Goal: Transaction & Acquisition: Purchase product/service

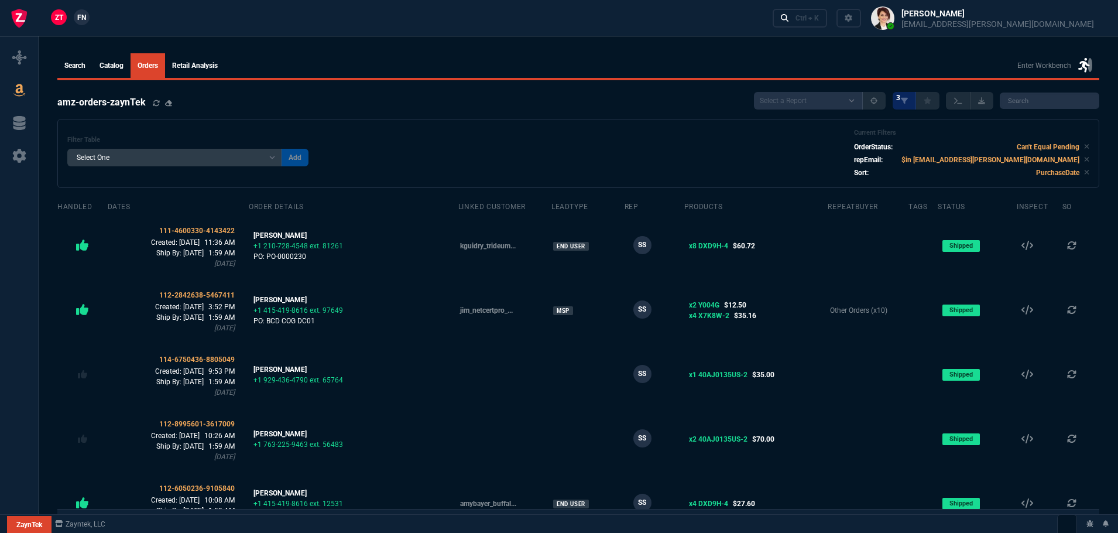
select select
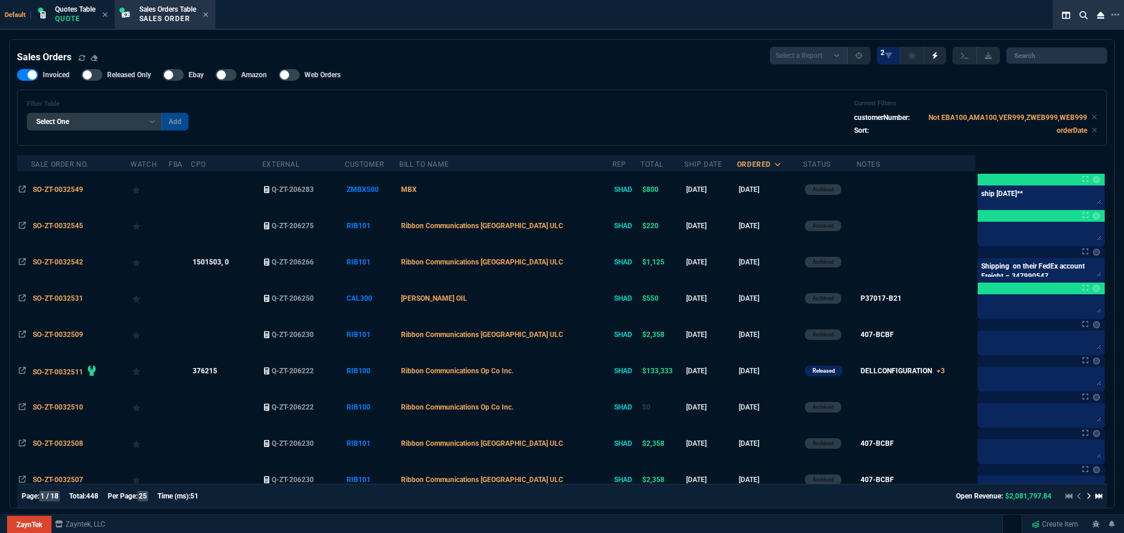
select select "4: SHAD"
select select
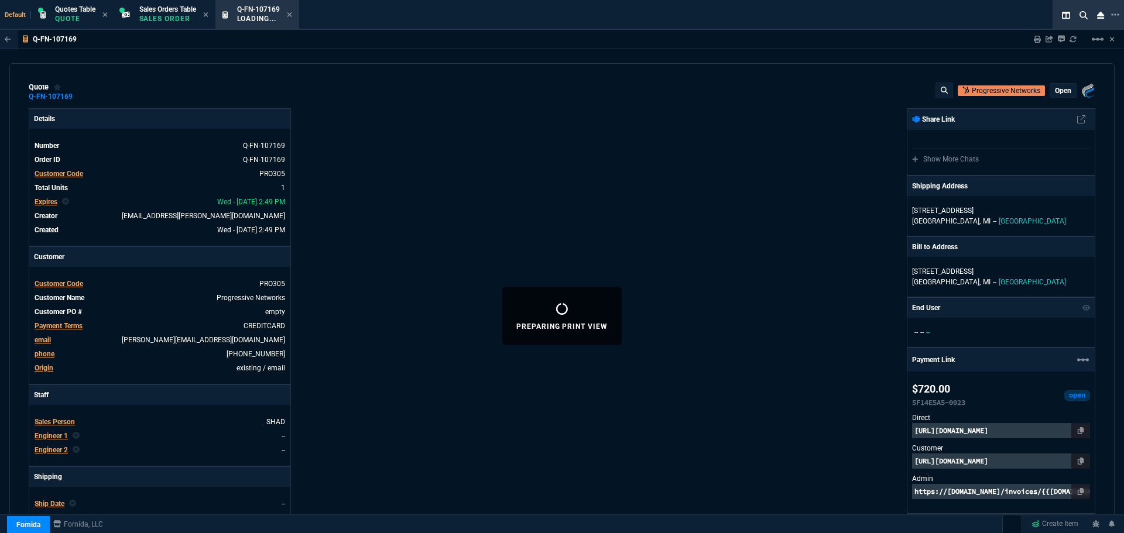
select select "4: SHAD"
click at [292, 18] on fa-icon at bounding box center [289, 15] width 5 height 8
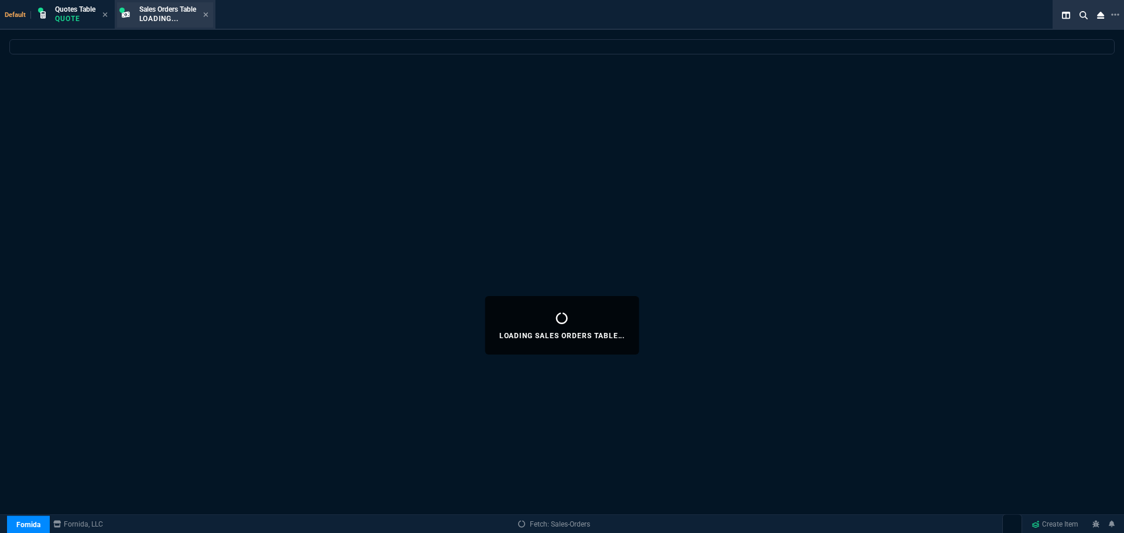
select select
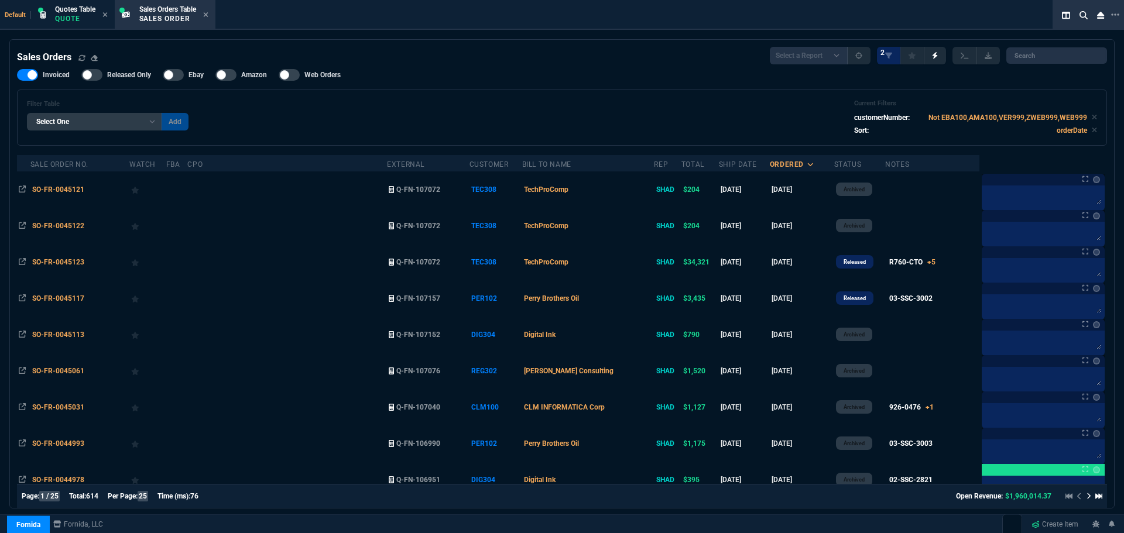
click at [48, 265] on span "SO-FR-0045123" at bounding box center [58, 262] width 52 height 8
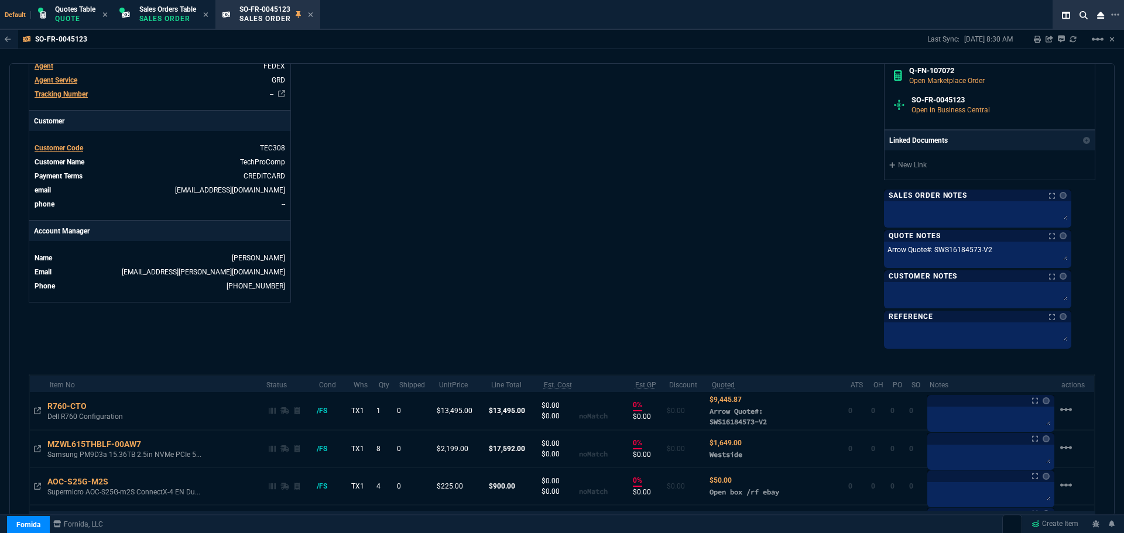
scroll to position [557, 0]
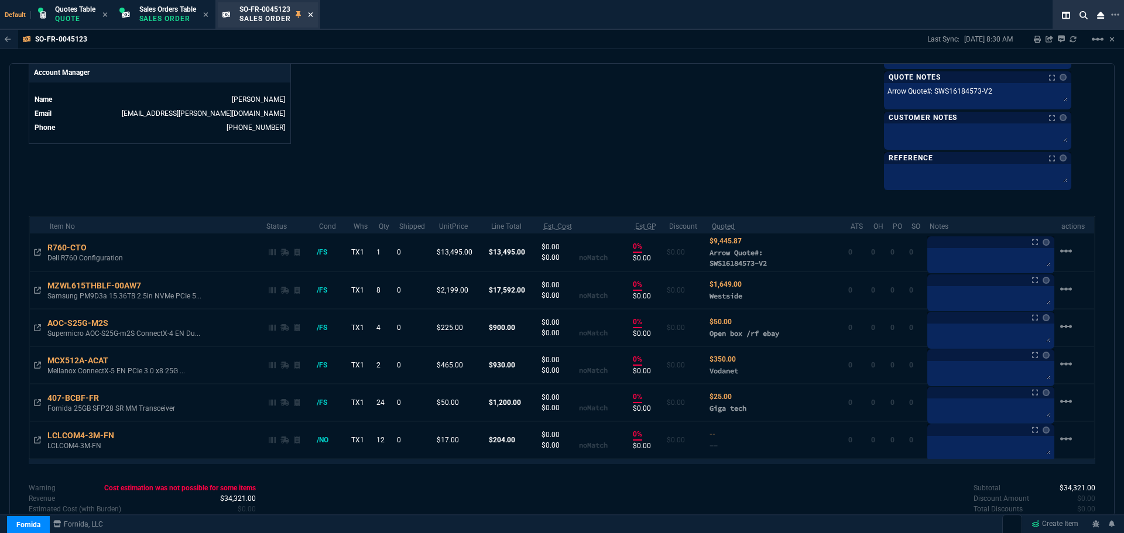
click at [313, 16] on icon at bounding box center [310, 14] width 5 height 7
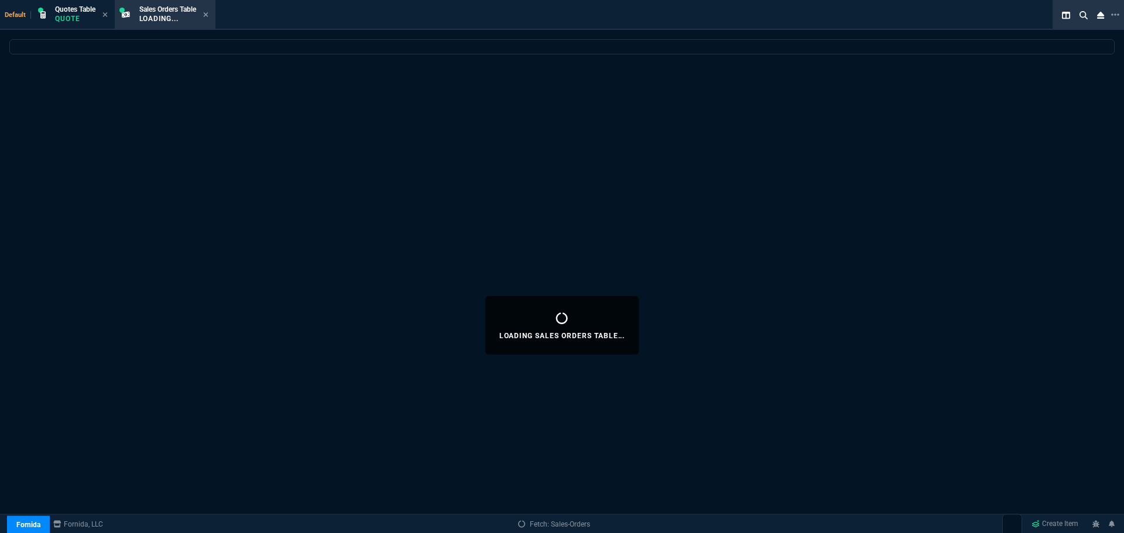
select select
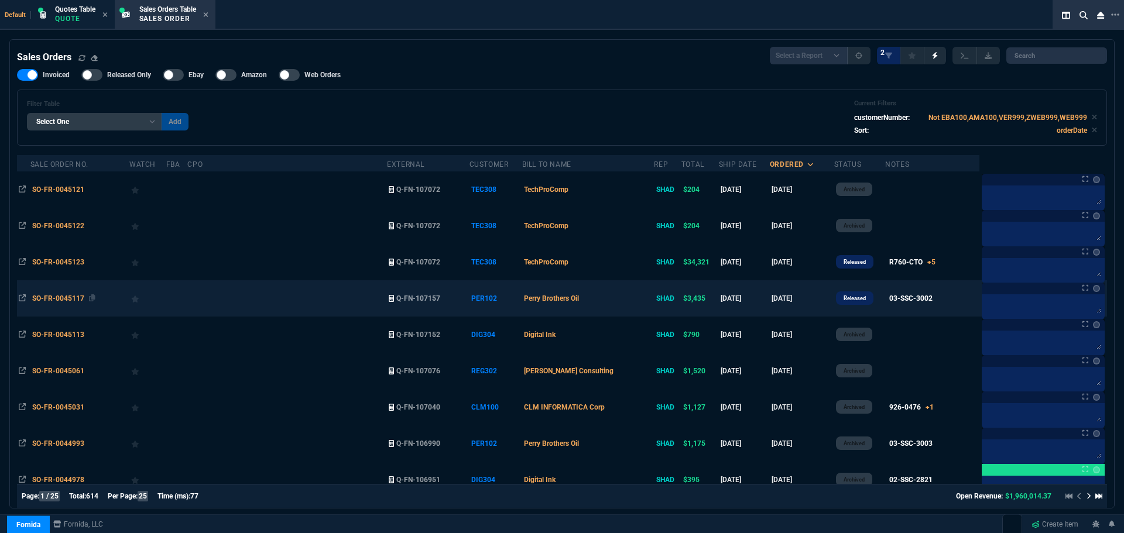
click at [54, 296] on span "SO-FR-0045117" at bounding box center [58, 298] width 52 height 8
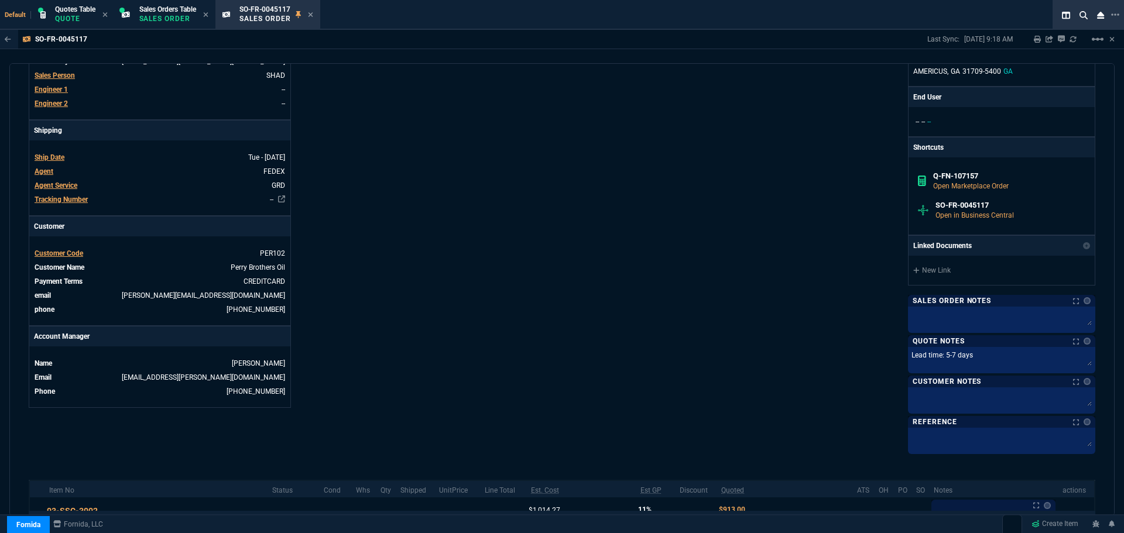
scroll to position [427, 0]
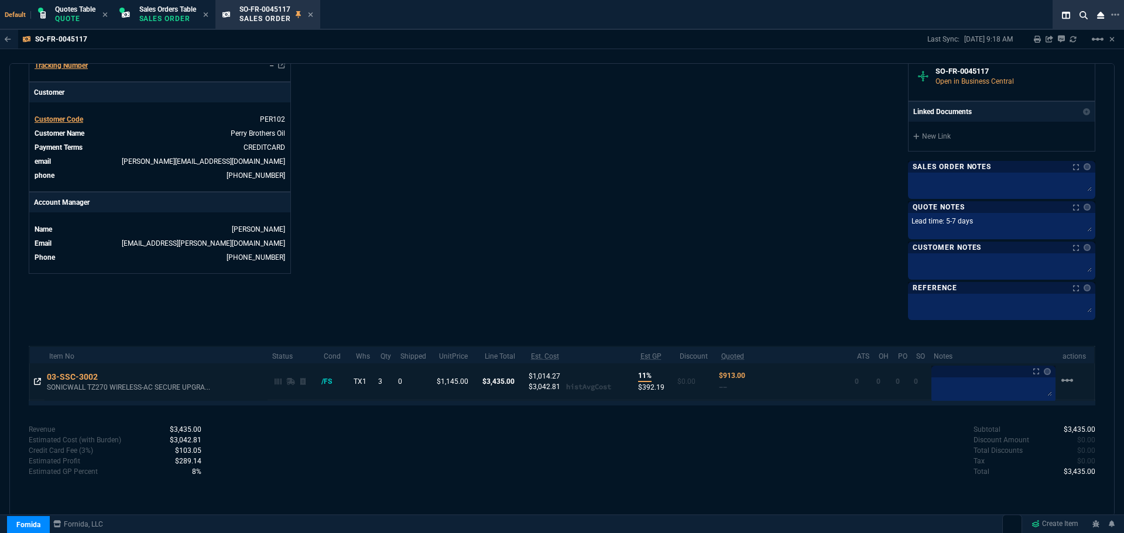
click at [40, 382] on icon at bounding box center [37, 381] width 7 height 7
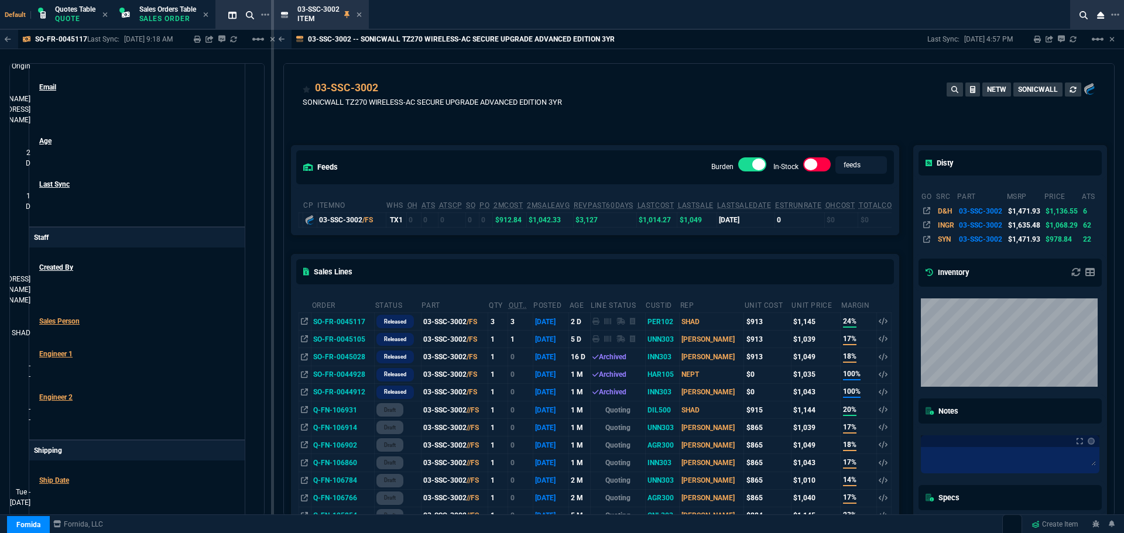
scroll to position [0, 0]
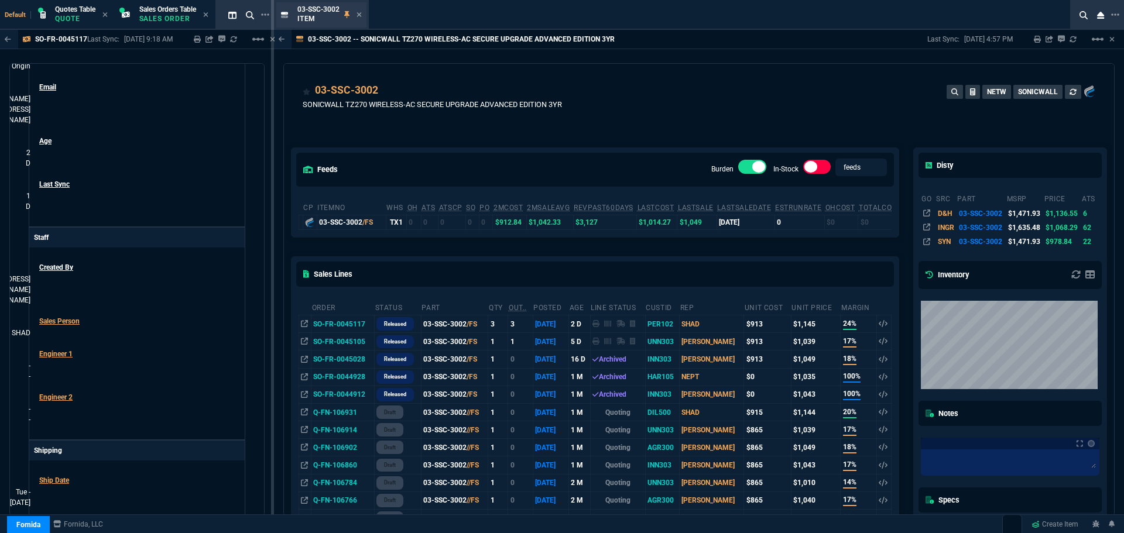
click at [355, 13] on div "03-SSC-3002 Item" at bounding box center [329, 15] width 64 height 20
click at [357, 14] on icon at bounding box center [359, 14] width 5 height 7
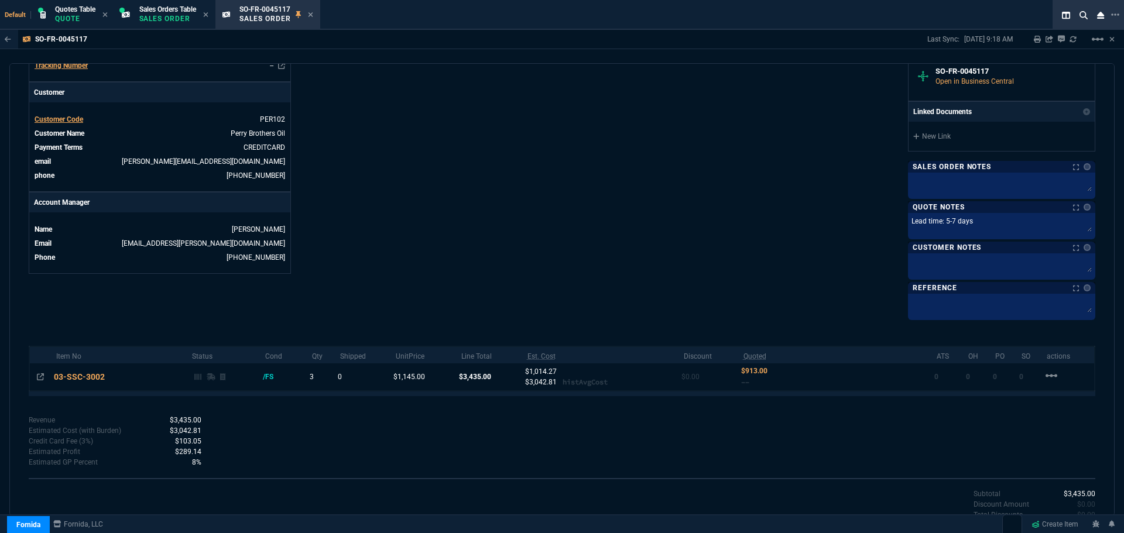
scroll to position [427, 0]
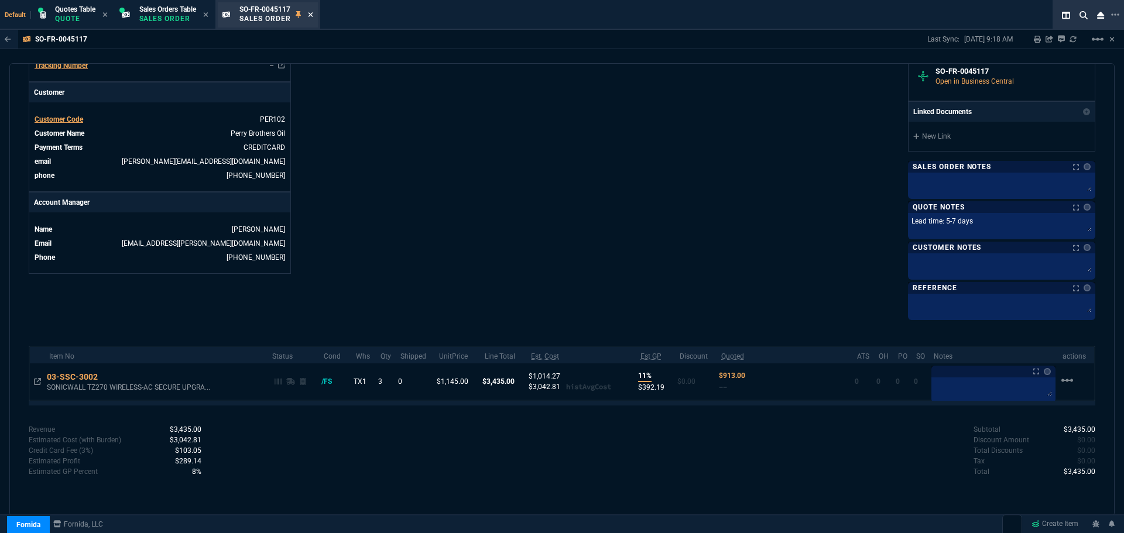
click at [312, 16] on icon at bounding box center [310, 14] width 5 height 5
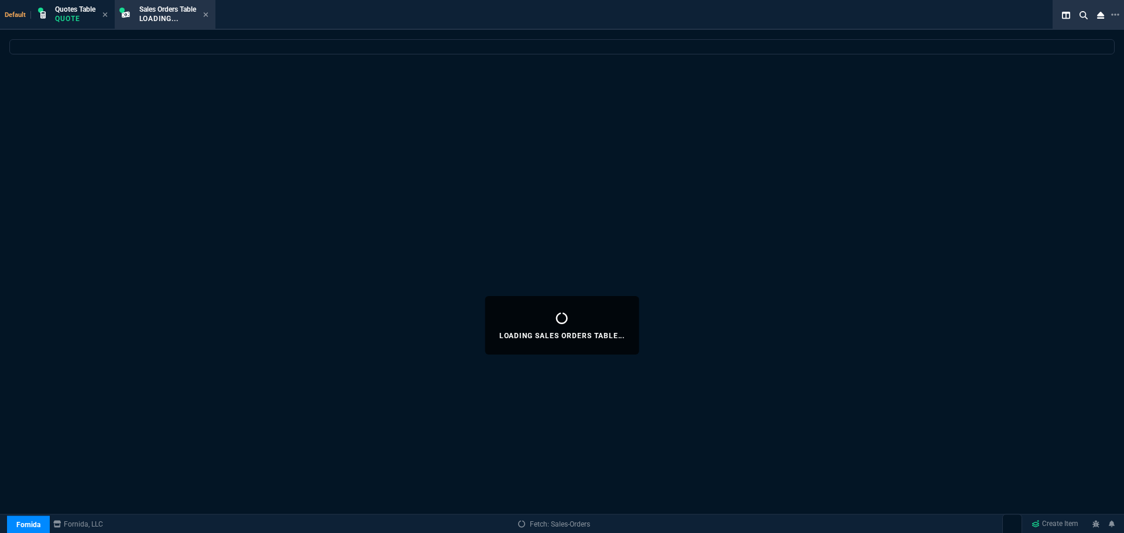
select select
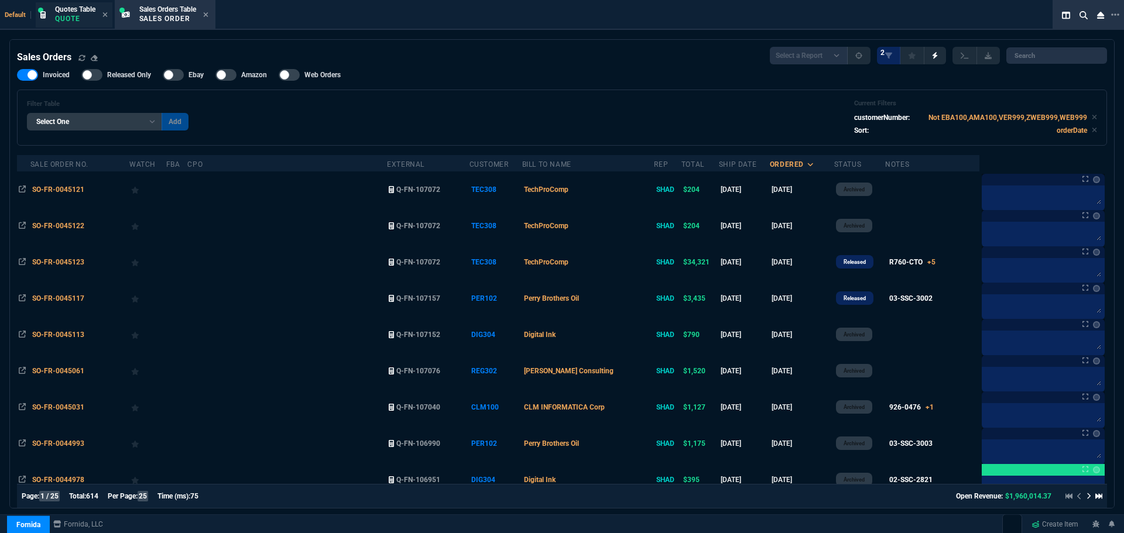
click at [71, 18] on p "Quote" at bounding box center [75, 18] width 40 height 9
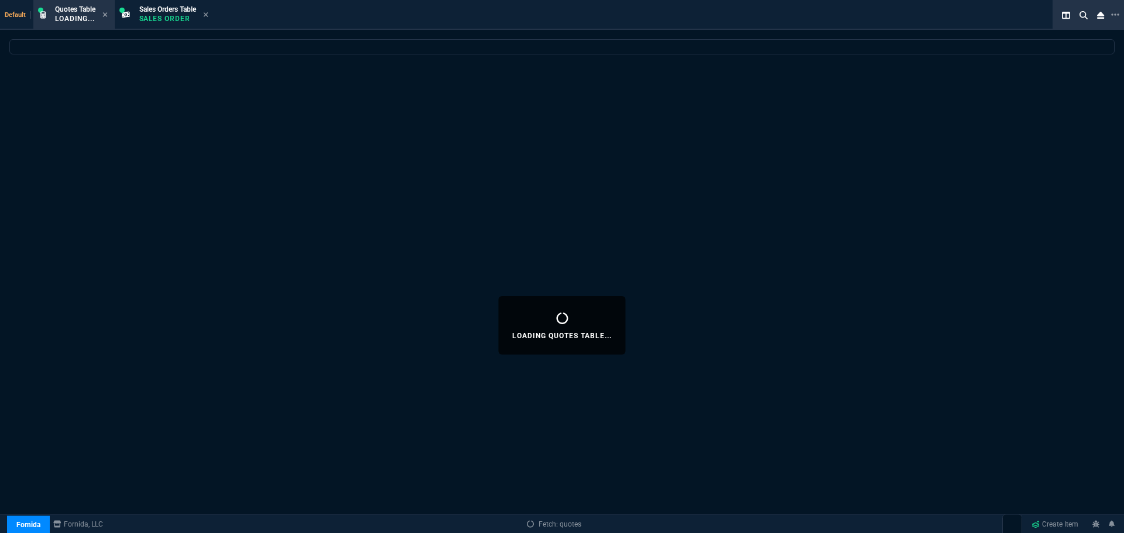
select select
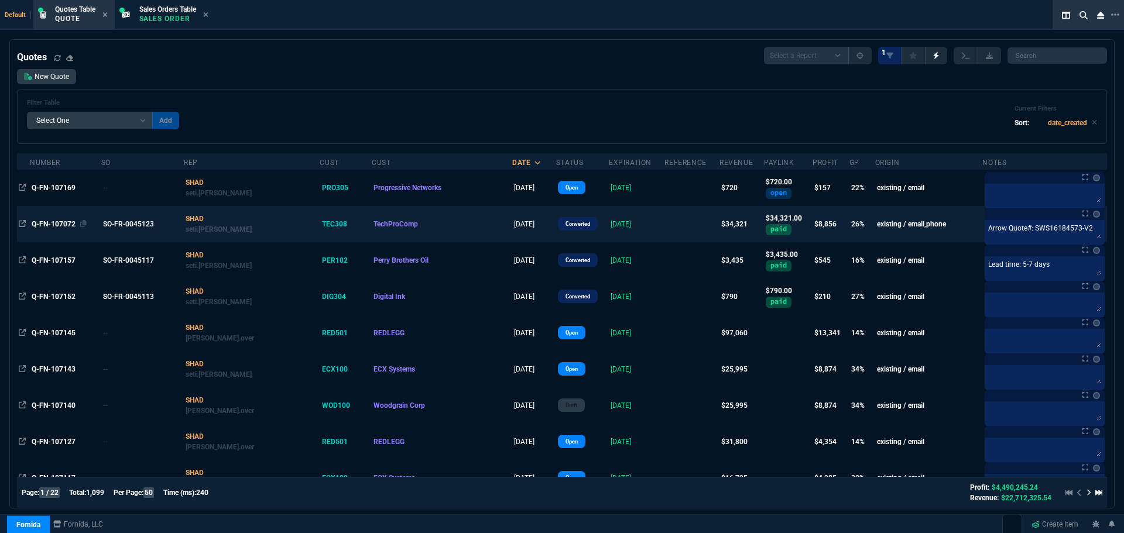
click at [50, 222] on span "Q-FN-107072" at bounding box center [54, 224] width 44 height 8
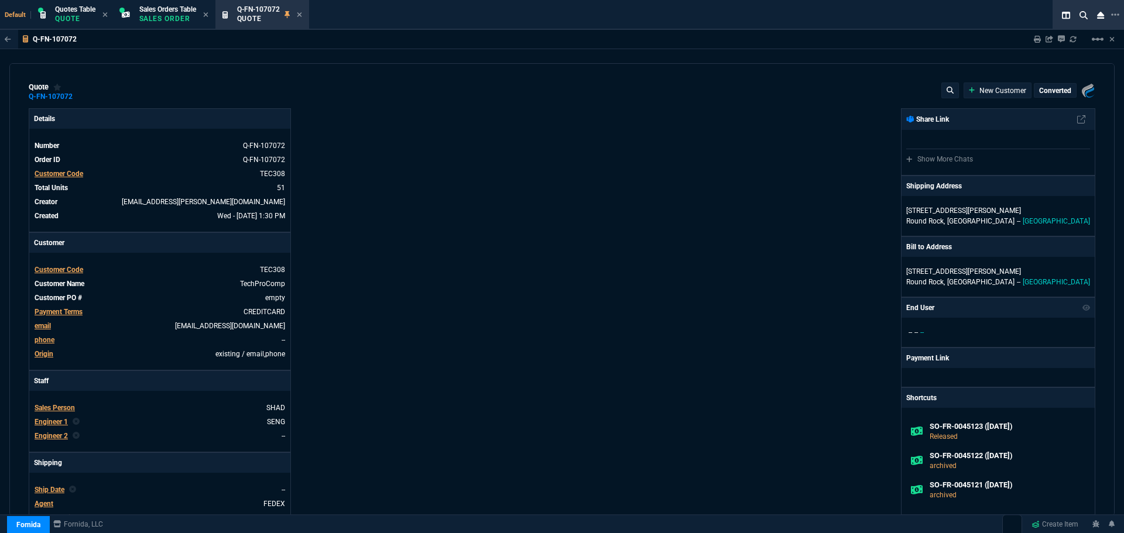
type input "30"
type input "4049"
type input "25"
type input "550"
type input "5621.94"
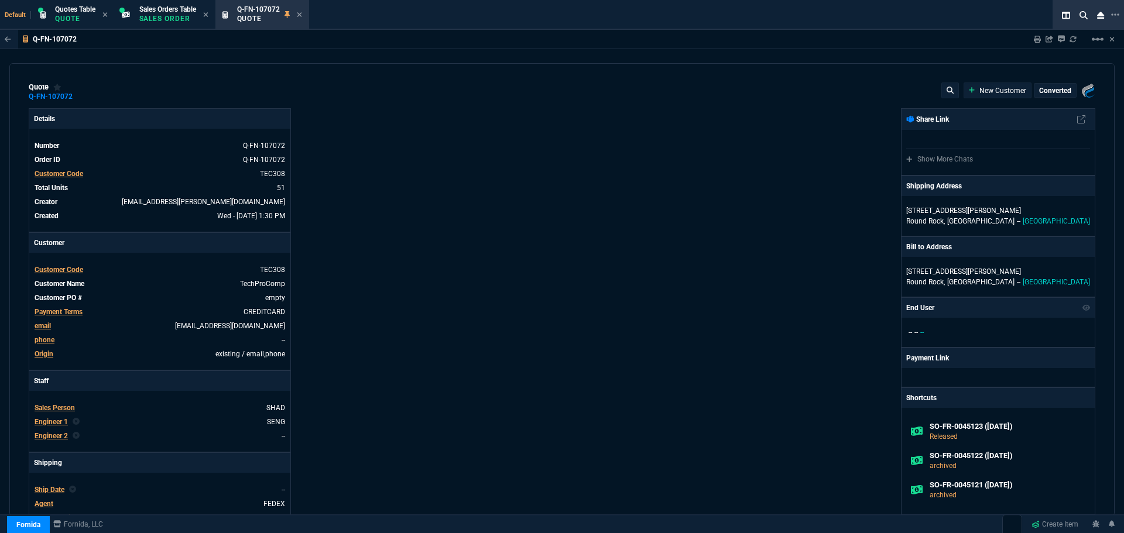
type input "78"
type input "175"
type input "25"
type input "115"
type input "50"
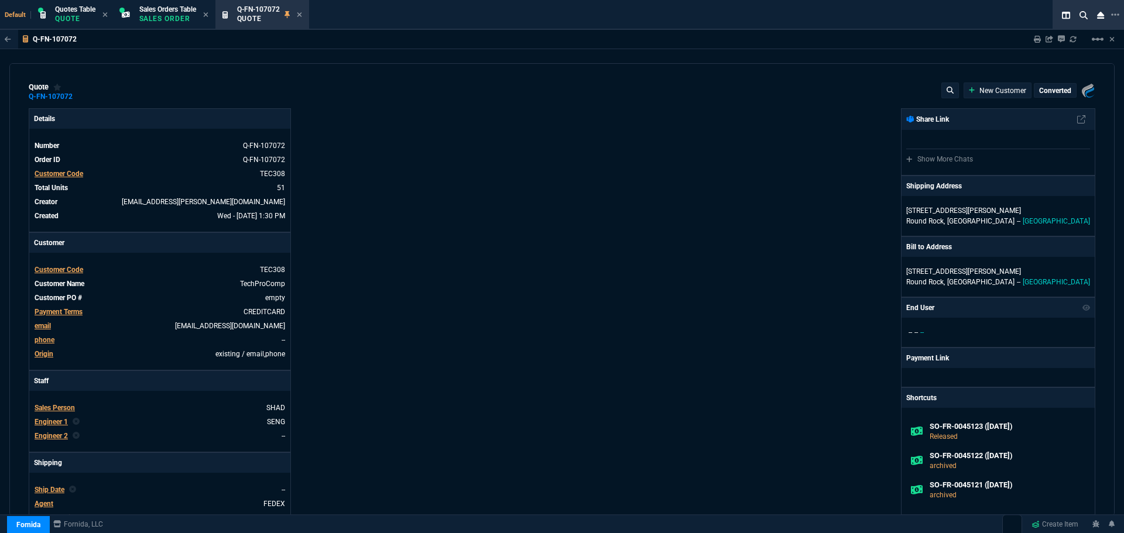
type input "25"
type input "100"
type input "17"
type input "61"
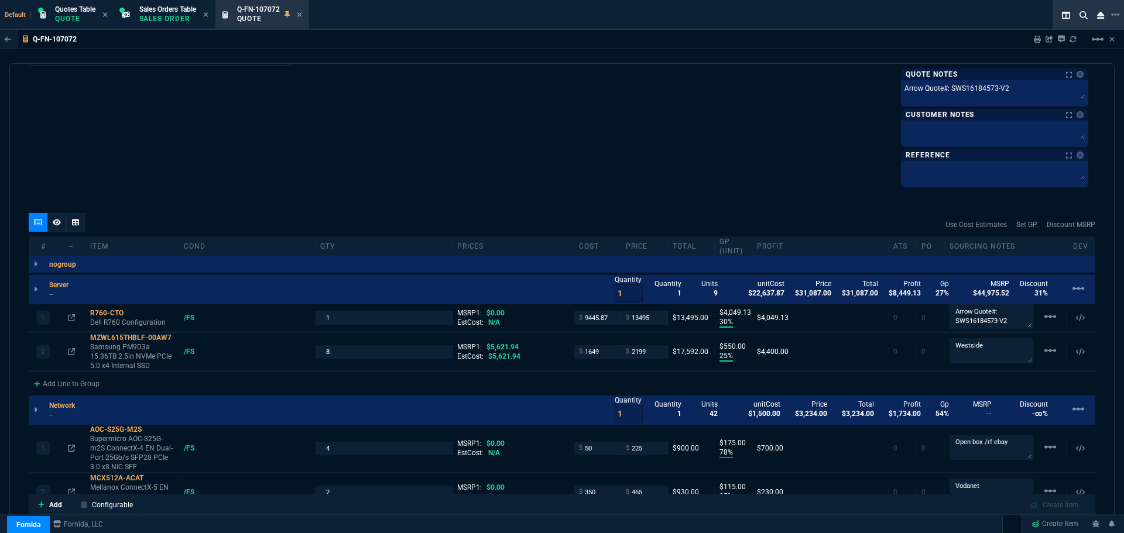
scroll to position [639, 0]
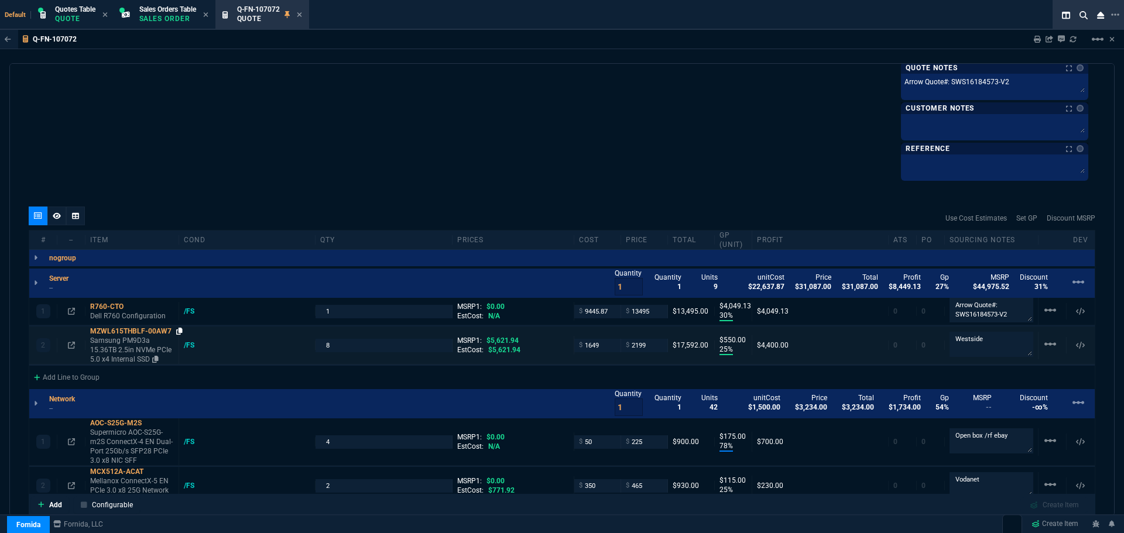
click at [181, 329] on icon at bounding box center [179, 331] width 6 height 7
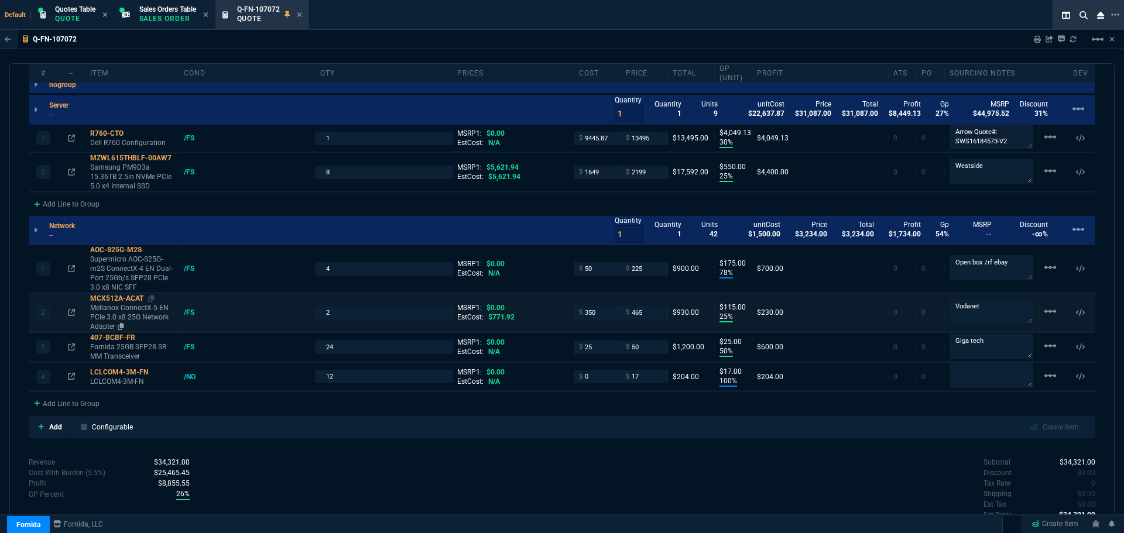
scroll to position [815, 0]
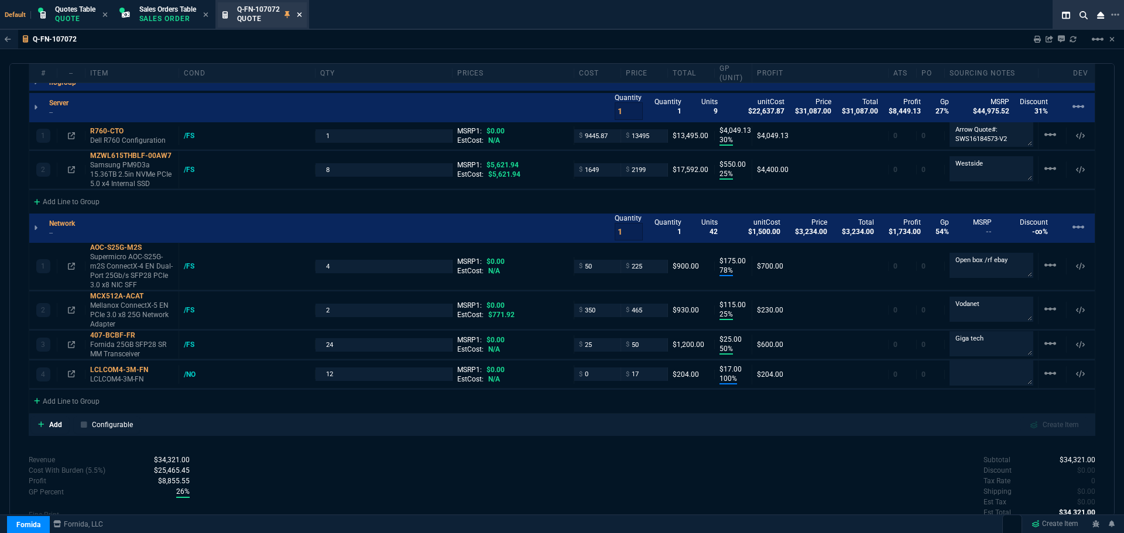
click at [302, 17] on icon at bounding box center [299, 14] width 5 height 7
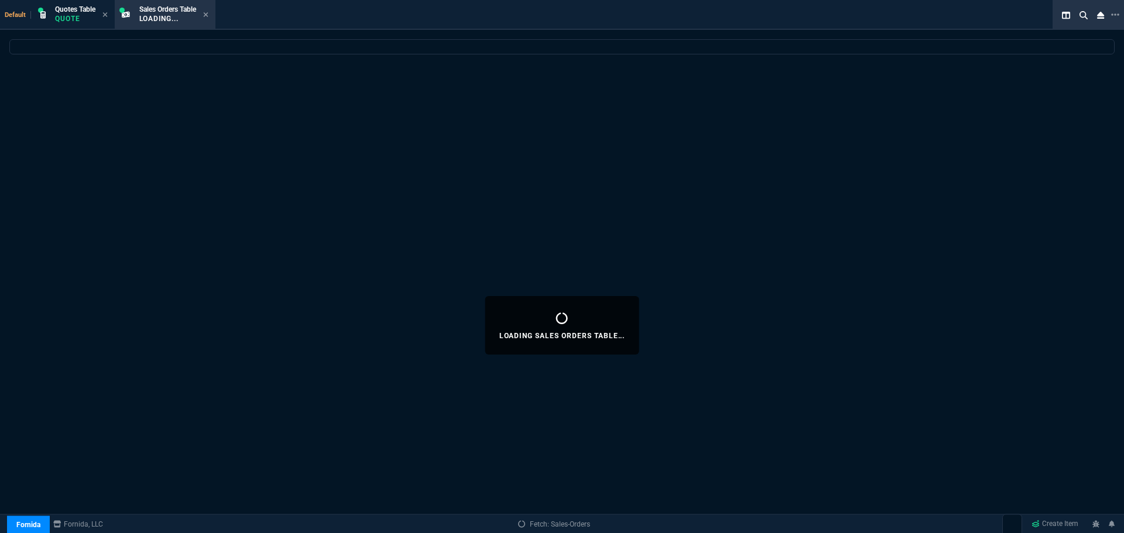
select select
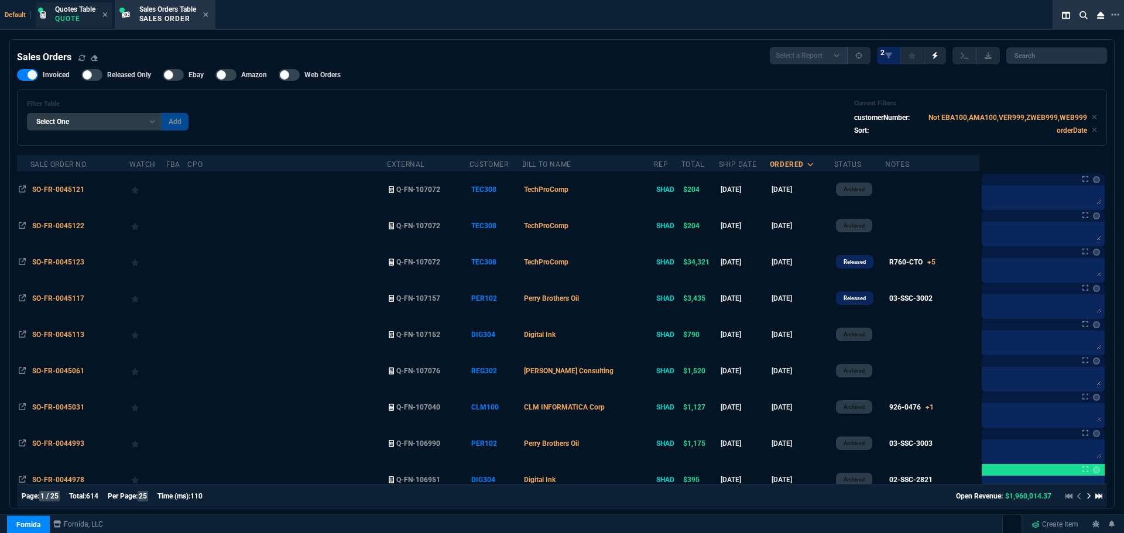
click at [76, 12] on span "Quotes Table" at bounding box center [75, 9] width 40 height 8
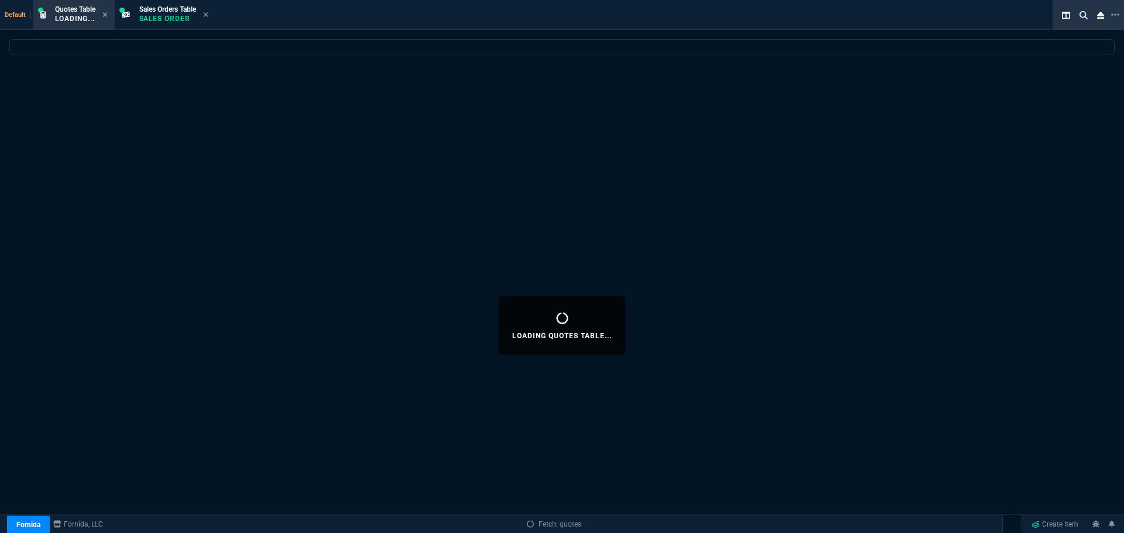
select select
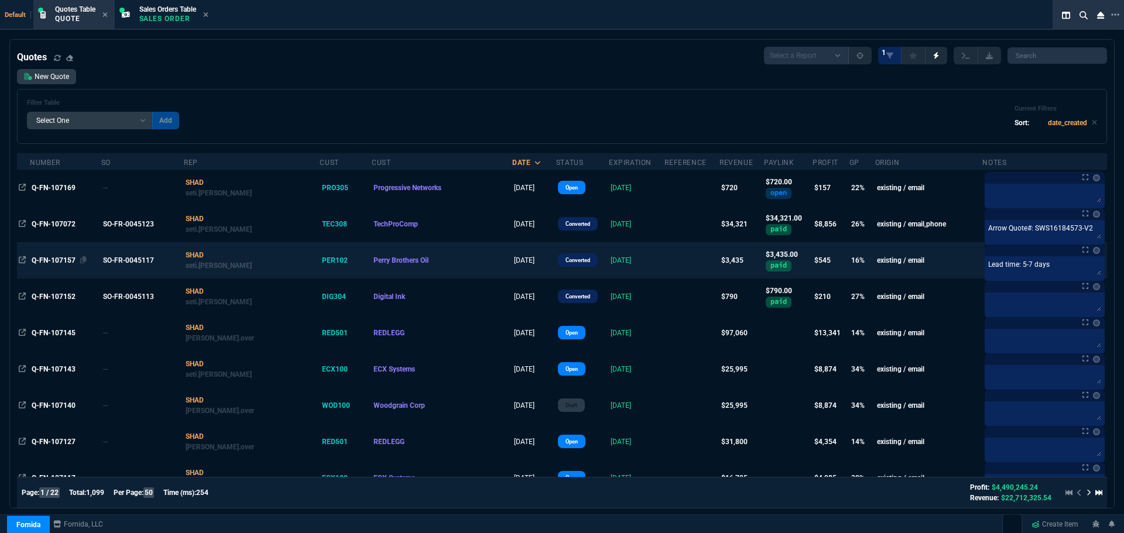
click at [54, 258] on span "Q-FN-107157" at bounding box center [54, 260] width 44 height 8
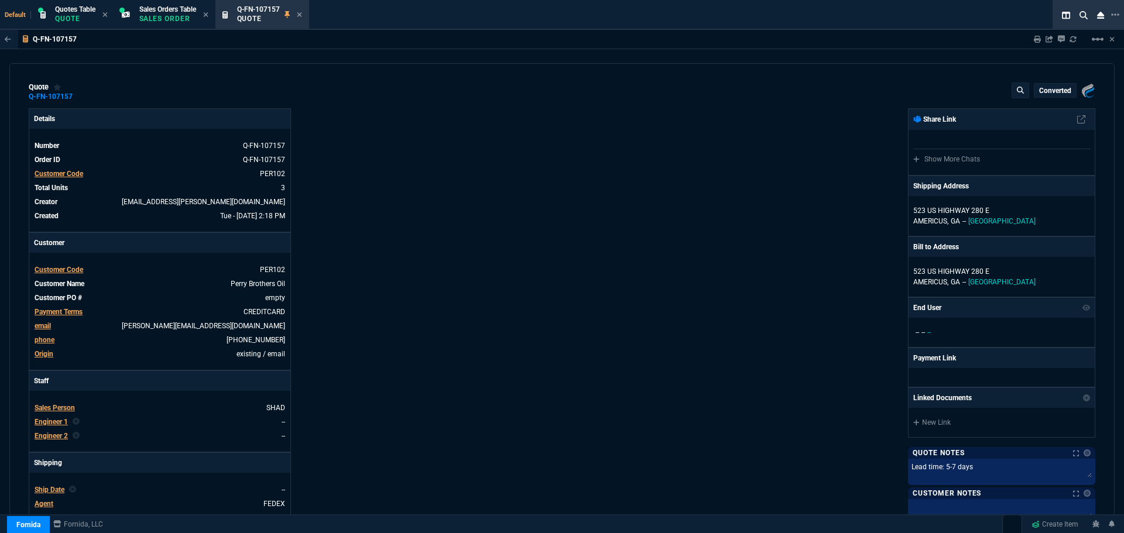
type input "20"
type input "232"
type input "22"
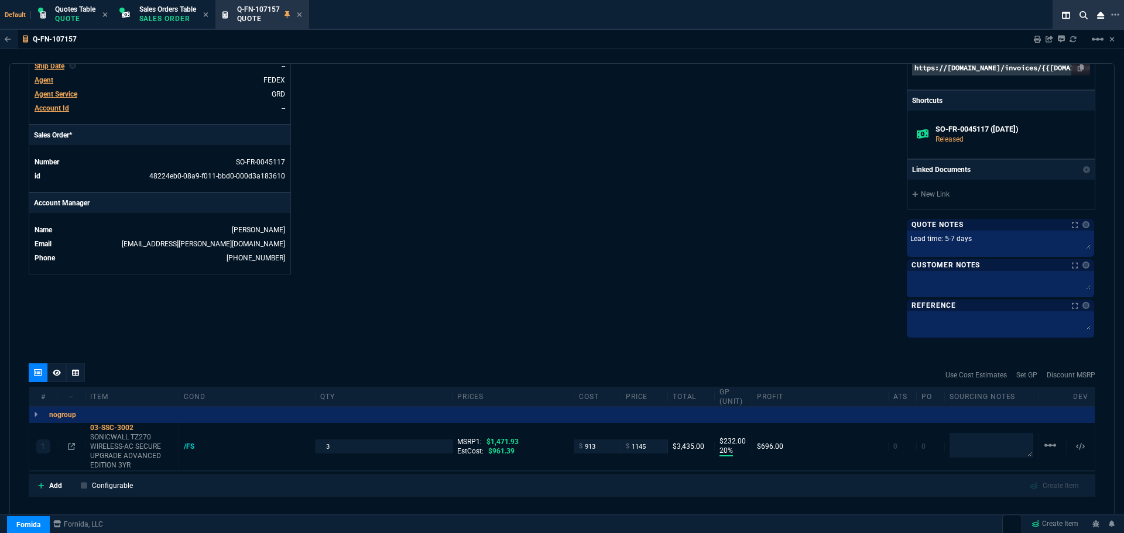
scroll to position [468, 0]
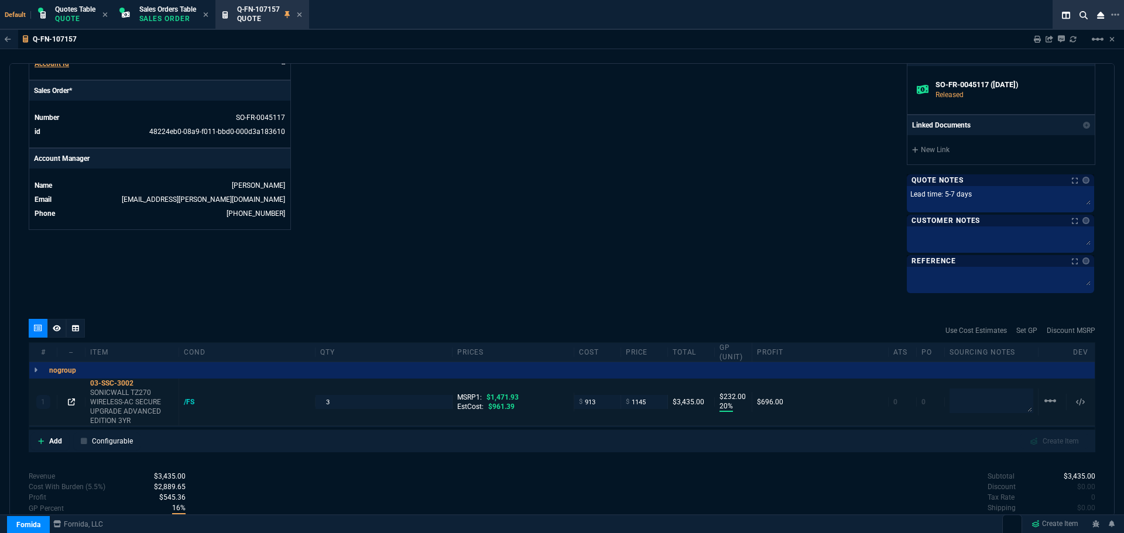
click at [71, 399] on icon at bounding box center [71, 402] width 7 height 7
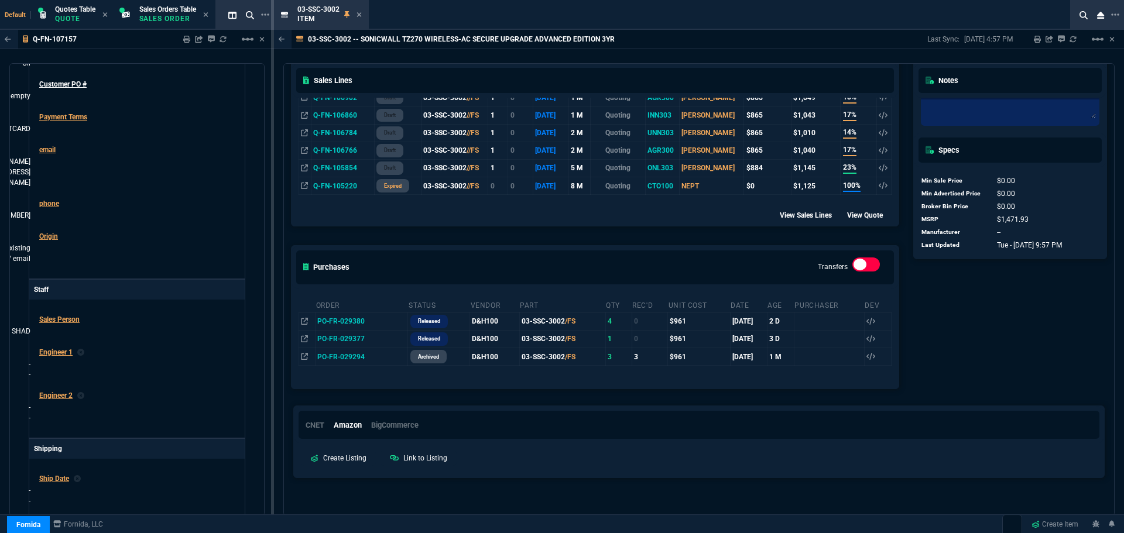
scroll to position [361, 0]
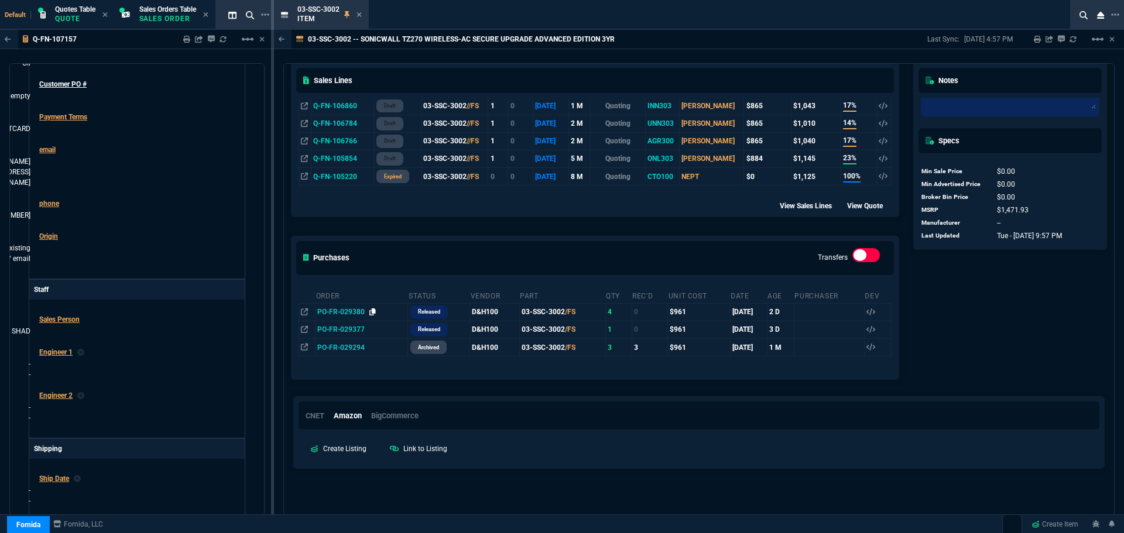
click at [372, 311] on icon at bounding box center [372, 312] width 6 height 7
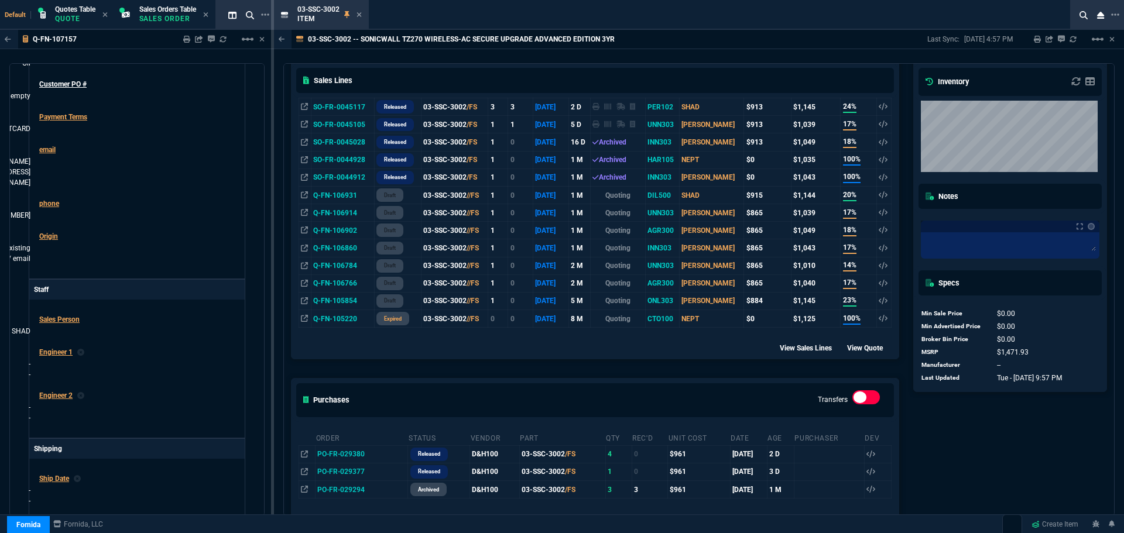
scroll to position [0, 0]
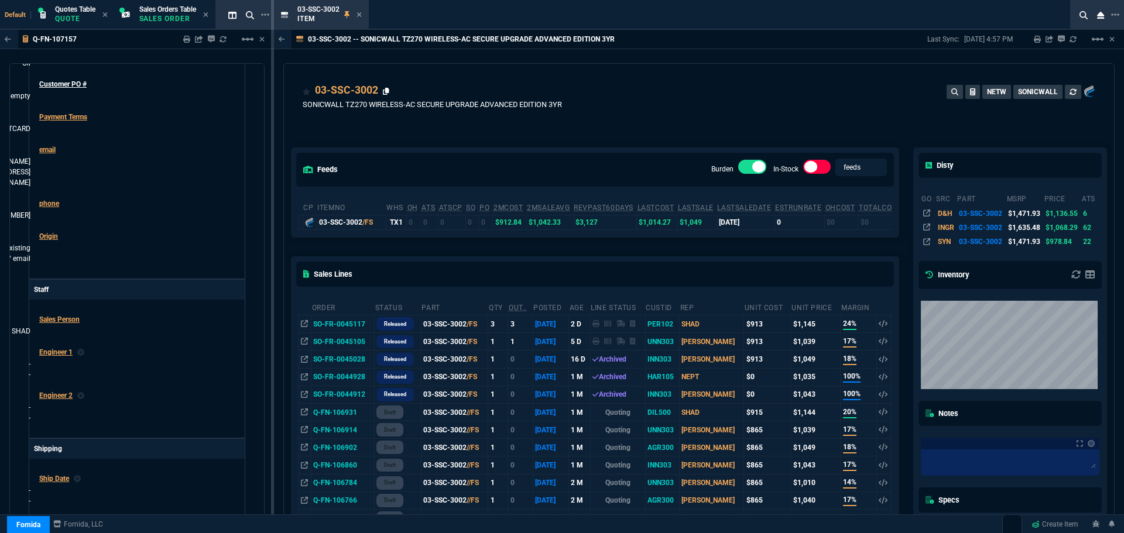
click at [385, 91] on icon at bounding box center [386, 91] width 6 height 7
click at [358, 16] on icon at bounding box center [359, 14] width 5 height 5
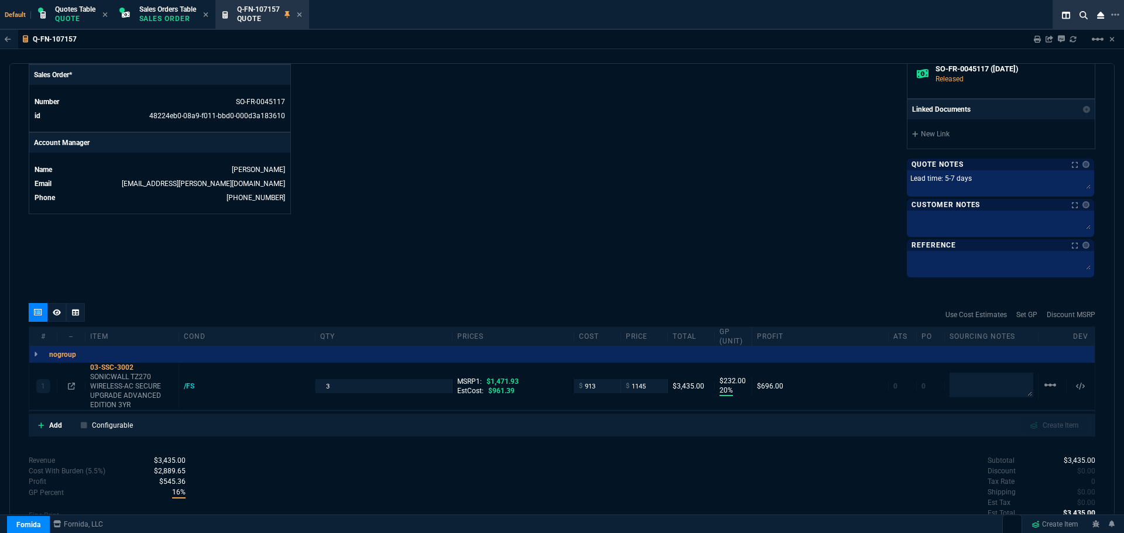
scroll to position [468, 0]
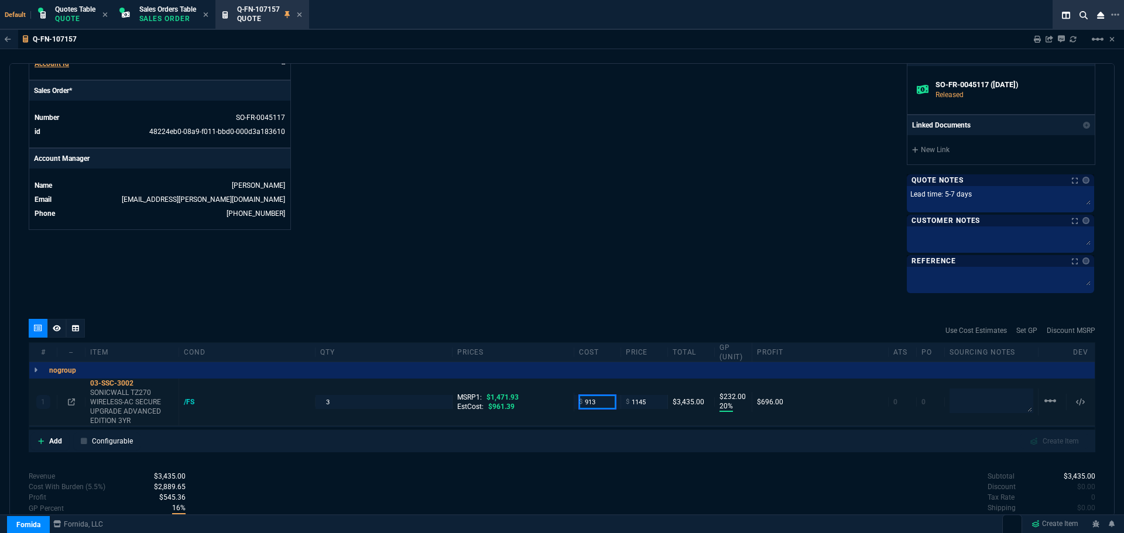
click at [596, 407] on input "913" at bounding box center [597, 401] width 37 height 13
type input "961"
click at [579, 293] on div "quote Q-FN-107157 Perry Brothers Oil converted Fornida, LLC 2609 Technology Dr …" at bounding box center [561, 289] width 1105 height 453
type input "961"
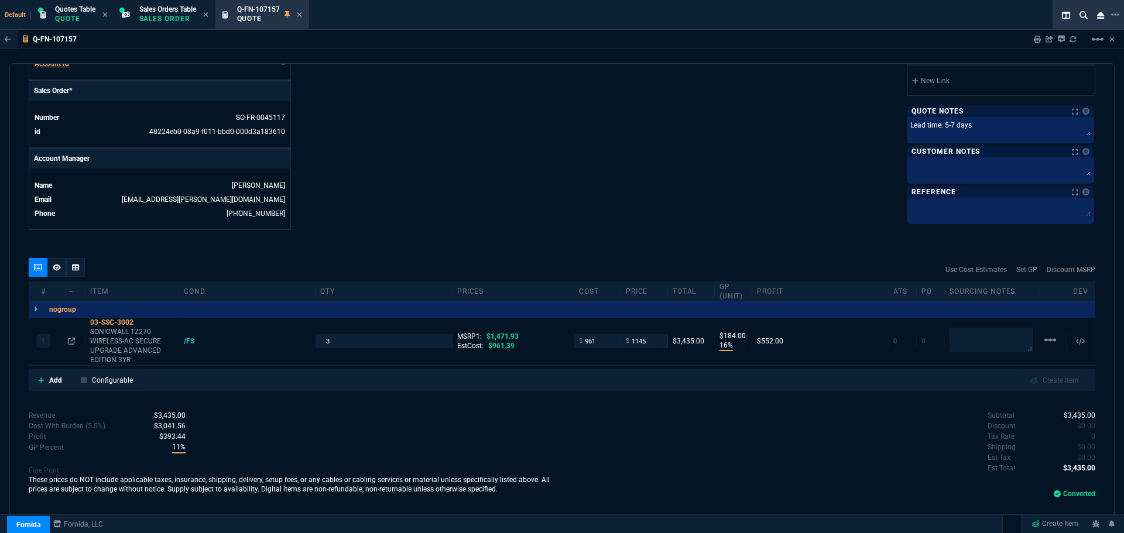
type input "16"
type input "184"
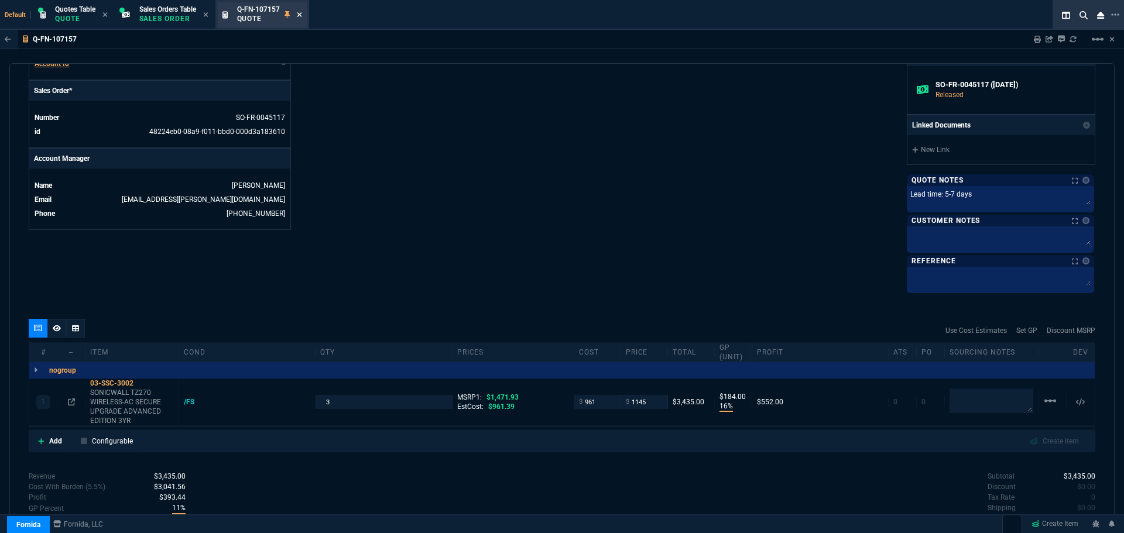
click at [301, 16] on icon at bounding box center [299, 14] width 5 height 5
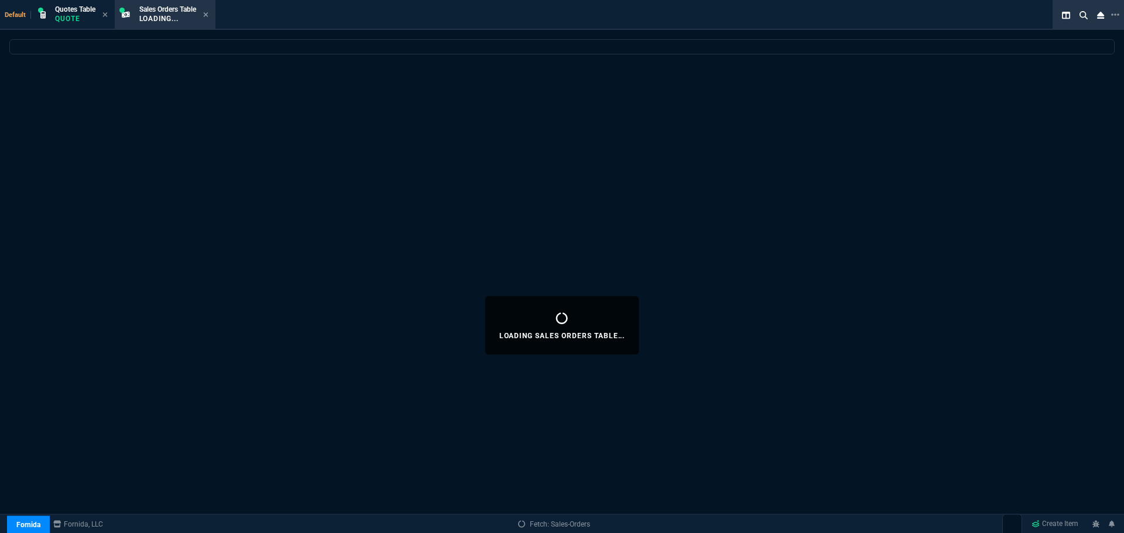
select select
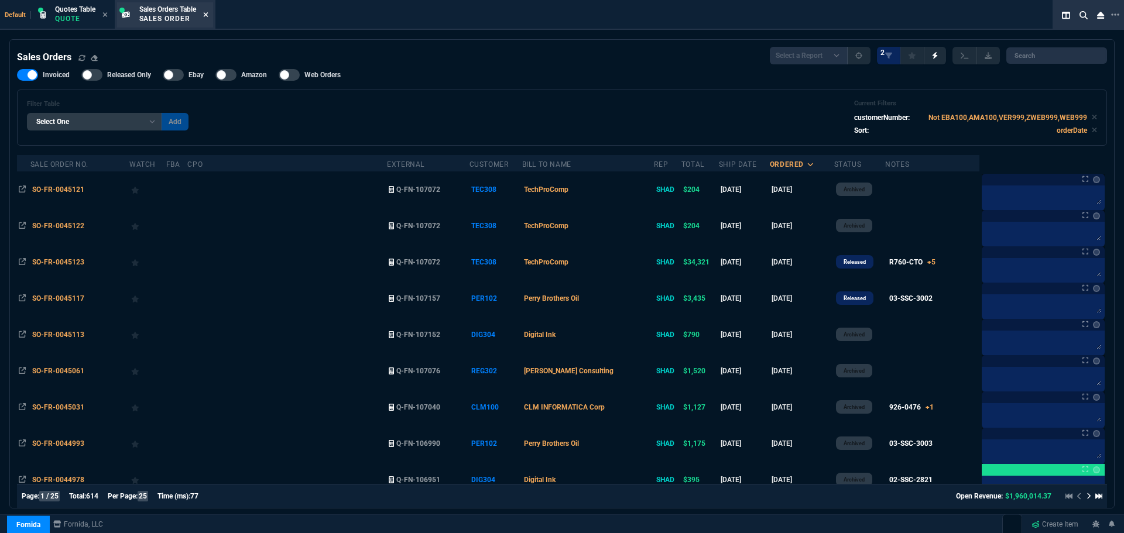
drag, startPoint x: 218, startPoint y: 19, endPoint x: 208, endPoint y: 14, distance: 11.0
click at [208, 14] on icon at bounding box center [205, 14] width 5 height 5
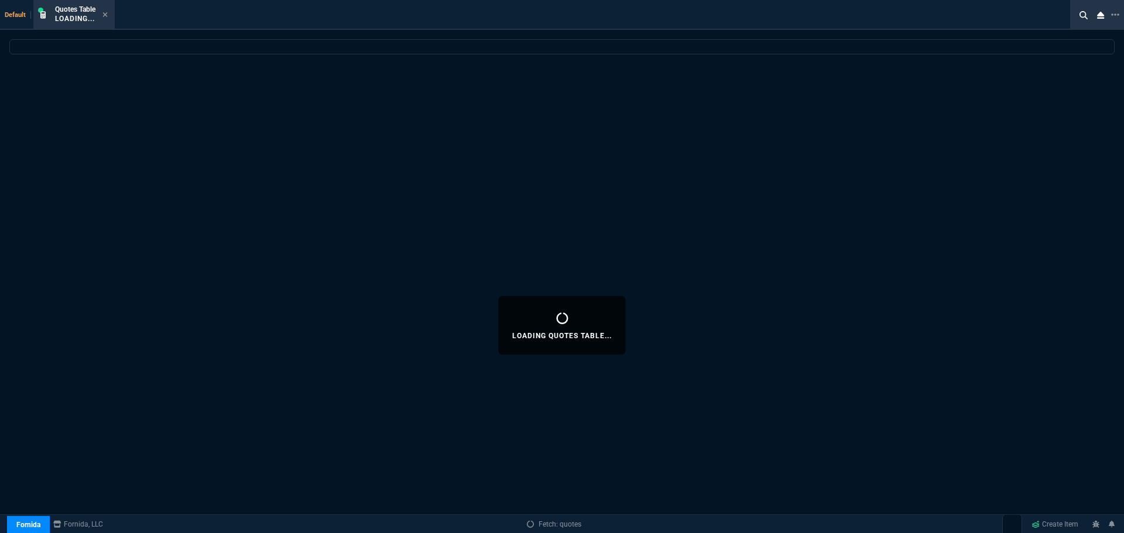
select select
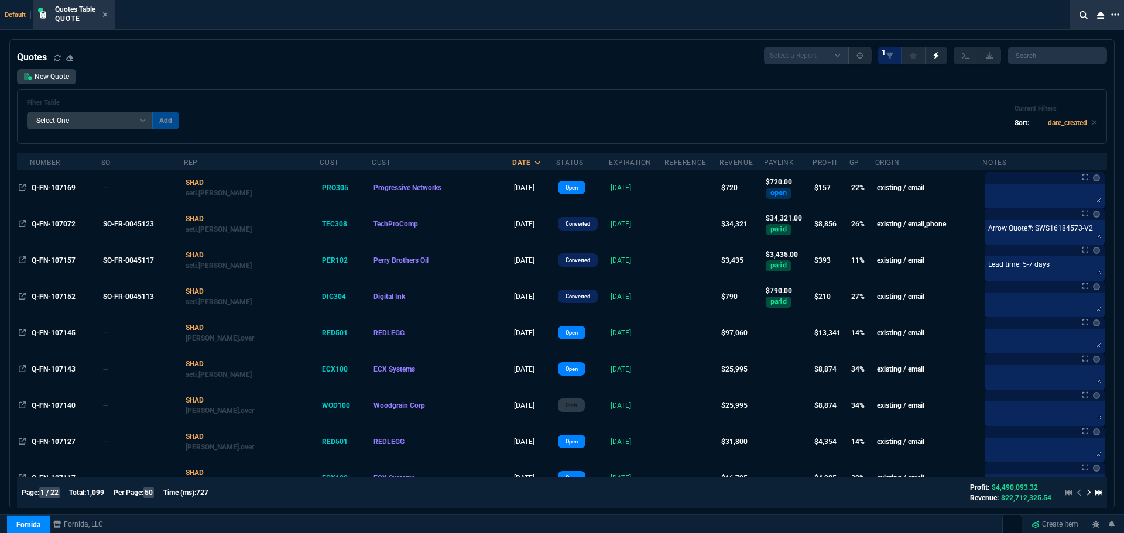
click at [1114, 14] on icon at bounding box center [1115, 14] width 8 height 9
click at [1025, 25] on li "Open New Tab" at bounding box center [1053, 24] width 116 height 14
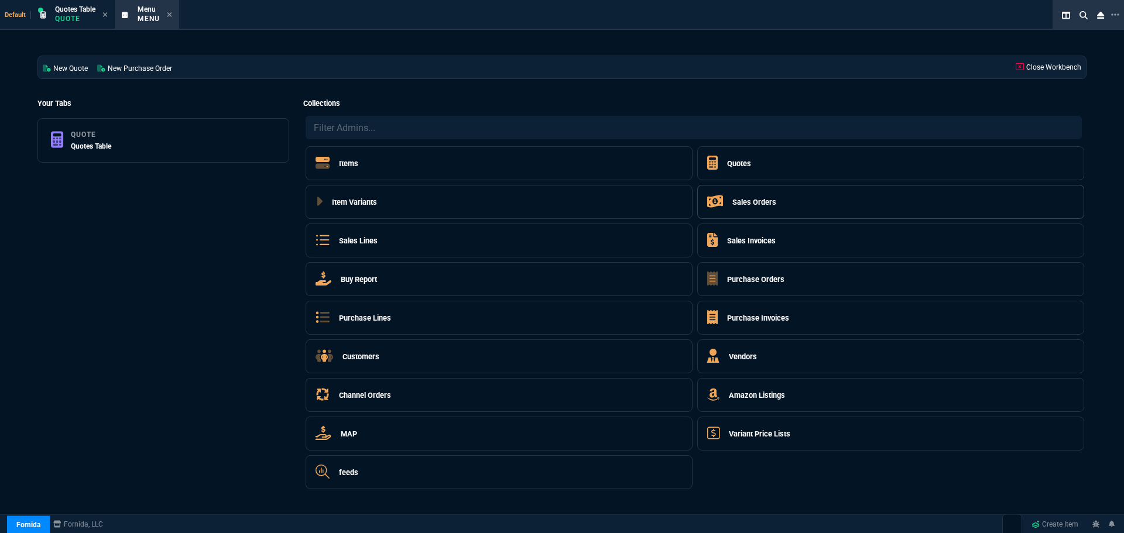
click at [746, 200] on h5 "Sales Orders" at bounding box center [754, 202] width 44 height 11
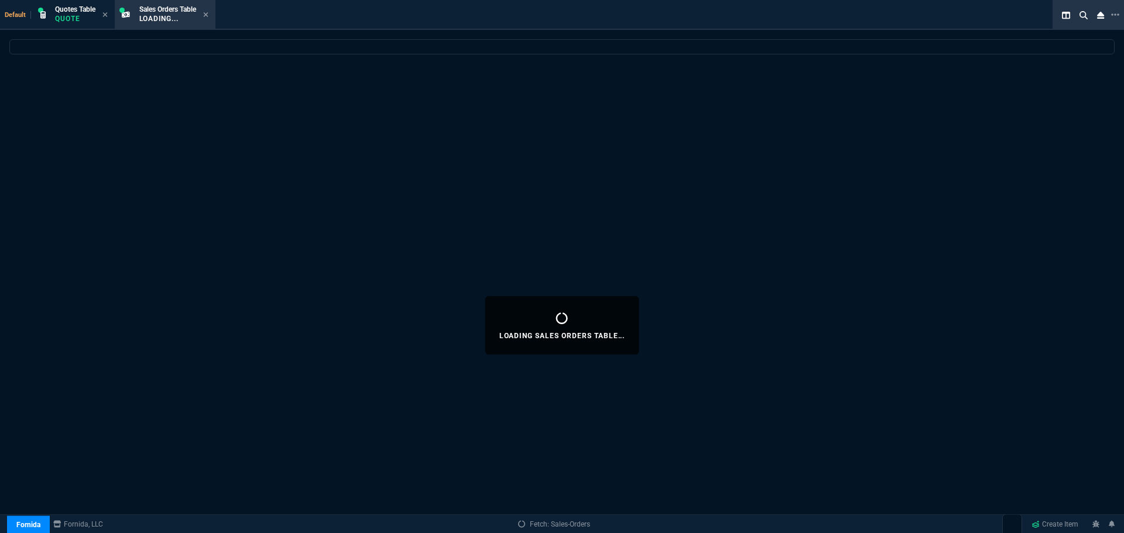
select select
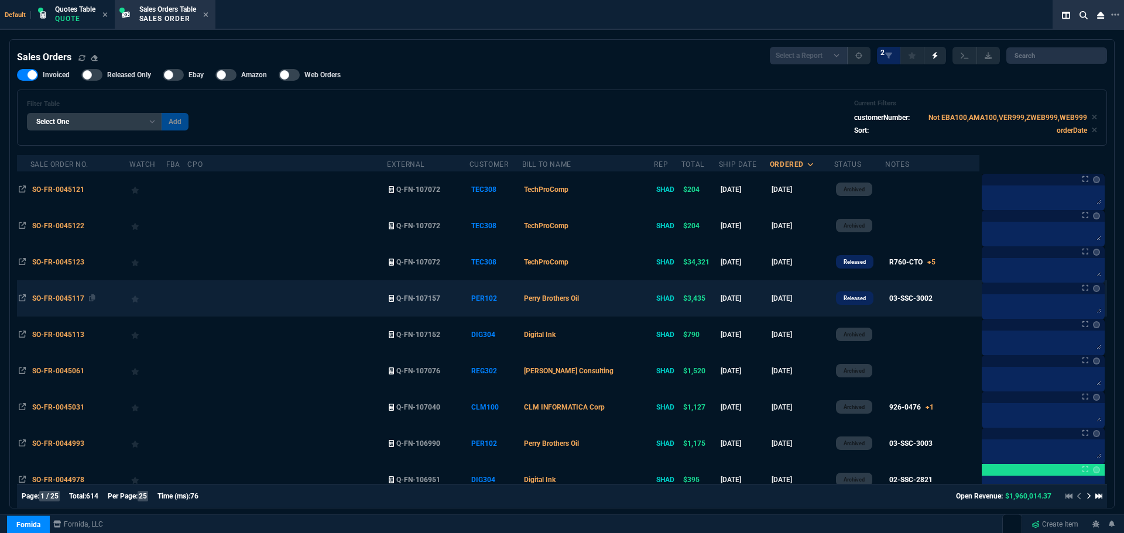
click at [70, 298] on span "SO-FR-0045117" at bounding box center [58, 298] width 52 height 8
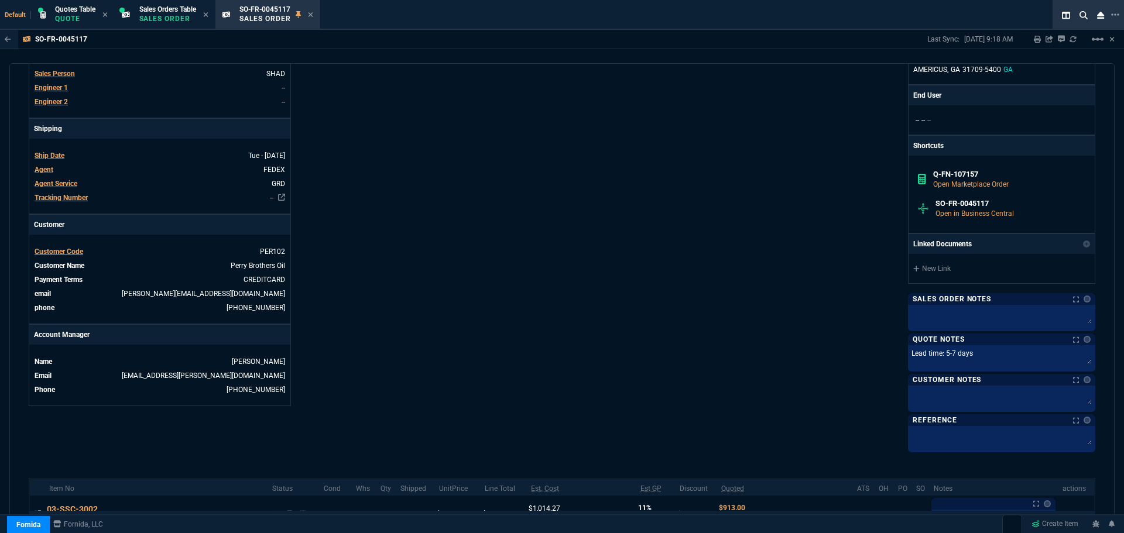
scroll to position [427, 0]
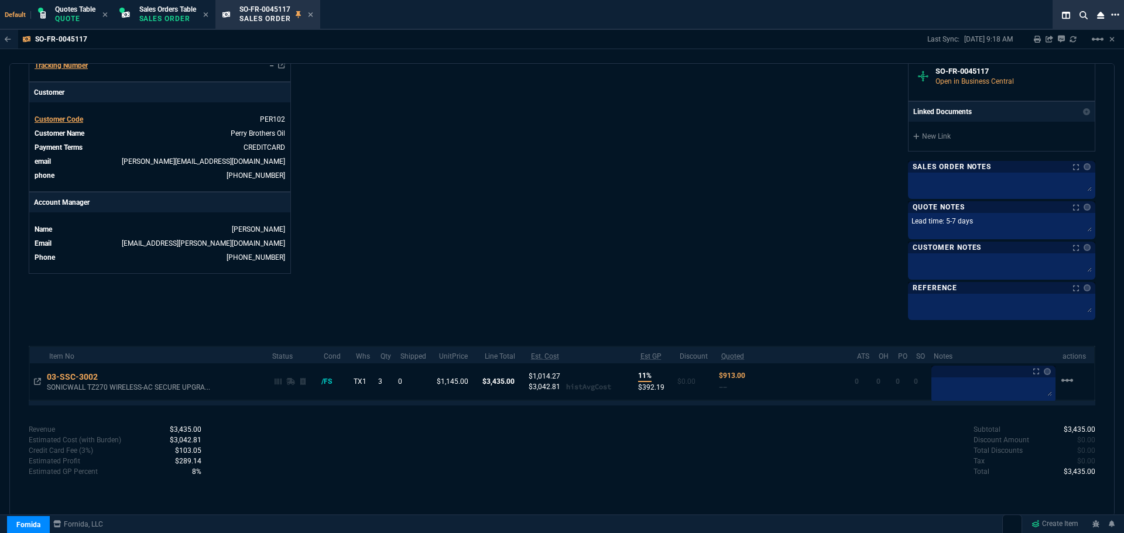
click at [1119, 12] on icon at bounding box center [1115, 14] width 8 height 9
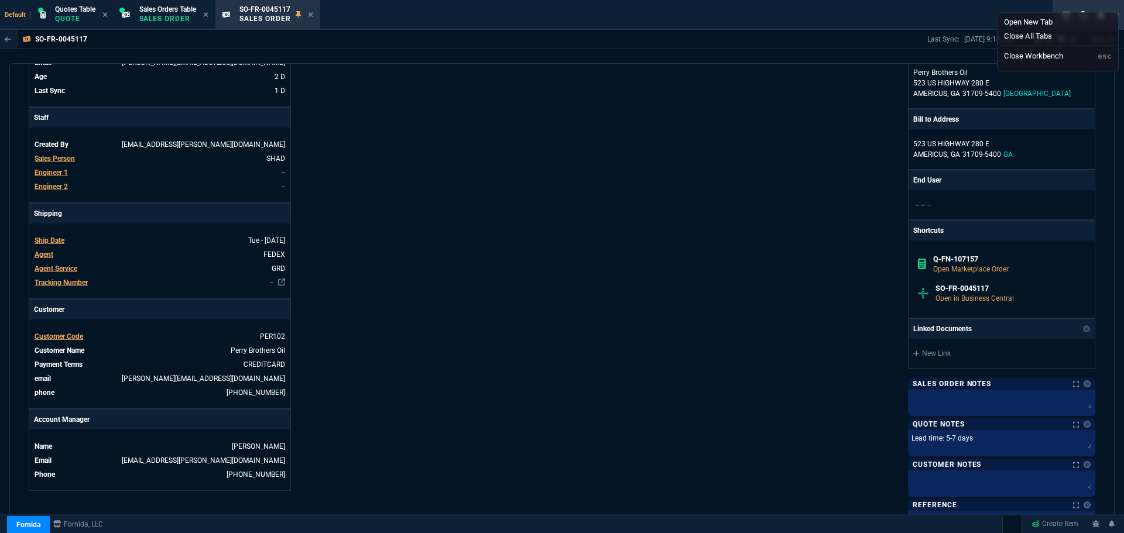
scroll to position [134, 0]
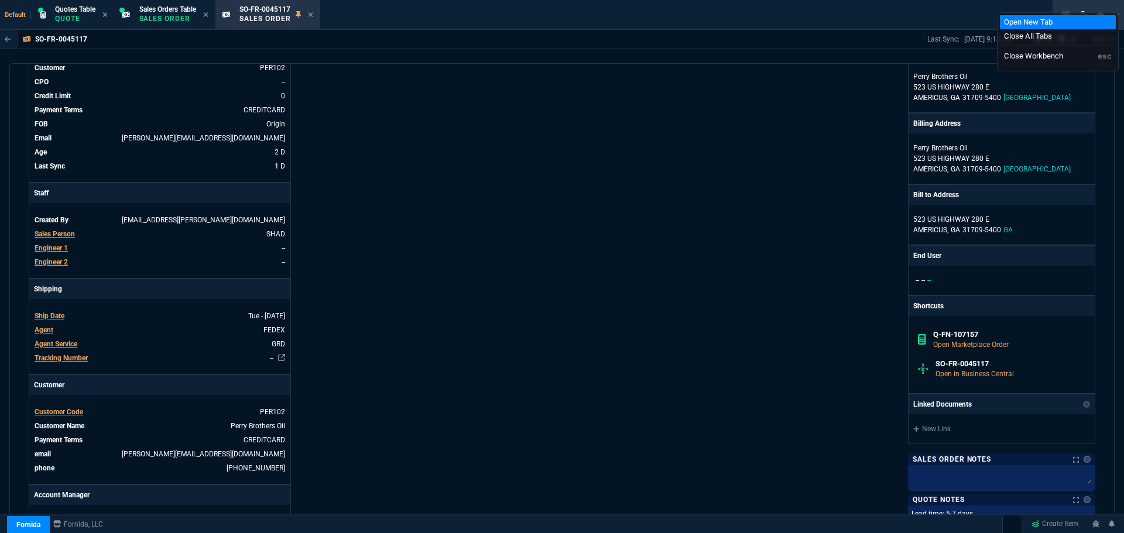
click at [1013, 19] on li "Open New Tab" at bounding box center [1058, 22] width 116 height 14
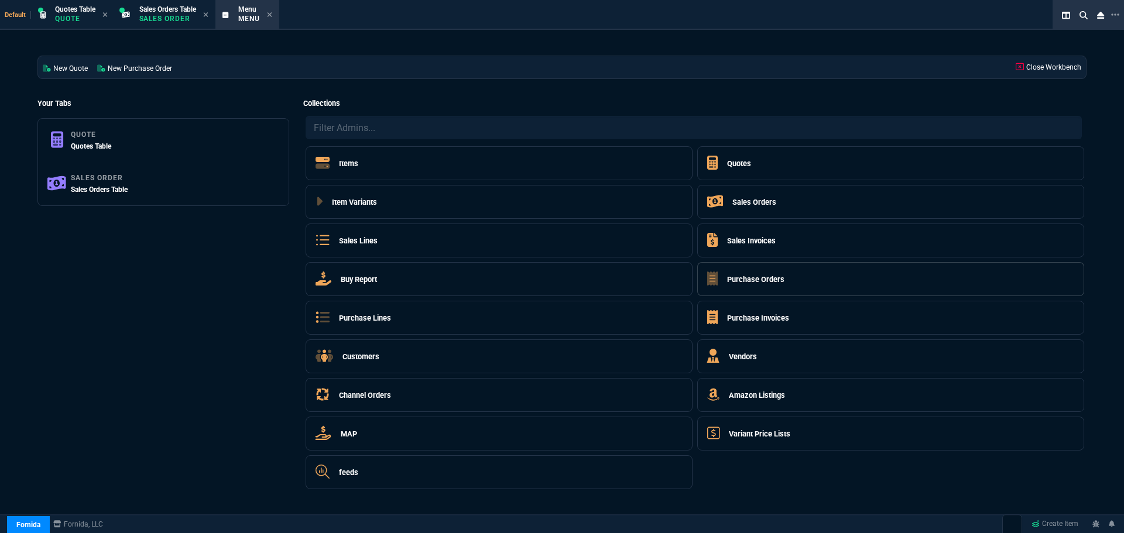
click at [768, 282] on h5 "Purchase Orders" at bounding box center [755, 279] width 57 height 11
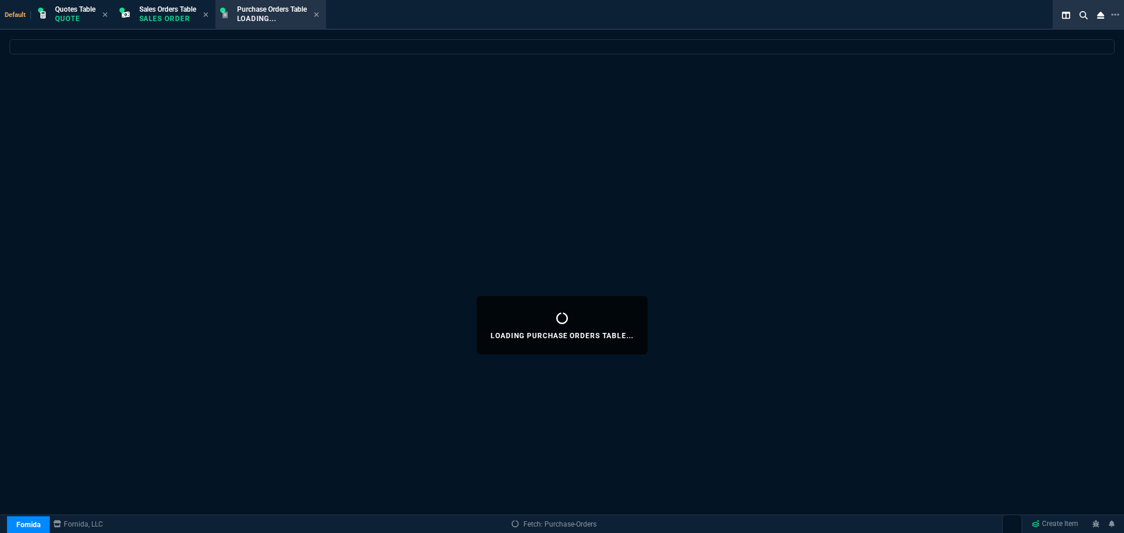
select select
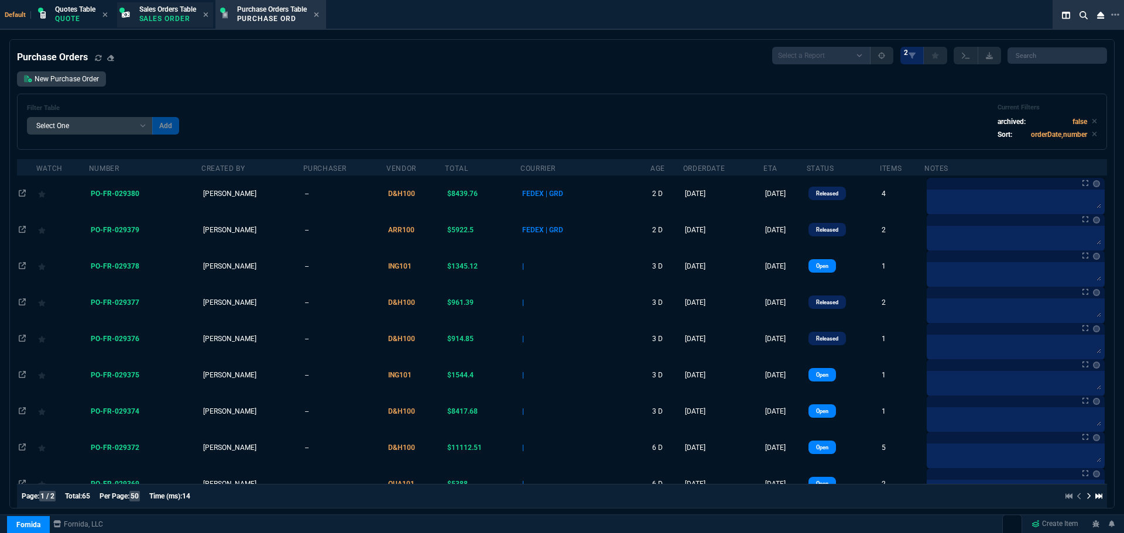
click at [150, 17] on p "Sales Order" at bounding box center [167, 18] width 57 height 9
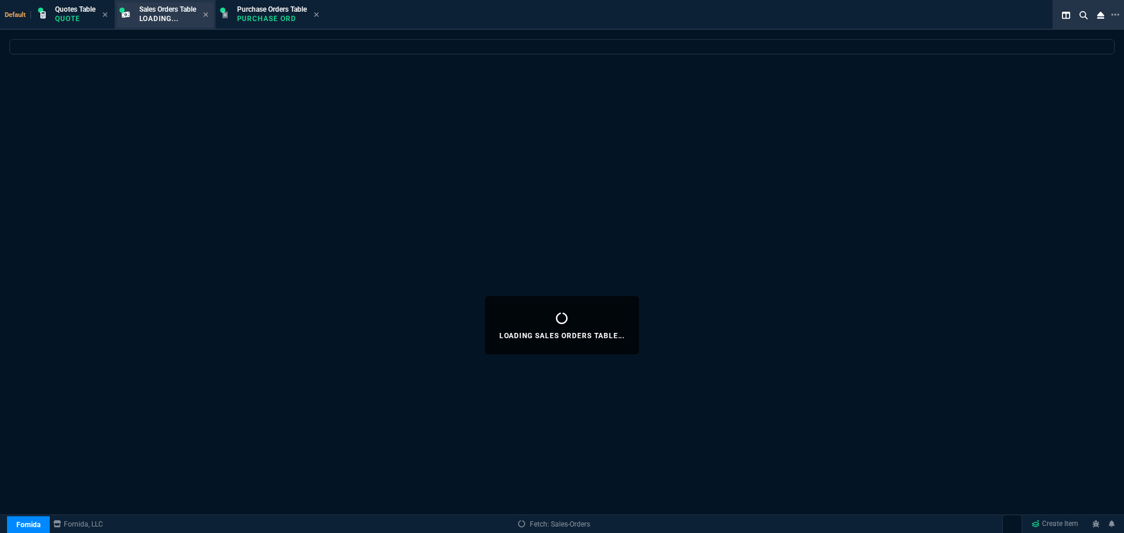
select select
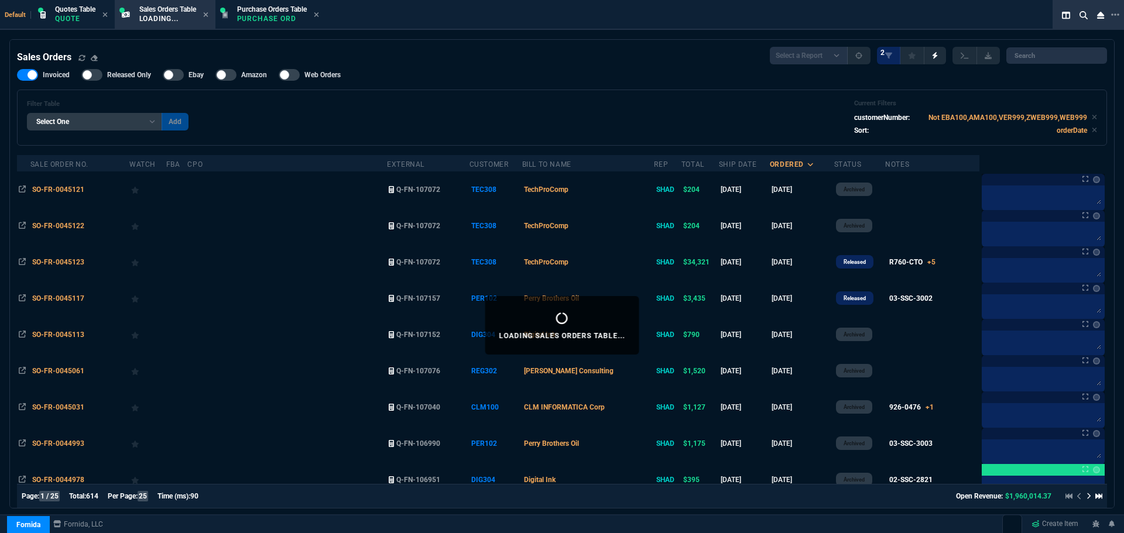
drag, startPoint x: 519, startPoint y: 66, endPoint x: 489, endPoint y: 64, distance: 30.5
click at [63, 16] on p "Quote" at bounding box center [75, 18] width 40 height 9
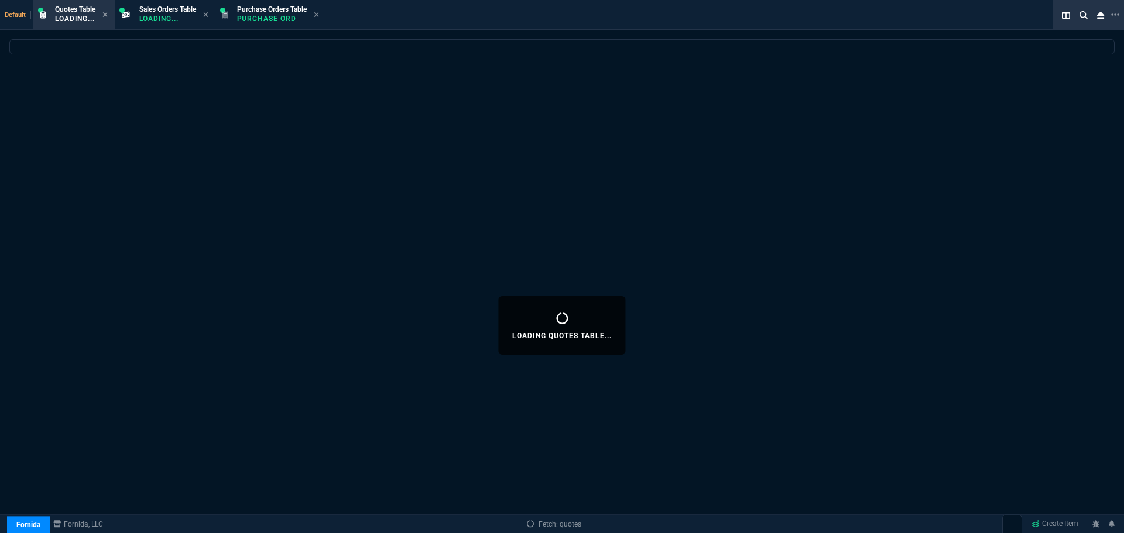
select select
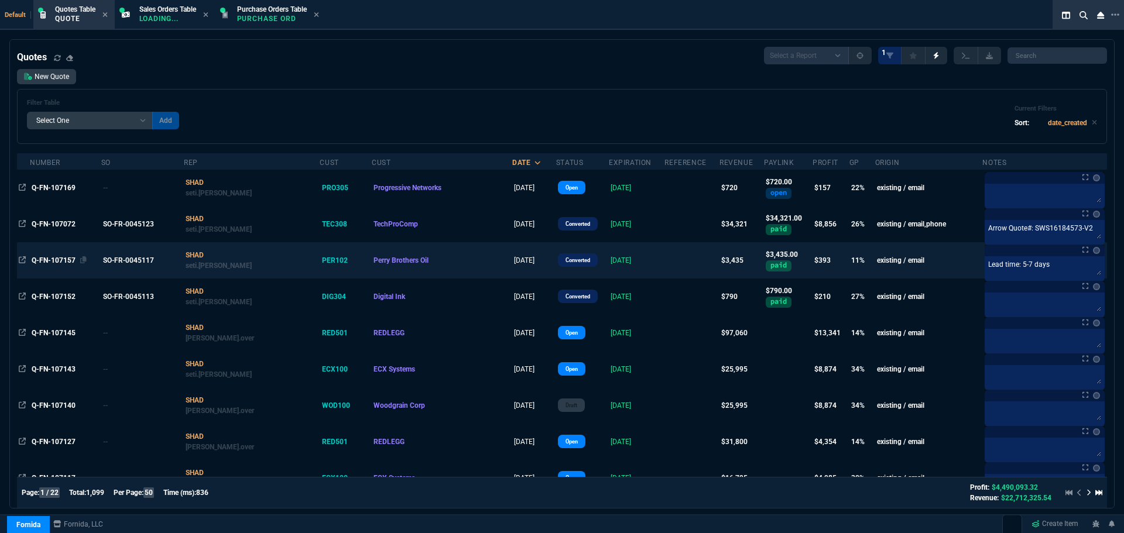
click at [51, 262] on span "Q-FN-107157" at bounding box center [54, 260] width 44 height 8
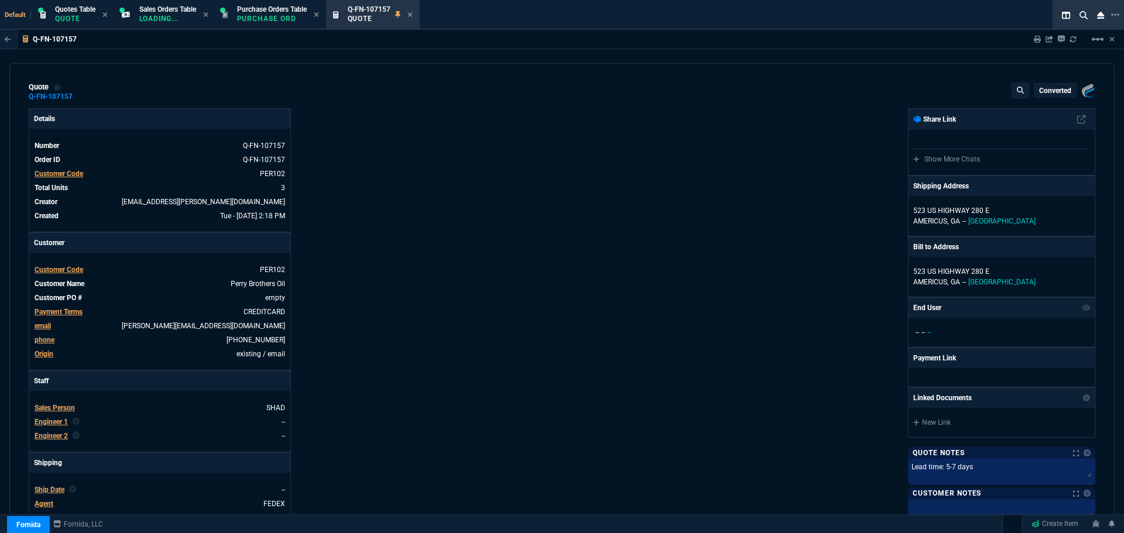
type input "16"
type input "184"
type input "22"
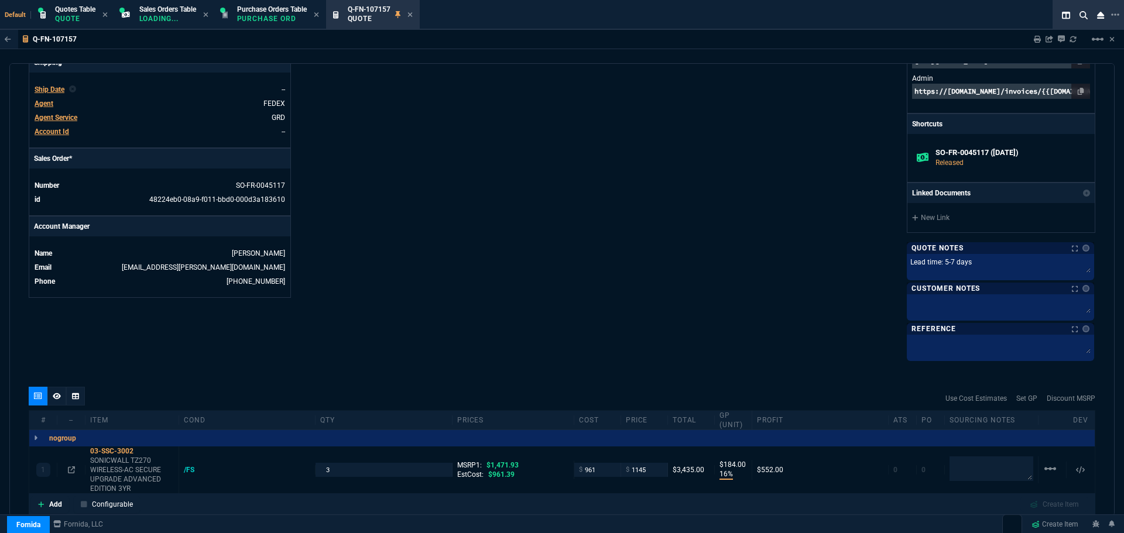
scroll to position [410, 0]
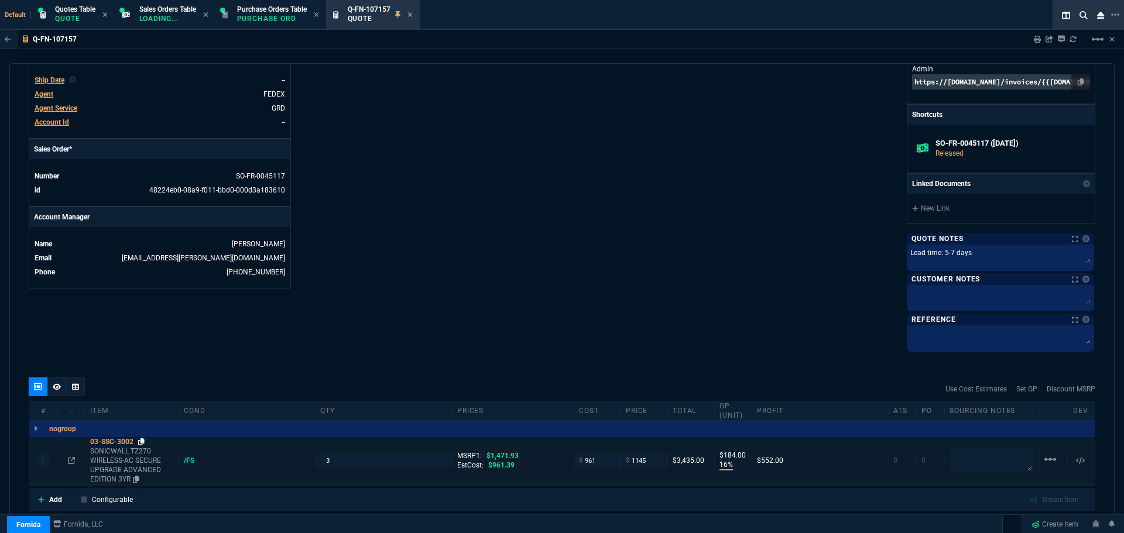
click at [143, 442] on icon at bounding box center [141, 442] width 6 height 7
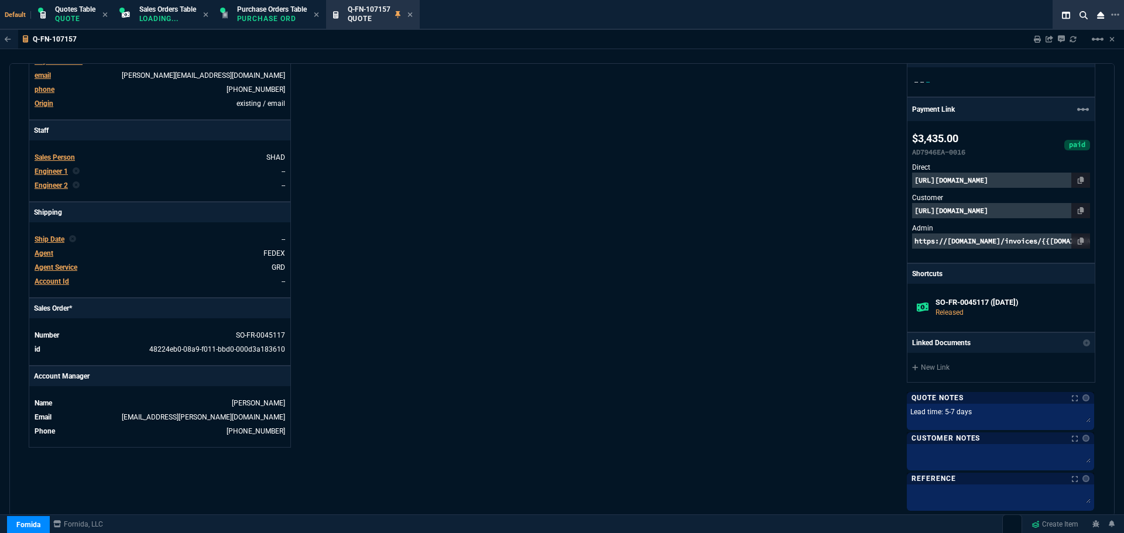
scroll to position [16, 0]
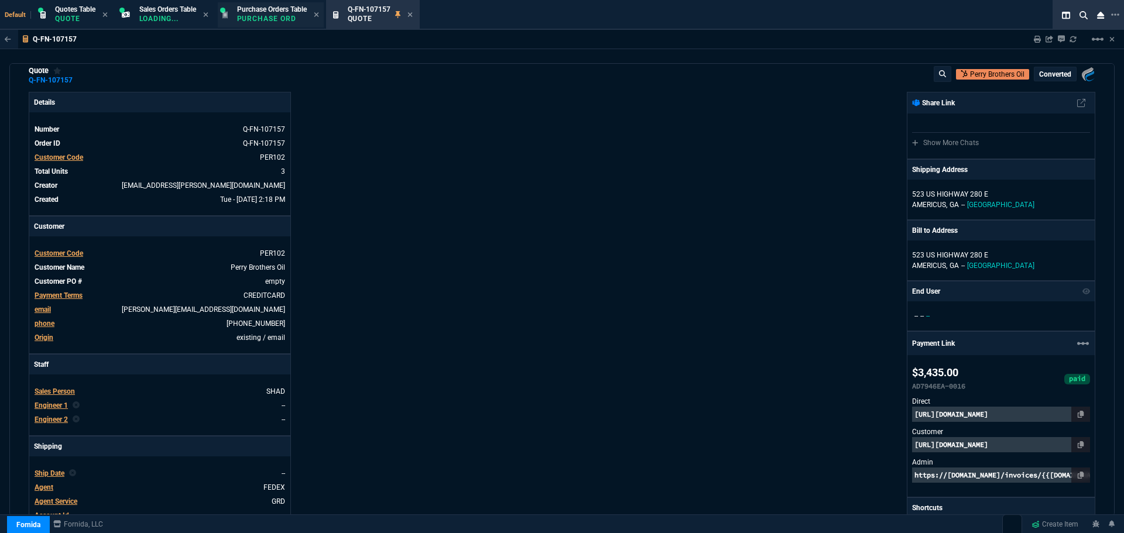
drag, startPoint x: 249, startPoint y: 10, endPoint x: 285, endPoint y: 26, distance: 39.8
click at [249, 10] on span "Purchase Orders Table" at bounding box center [272, 9] width 70 height 8
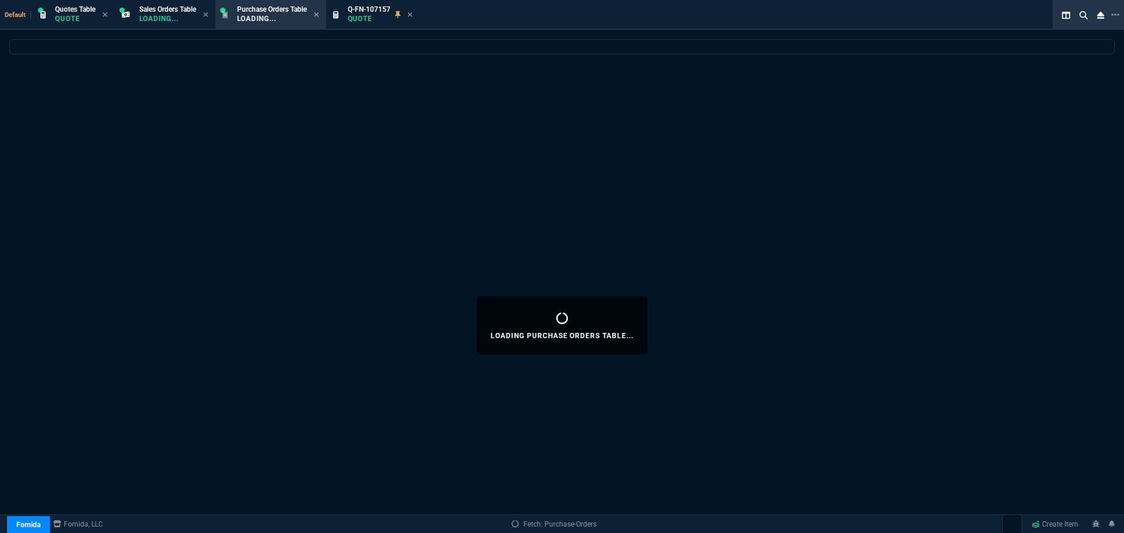
select select
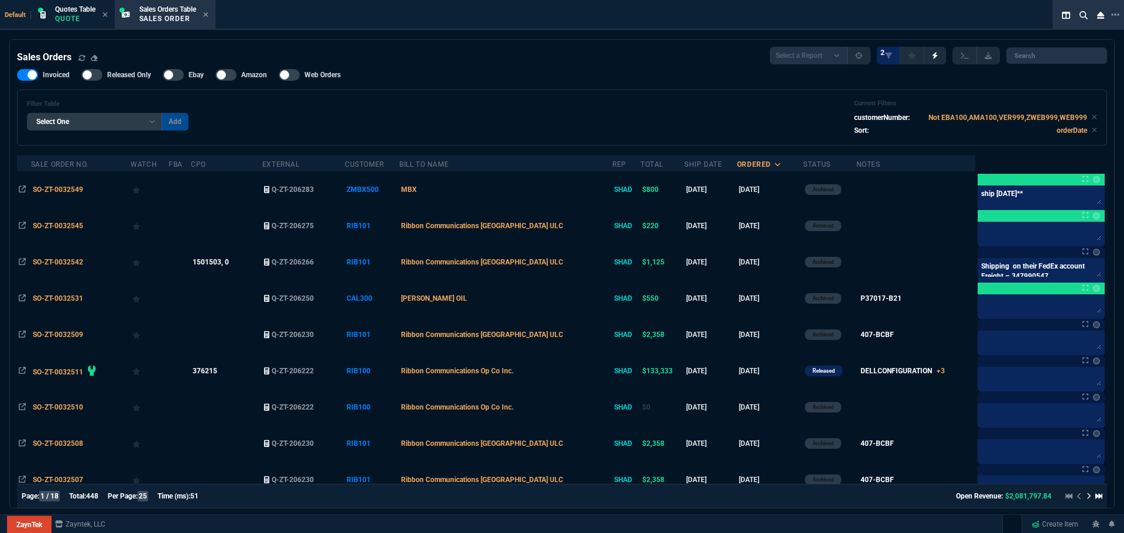
select select "4: SHAD"
select select
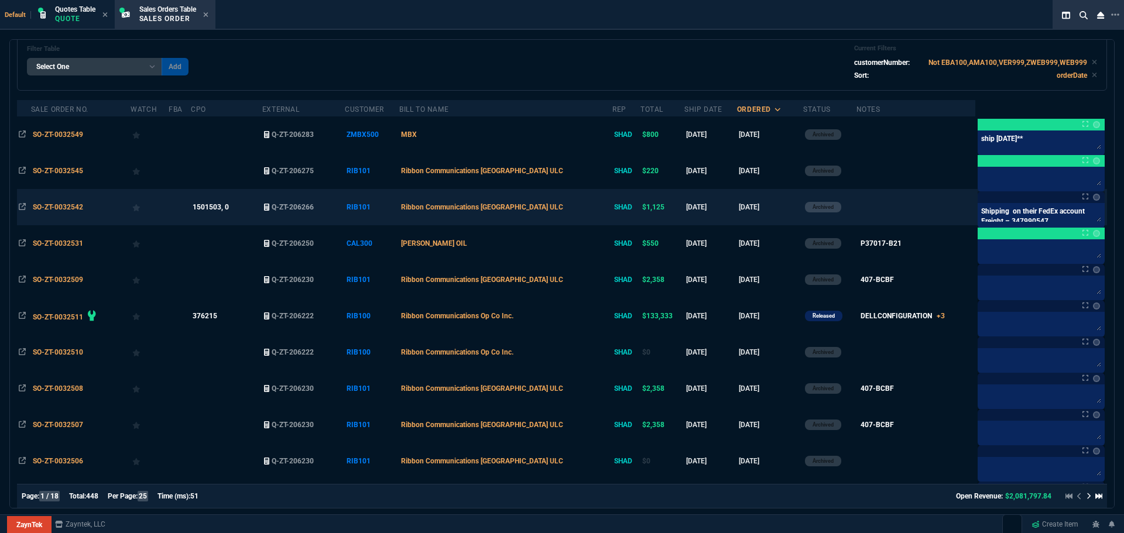
scroll to position [117, 0]
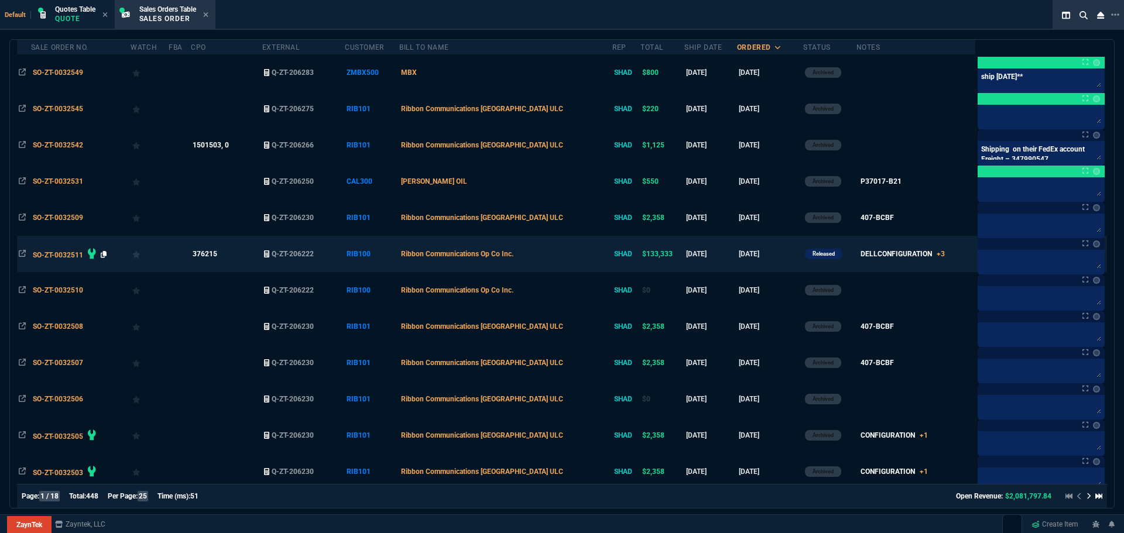
click at [104, 255] on icon at bounding box center [104, 254] width 6 height 7
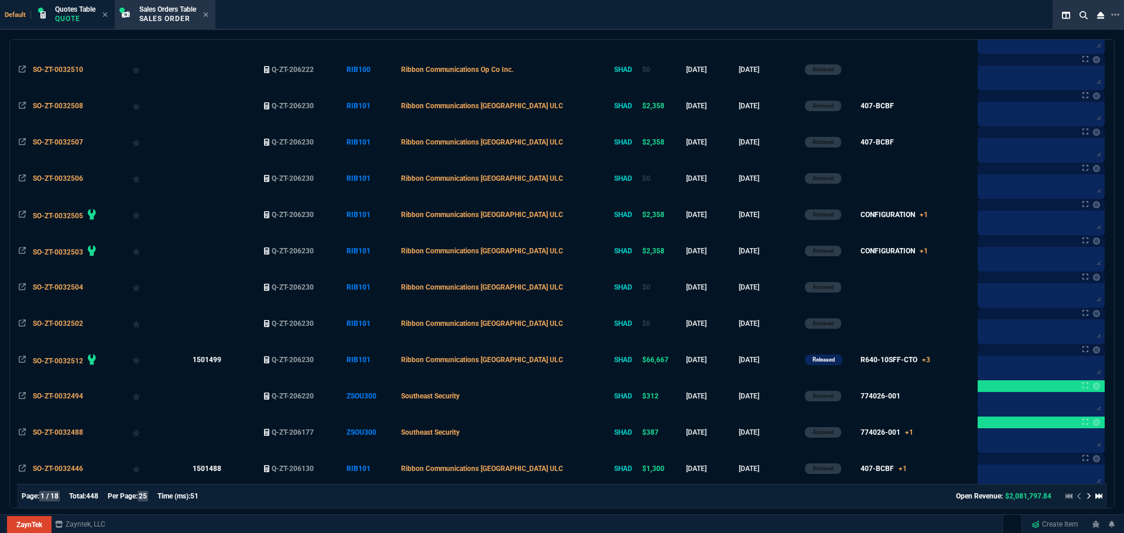
scroll to position [351, 0]
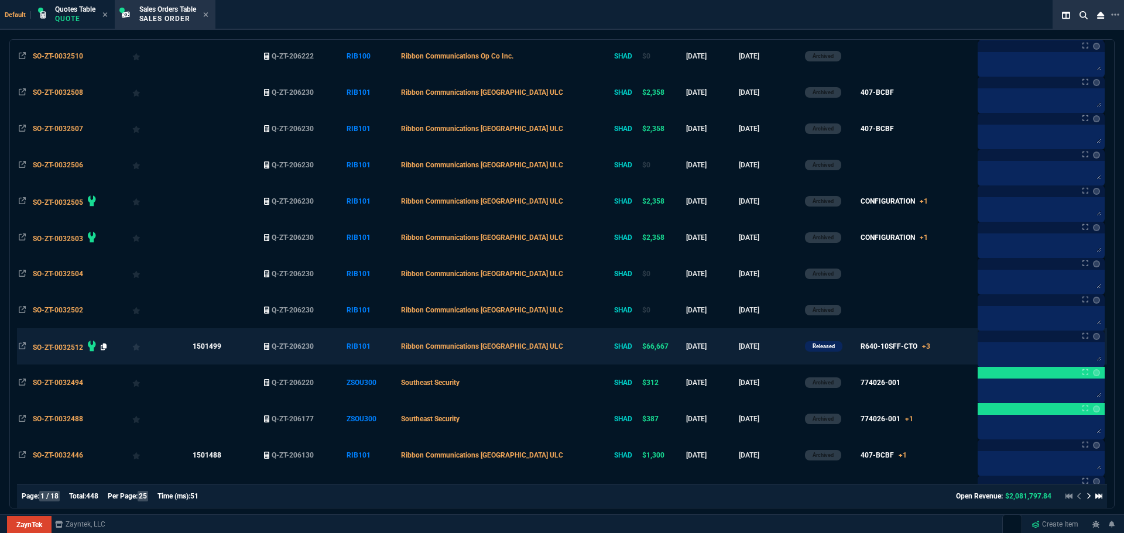
click at [104, 347] on icon at bounding box center [104, 347] width 6 height 7
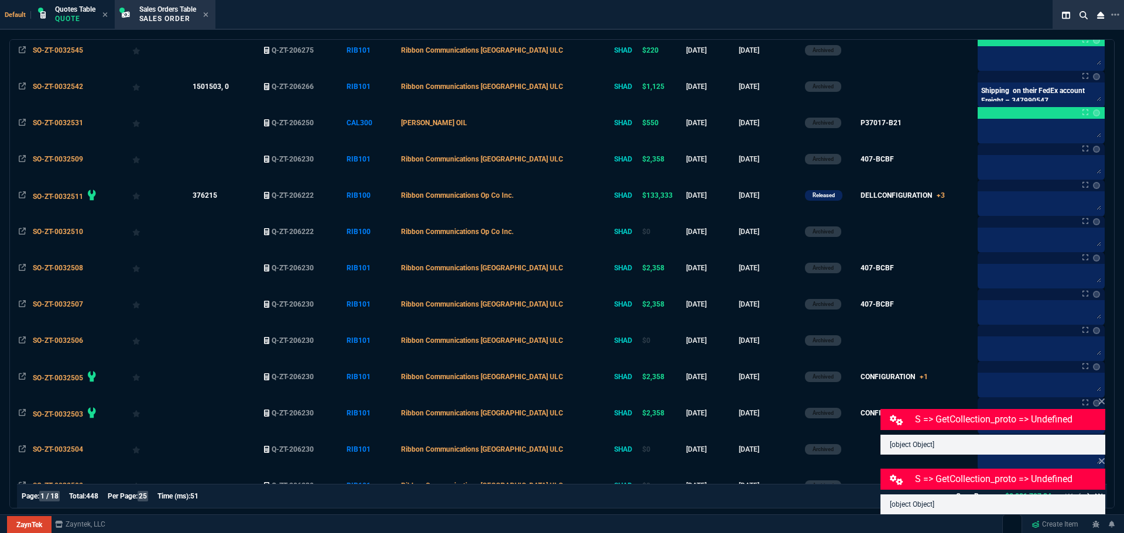
scroll to position [59, 0]
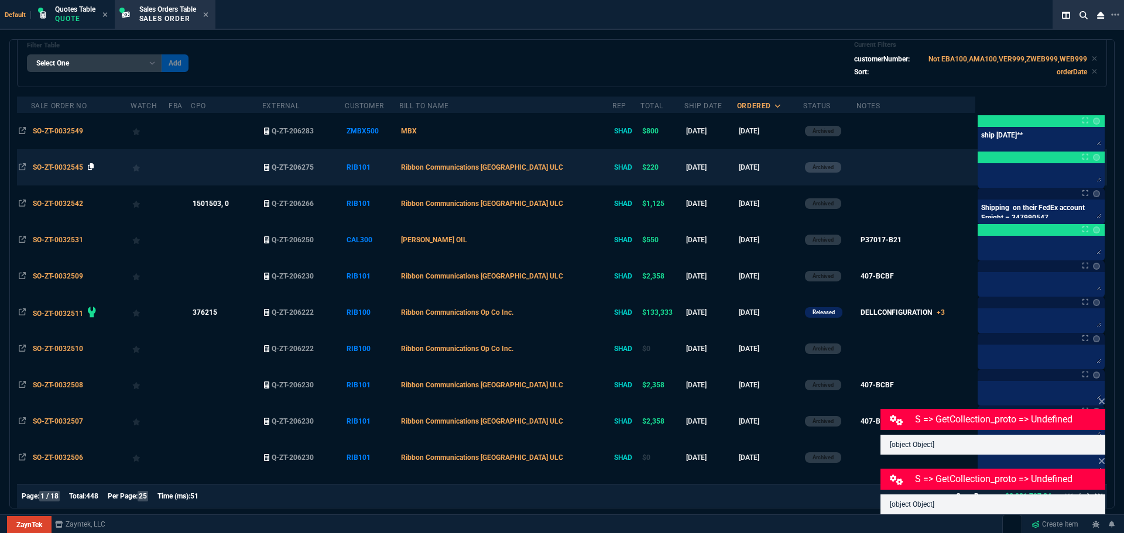
click at [91, 167] on icon at bounding box center [91, 166] width 6 height 7
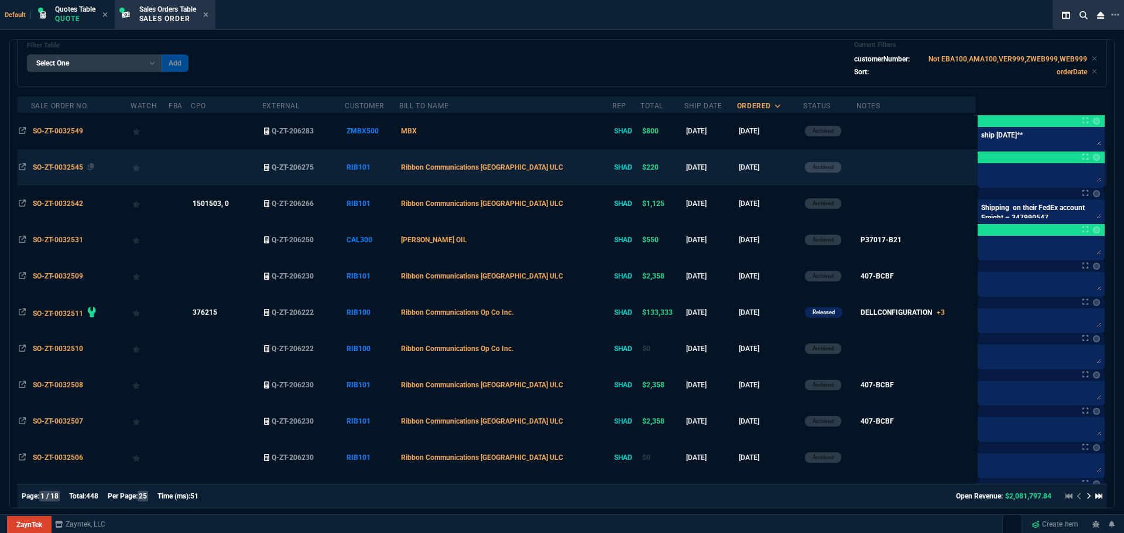
click at [60, 167] on span "SO-ZT-0032545" at bounding box center [58, 167] width 50 height 8
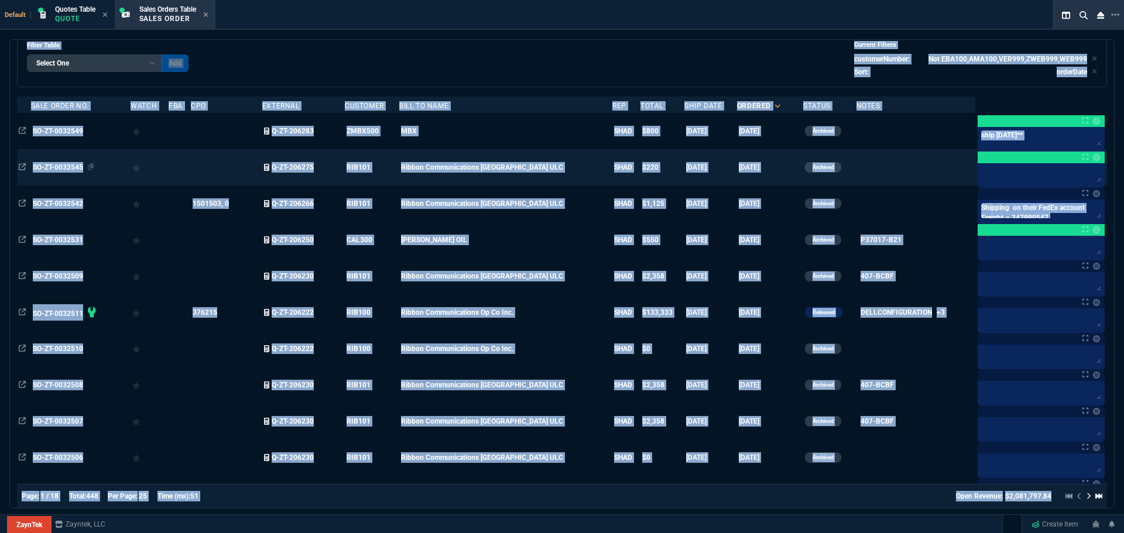
click at [60, 167] on div "Default Quotes Table Quote Sales Orders Table Sales Order Sales Orders Select a…" at bounding box center [562, 286] width 1124 height 573
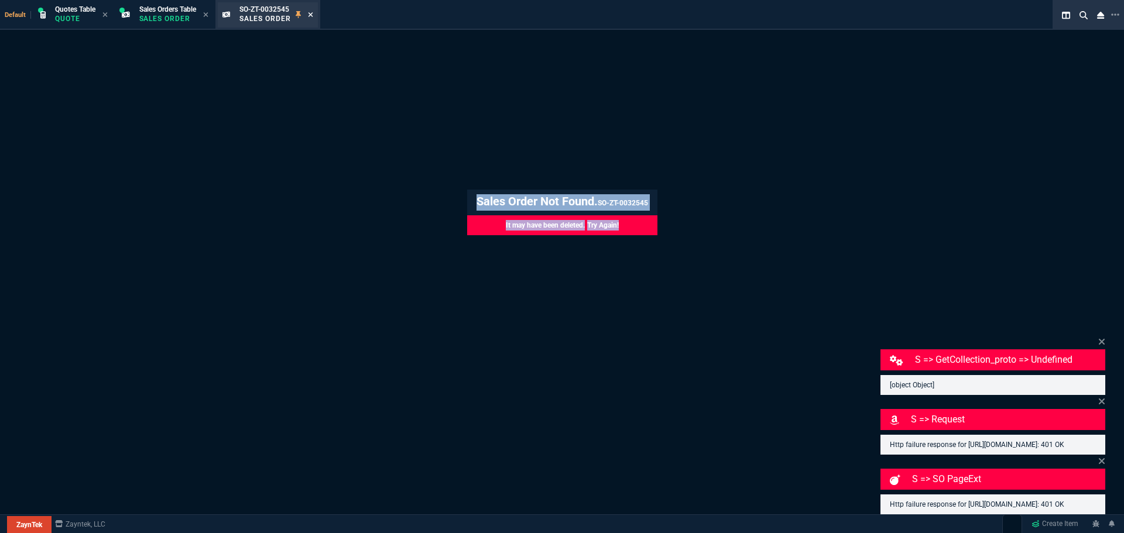
click at [311, 14] on icon at bounding box center [310, 14] width 5 height 7
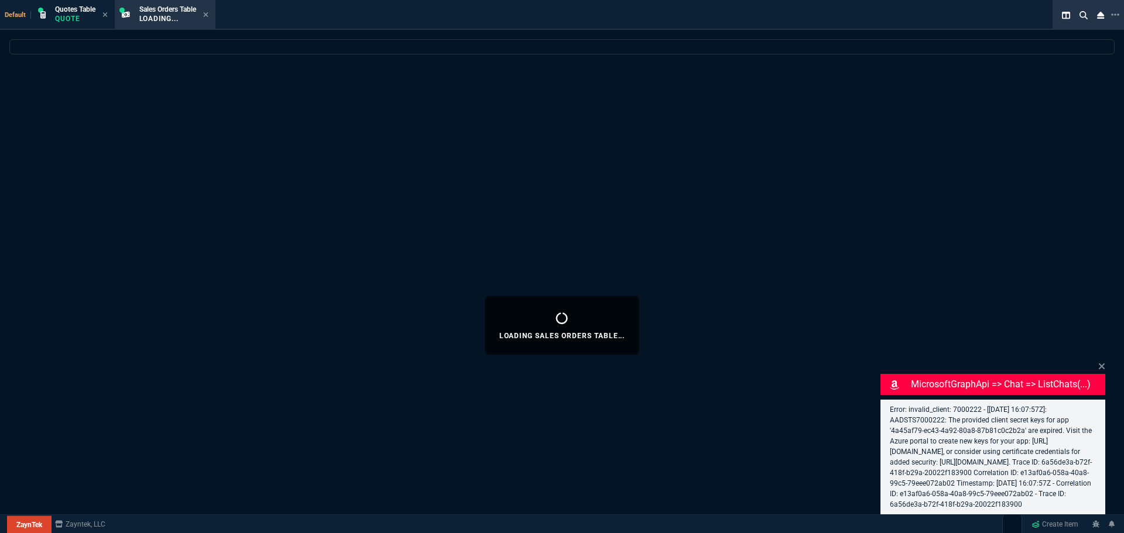
select select "4: SHAD"
select select
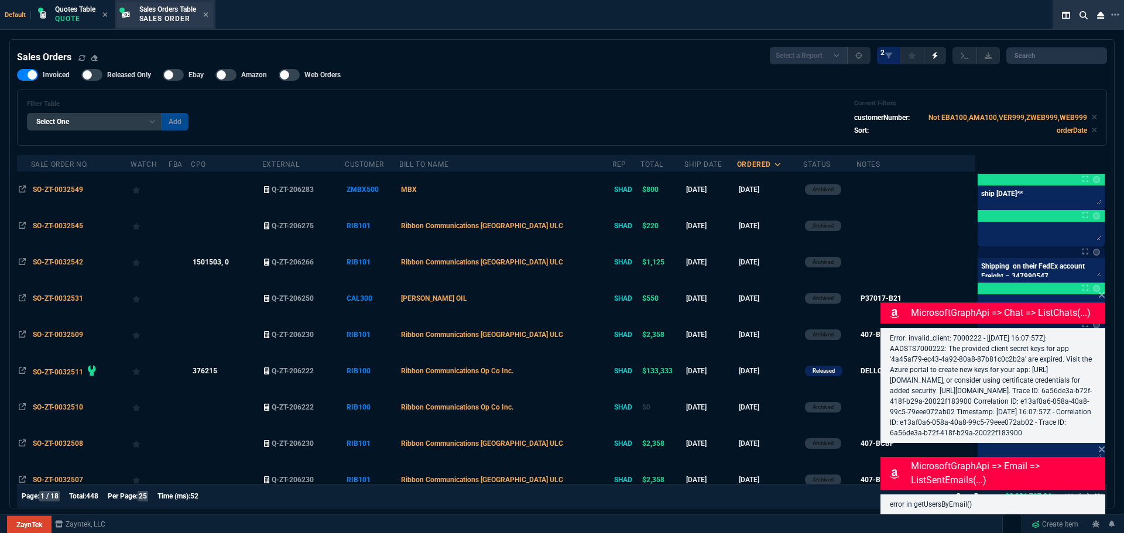
click at [155, 16] on p "Sales Order" at bounding box center [167, 18] width 57 height 9
click at [1100, 292] on icon at bounding box center [1102, 295] width 6 height 6
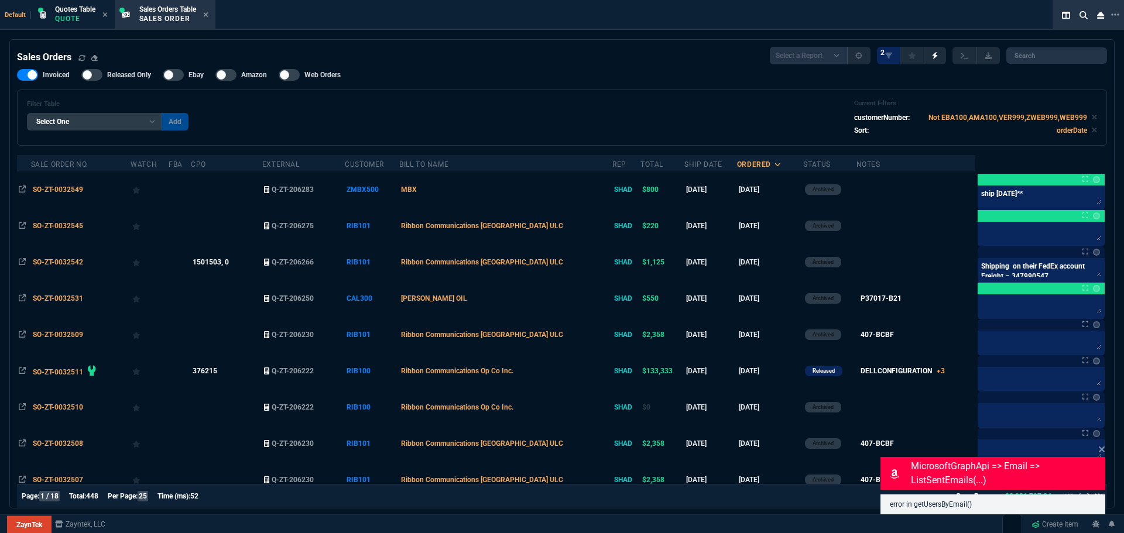
click at [1102, 450] on icon at bounding box center [1102, 450] width 6 height 6
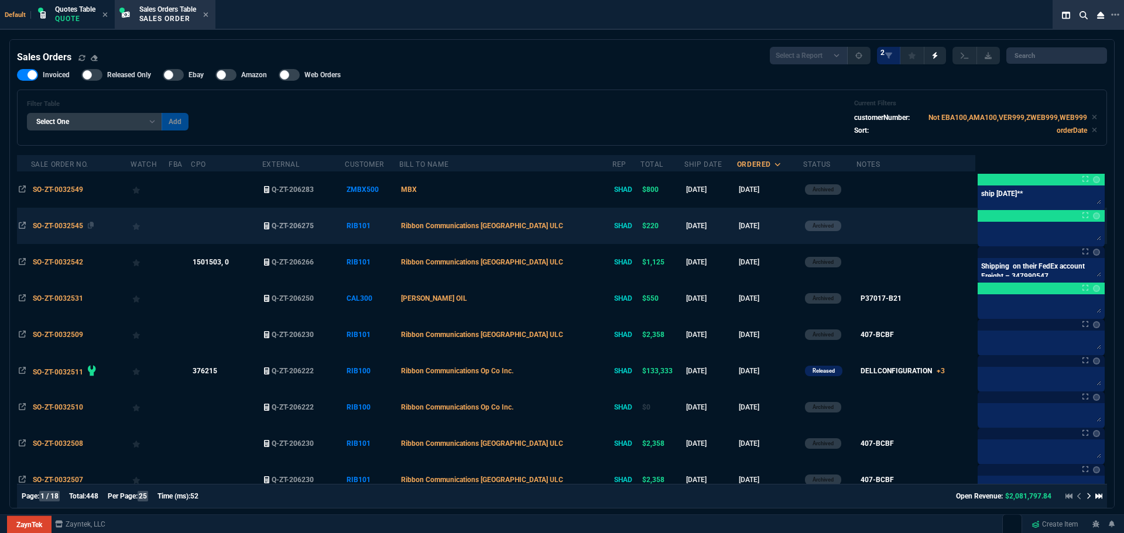
click at [54, 225] on span "SO-ZT-0032545" at bounding box center [58, 226] width 50 height 8
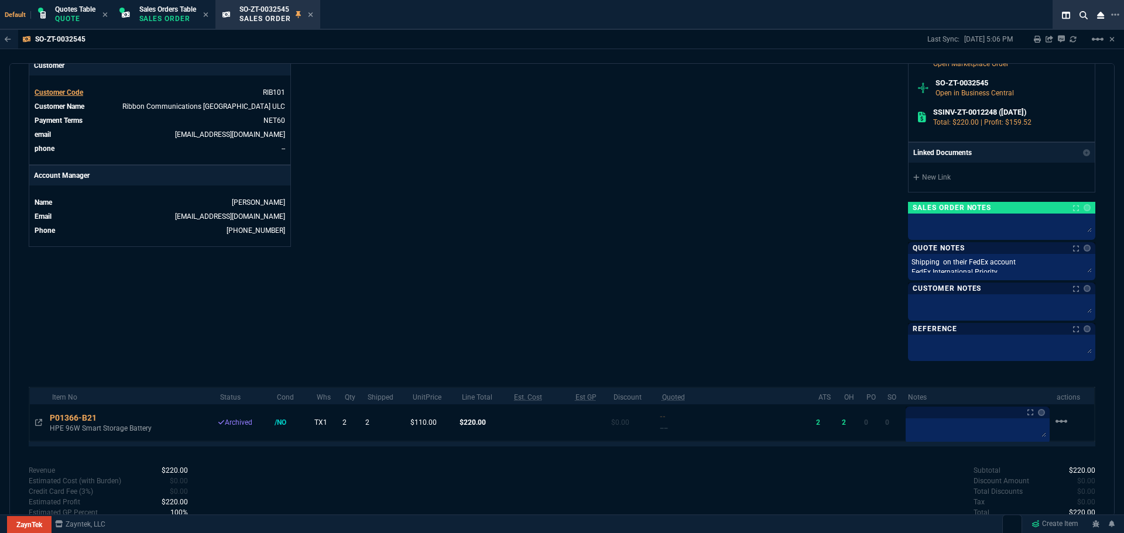
scroll to position [468, 0]
click at [313, 13] on icon at bounding box center [310, 14] width 5 height 5
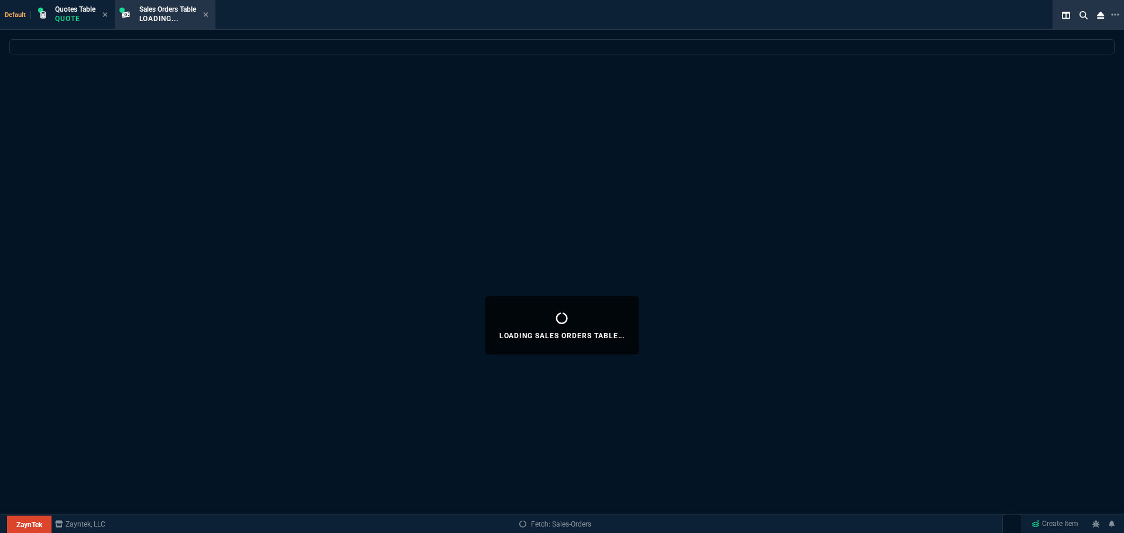
select select
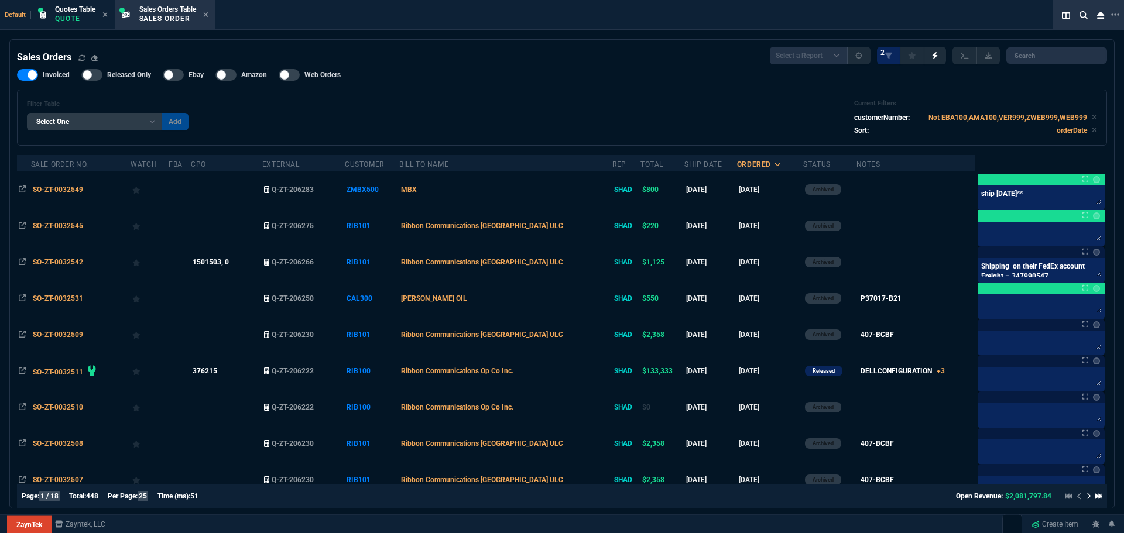
click at [556, 128] on div "Filter Table Select One Add Filter () Bill To Name (billToName) CPO (yourRefere…" at bounding box center [562, 118] width 1070 height 36
click at [158, 11] on span "Sales Orders Table" at bounding box center [167, 9] width 57 height 8
select select "4: SHAD"
select select
click at [208, 13] on icon at bounding box center [205, 14] width 5 height 7
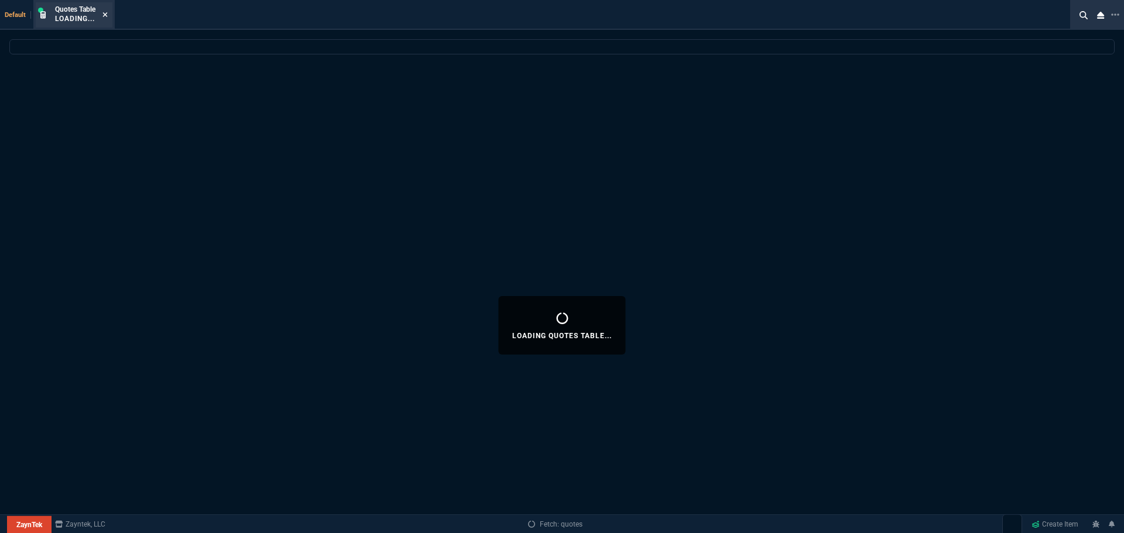
select select
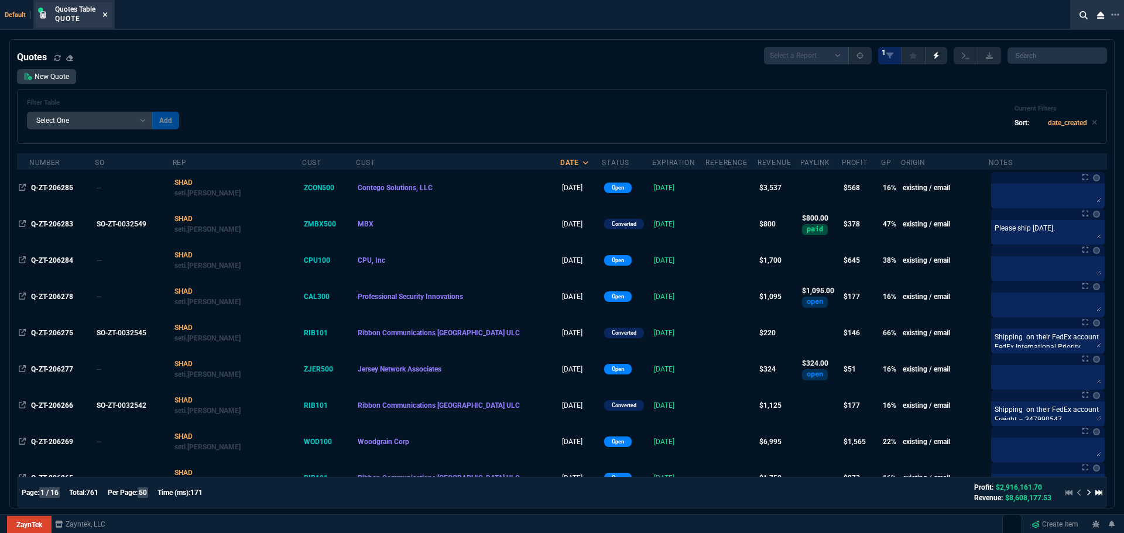
click at [106, 13] on icon at bounding box center [104, 14] width 5 height 7
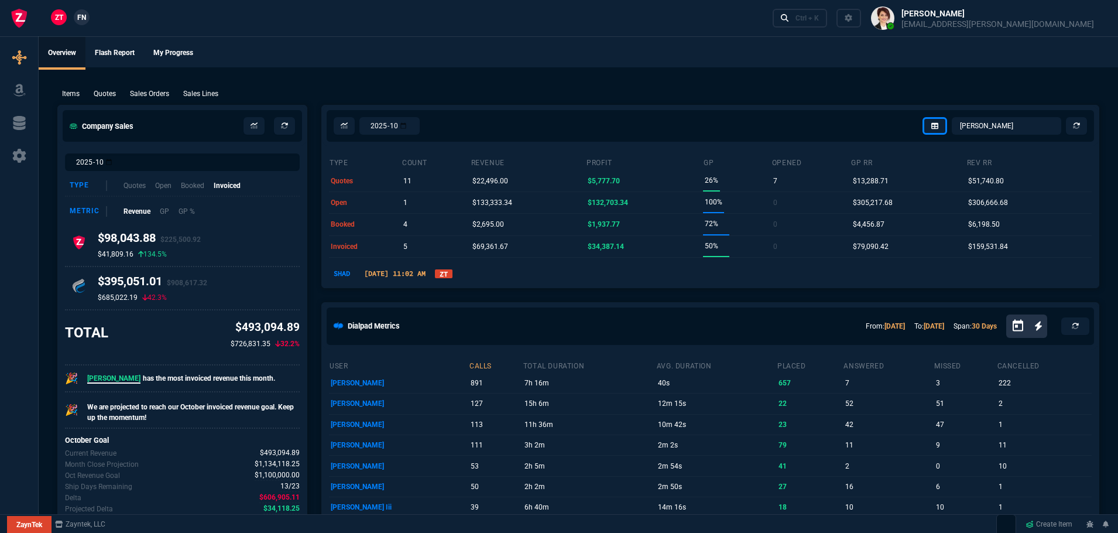
click at [453, 271] on link "ZT" at bounding box center [444, 273] width 18 height 9
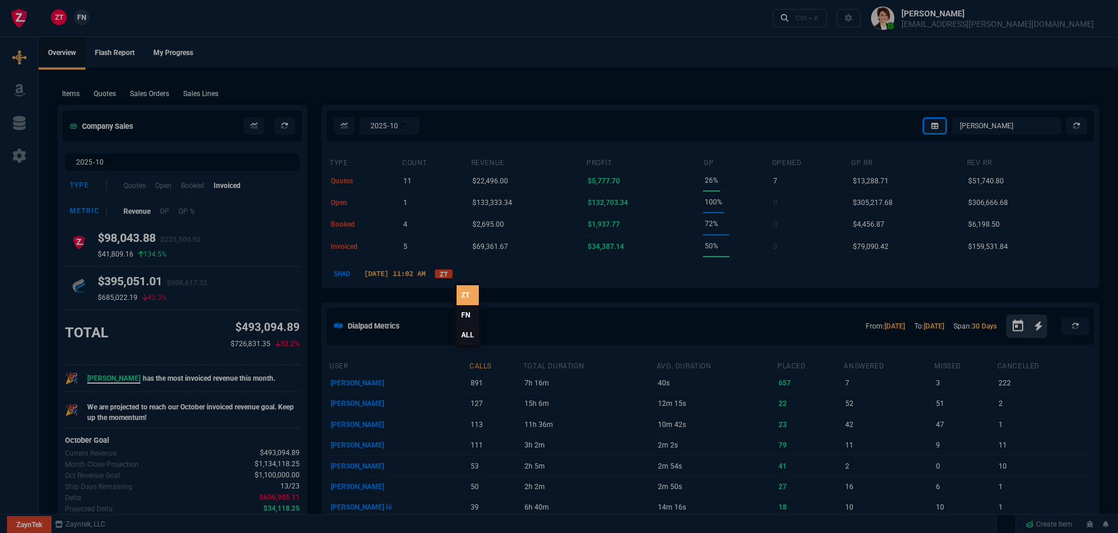
click at [471, 334] on link "ALL" at bounding box center [468, 335] width 22 height 20
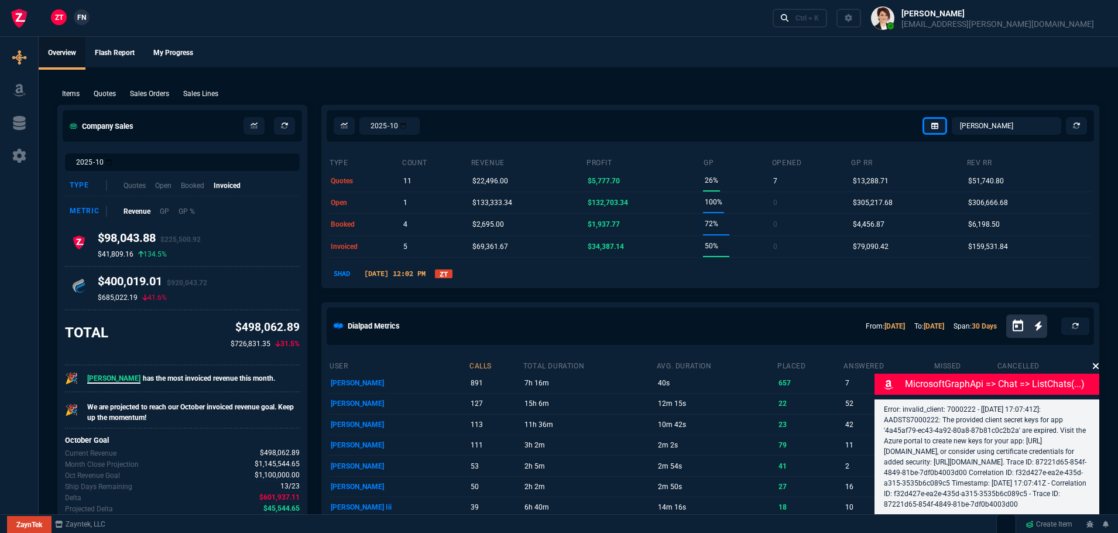
click at [1098, 399] on div "Error: invalid_client: 7000222 - [[DATE] 17:07:41Z]: AADSTS7000222: The provide…" at bounding box center [987, 456] width 225 height 115
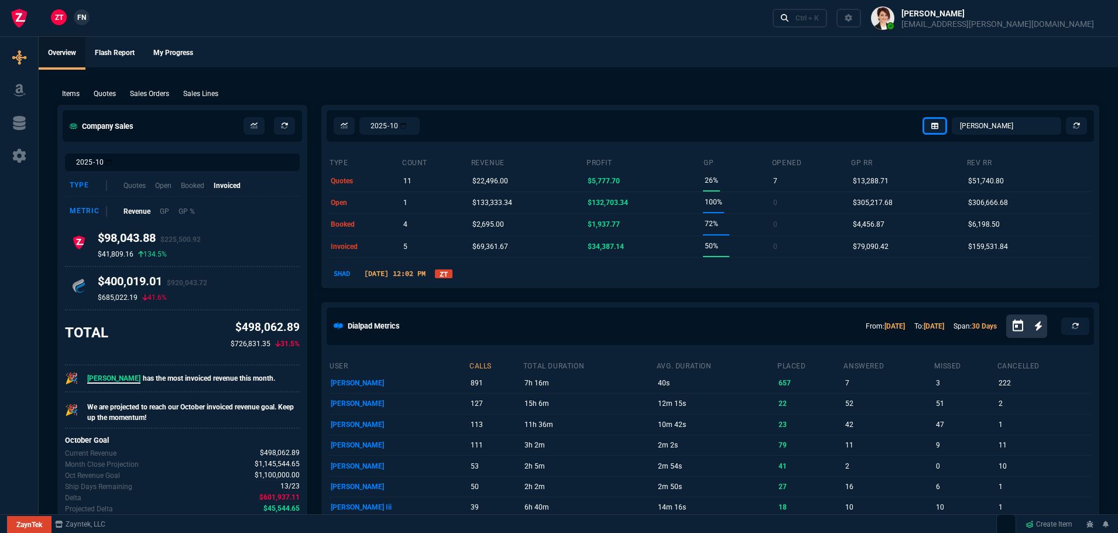
click at [453, 276] on link "ZT" at bounding box center [444, 273] width 18 height 9
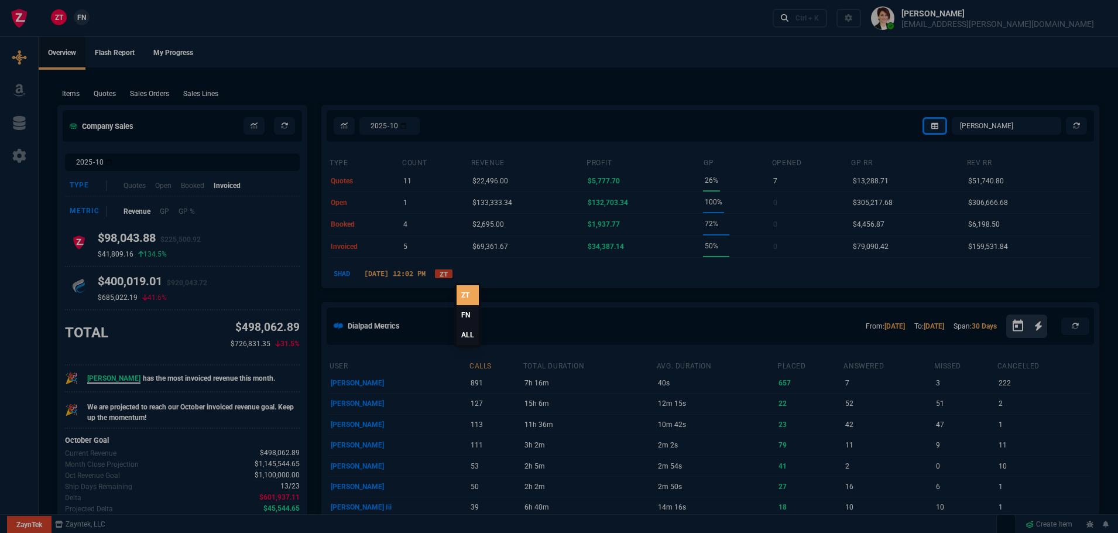
click at [465, 334] on link "ALL" at bounding box center [468, 335] width 22 height 20
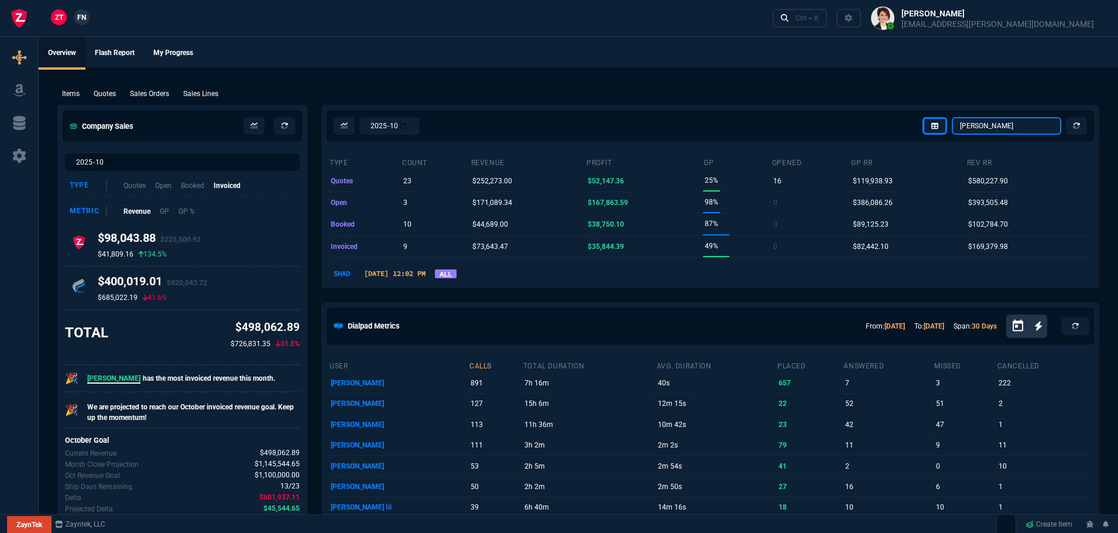
click at [1017, 129] on select "[PERSON_NAME] Over [PERSON_NAME] [PERSON_NAME] Seti [PERSON_NAME] Wafek [PERSON…" at bounding box center [1006, 126] width 109 height 18
click at [953, 117] on select "[PERSON_NAME] Over [PERSON_NAME] [PERSON_NAME] Seti [PERSON_NAME] Wafek [PERSON…" at bounding box center [1006, 126] width 109 height 18
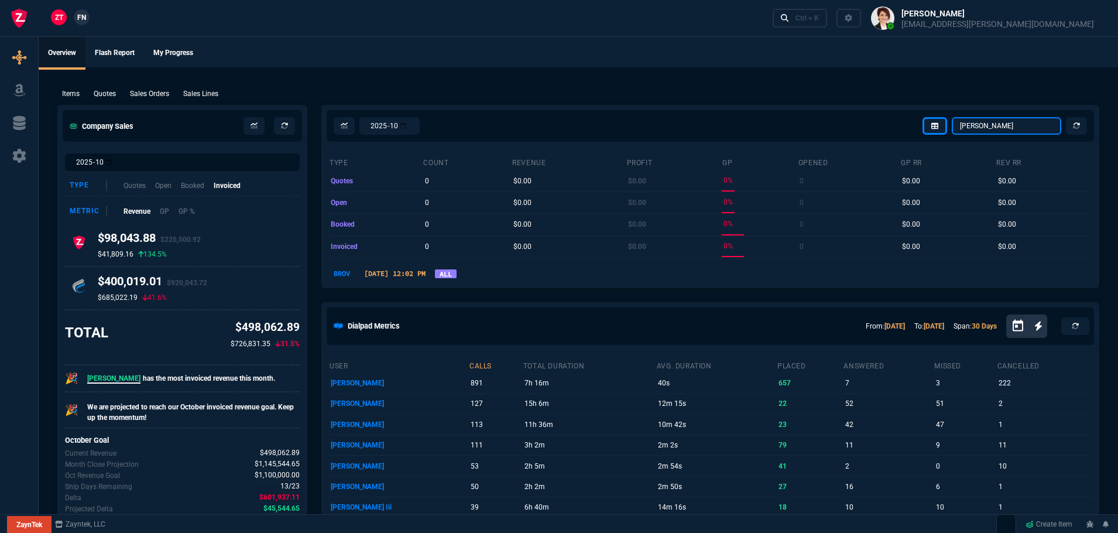
click at [1008, 119] on select "[PERSON_NAME] Over [PERSON_NAME] [PERSON_NAME] Seti [PERSON_NAME] Wafek [PERSON…" at bounding box center [1006, 126] width 109 height 18
click at [953, 117] on select "[PERSON_NAME] Over [PERSON_NAME] [PERSON_NAME] Seti [PERSON_NAME] Wafek [PERSON…" at bounding box center [1006, 126] width 109 height 18
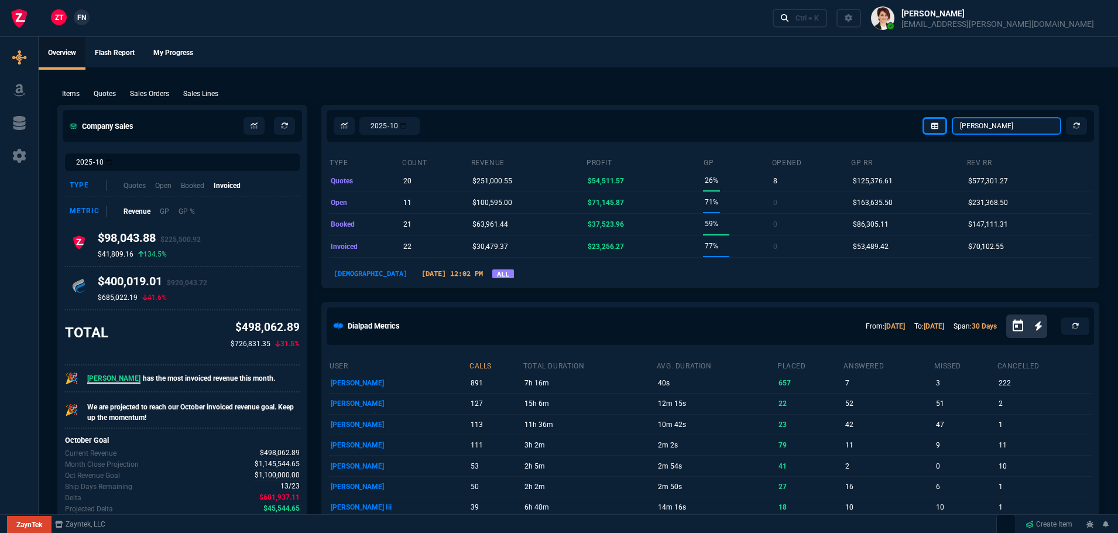
click at [1016, 129] on select "[PERSON_NAME] Over [PERSON_NAME] [PERSON_NAME] Seti [PERSON_NAME] Wafek [PERSON…" at bounding box center [1006, 126] width 109 height 18
click at [953, 117] on select "[PERSON_NAME] Over [PERSON_NAME] [PERSON_NAME] Seti [PERSON_NAME] Wafek [PERSON…" at bounding box center [1006, 126] width 109 height 18
click at [1022, 127] on select "[PERSON_NAME] Over [PERSON_NAME] [PERSON_NAME] Seti [PERSON_NAME] Wafek [PERSON…" at bounding box center [1006, 126] width 109 height 18
click at [953, 117] on select "[PERSON_NAME] Over [PERSON_NAME] [PERSON_NAME] Seti [PERSON_NAME] Wafek [PERSON…" at bounding box center [1006, 126] width 109 height 18
click at [1008, 122] on select "[PERSON_NAME] Over [PERSON_NAME] [PERSON_NAME] Seti [PERSON_NAME] Wafek [PERSON…" at bounding box center [1006, 126] width 109 height 18
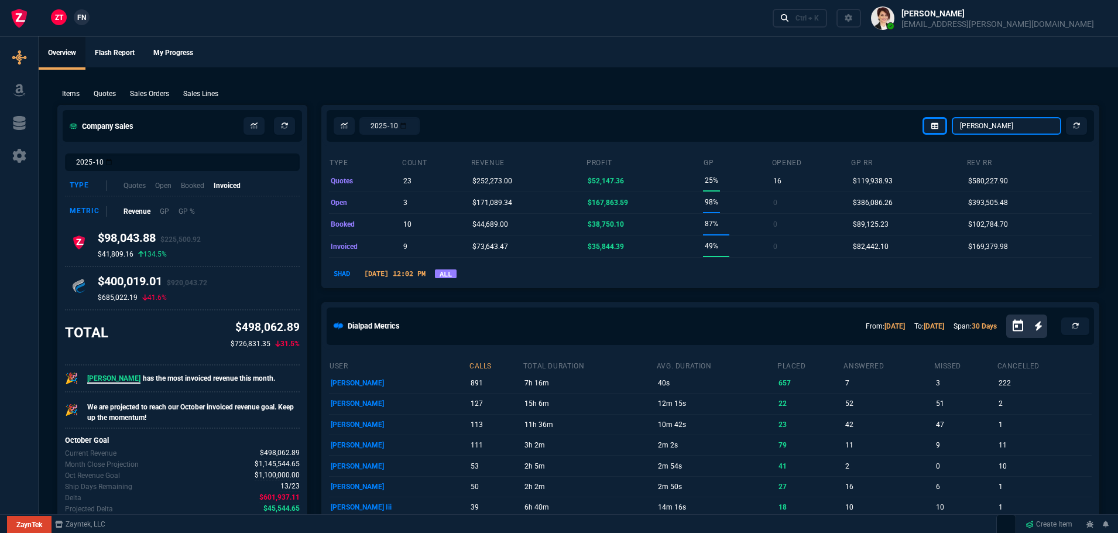
click at [953, 117] on select "[PERSON_NAME] Over [PERSON_NAME] [PERSON_NAME] Seti [PERSON_NAME] Wafek [PERSON…" at bounding box center [1006, 126] width 109 height 18
click at [1016, 127] on select "[PERSON_NAME] Over [PERSON_NAME] [PERSON_NAME] Seti [PERSON_NAME] Wafek [PERSON…" at bounding box center [1006, 126] width 109 height 18
click at [953, 117] on select "[PERSON_NAME] Over [PERSON_NAME] [PERSON_NAME] Seti [PERSON_NAME] Wafek [PERSON…" at bounding box center [1006, 126] width 109 height 18
click at [1023, 122] on select "[PERSON_NAME] Over [PERSON_NAME] [PERSON_NAME] Seti [PERSON_NAME] Wafek [PERSON…" at bounding box center [1006, 126] width 109 height 18
click at [953, 117] on select "[PERSON_NAME] Over [PERSON_NAME] [PERSON_NAME] Seti [PERSON_NAME] Wafek [PERSON…" at bounding box center [1006, 126] width 109 height 18
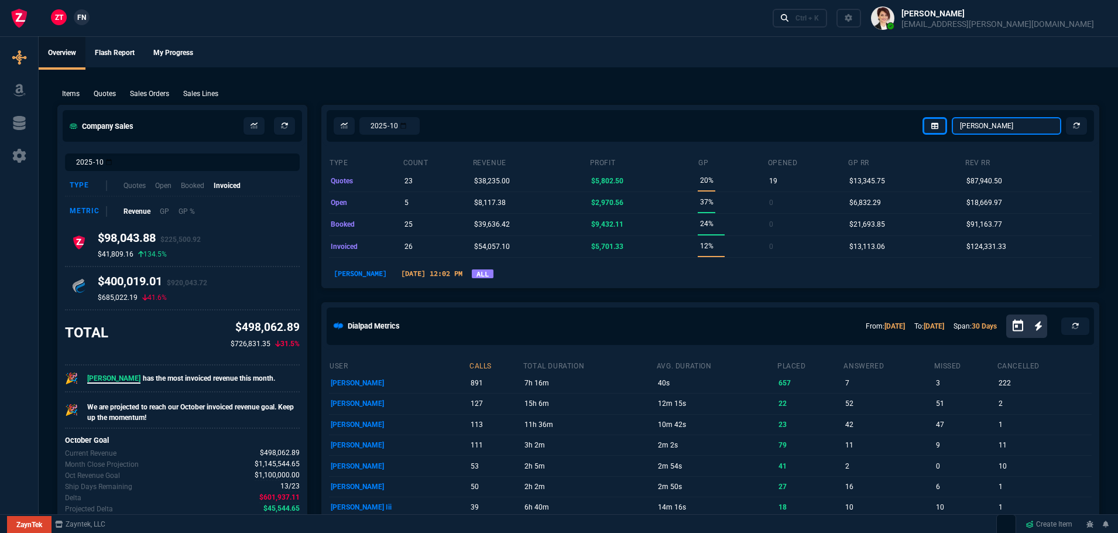
click at [1016, 128] on select "[PERSON_NAME] Over [PERSON_NAME] [PERSON_NAME] Seti [PERSON_NAME] Wafek [PERSON…" at bounding box center [1006, 126] width 109 height 18
click at [953, 117] on select "[PERSON_NAME] Over [PERSON_NAME] [PERSON_NAME] Seti [PERSON_NAME] Wafek [PERSON…" at bounding box center [1006, 126] width 109 height 18
click at [1030, 124] on select "Omar Brian Over Farzad Vahid Steven Huang Seti Shadab Alicia Bostic Wafek Moham…" at bounding box center [1006, 126] width 109 height 18
select select "4: SHAD"
click at [953, 117] on select "Omar Brian Over Farzad Vahid Steven Huang Seti Shadab Alicia Bostic Wafek Moham…" at bounding box center [1006, 126] width 109 height 18
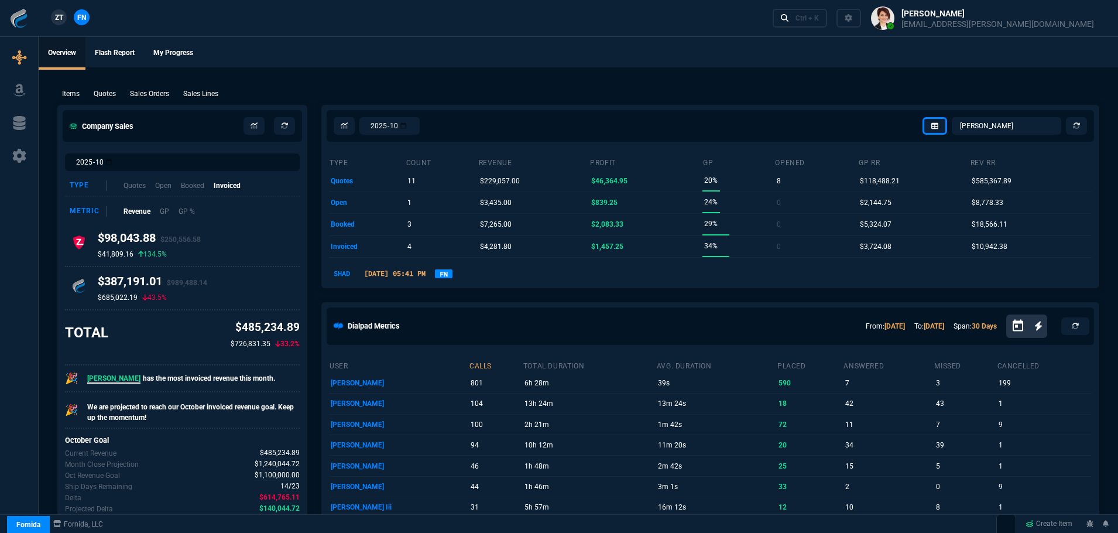
select select "4: SHAD"
select select
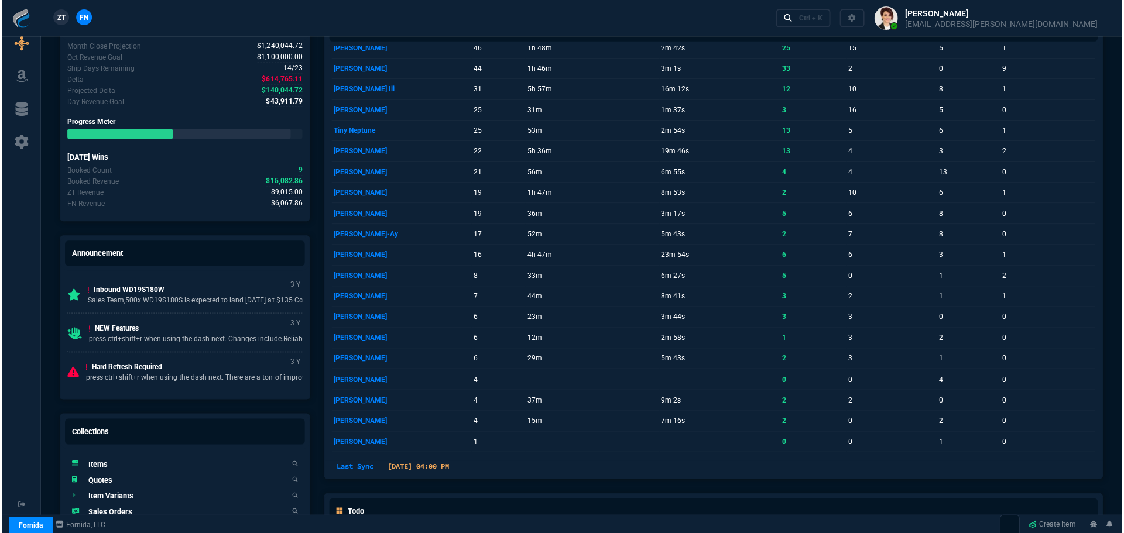
scroll to position [585, 0]
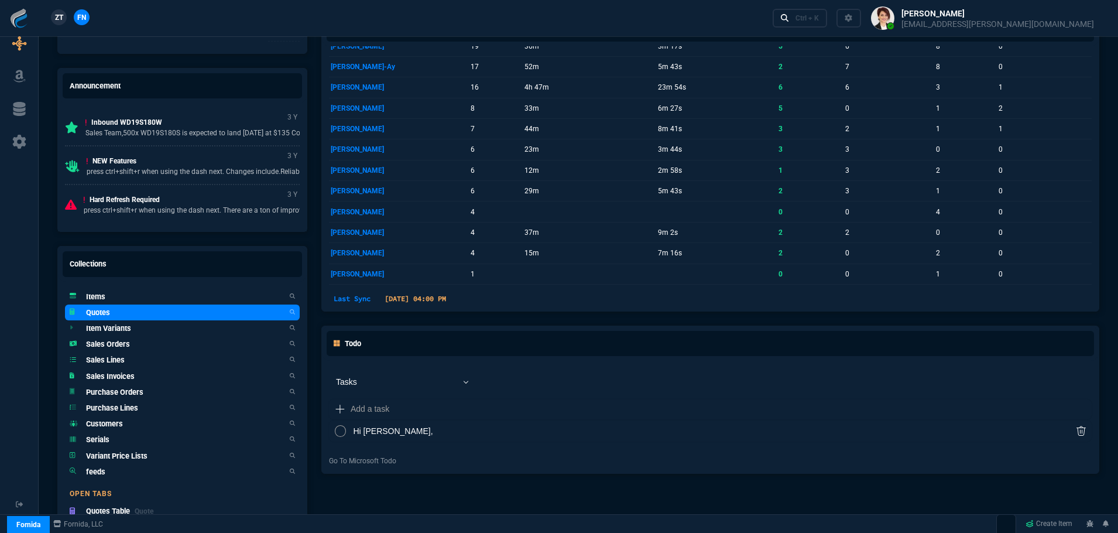
click at [92, 311] on h5 "Quotes" at bounding box center [98, 312] width 24 height 11
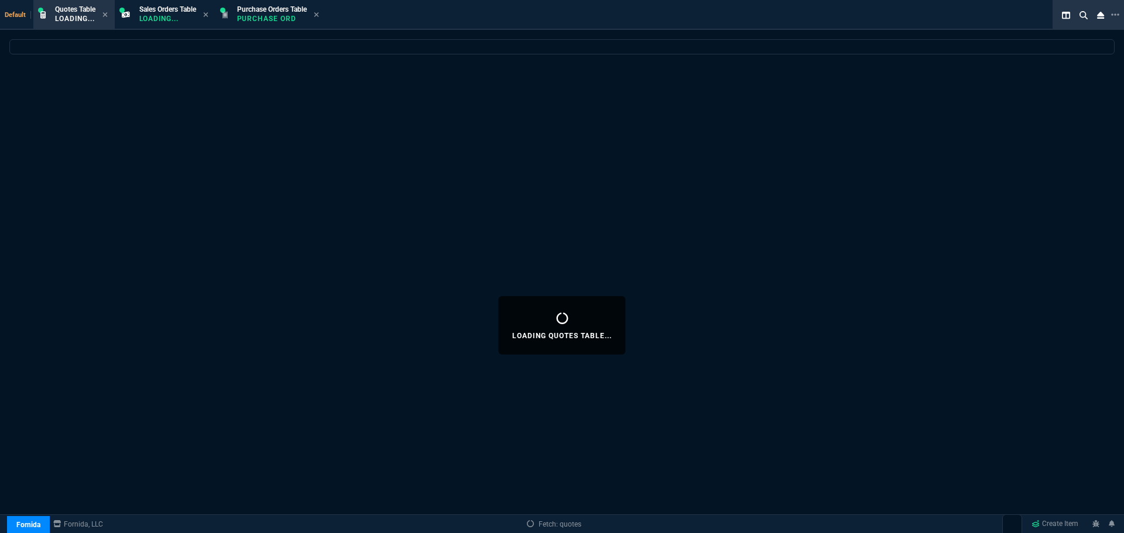
select select
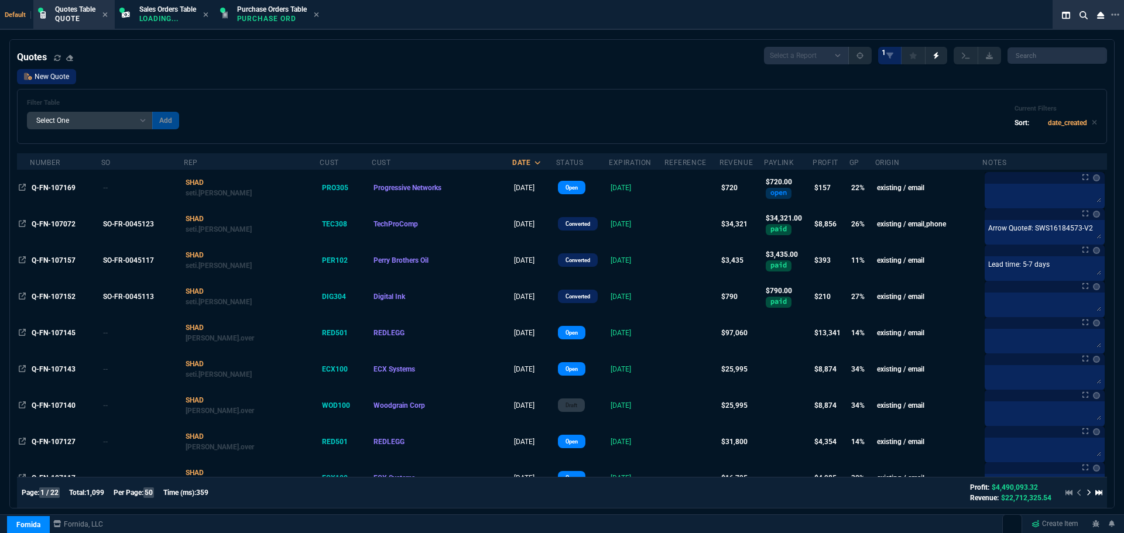
click at [58, 74] on link "New Quote" at bounding box center [46, 76] width 59 height 15
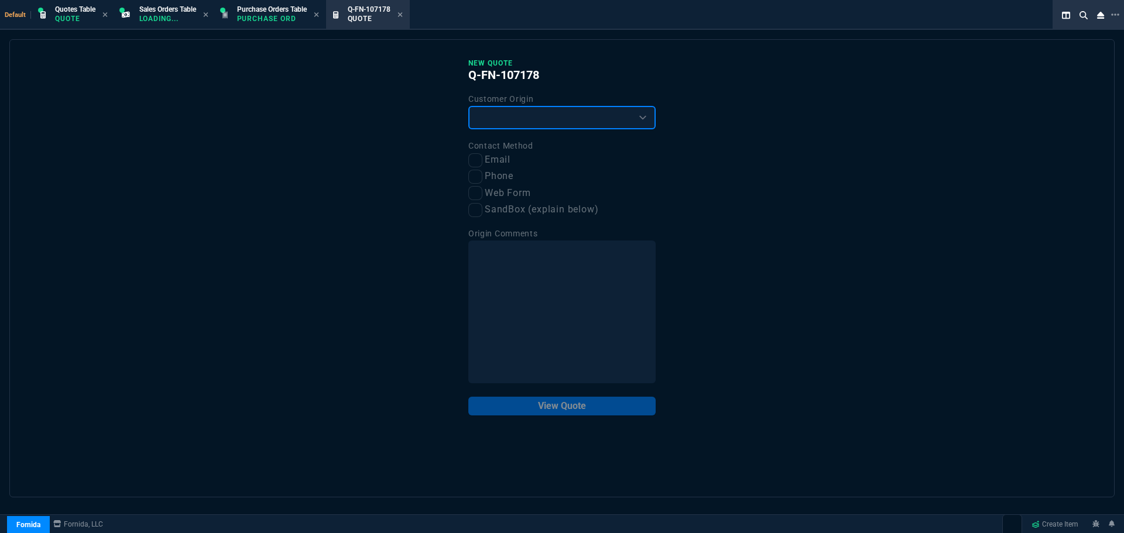
click at [593, 113] on select "Existing Customer Amazon Lead (first order) Website Lead (first order) Called (…" at bounding box center [561, 117] width 187 height 23
select select "existing"
click at [468, 107] on select "Existing Customer Amazon Lead (first order) Website Lead (first order) Called (…" at bounding box center [561, 117] width 187 height 23
click at [485, 162] on label "Email" at bounding box center [561, 160] width 187 height 15
click at [482, 162] on input "Email" at bounding box center [475, 160] width 14 height 14
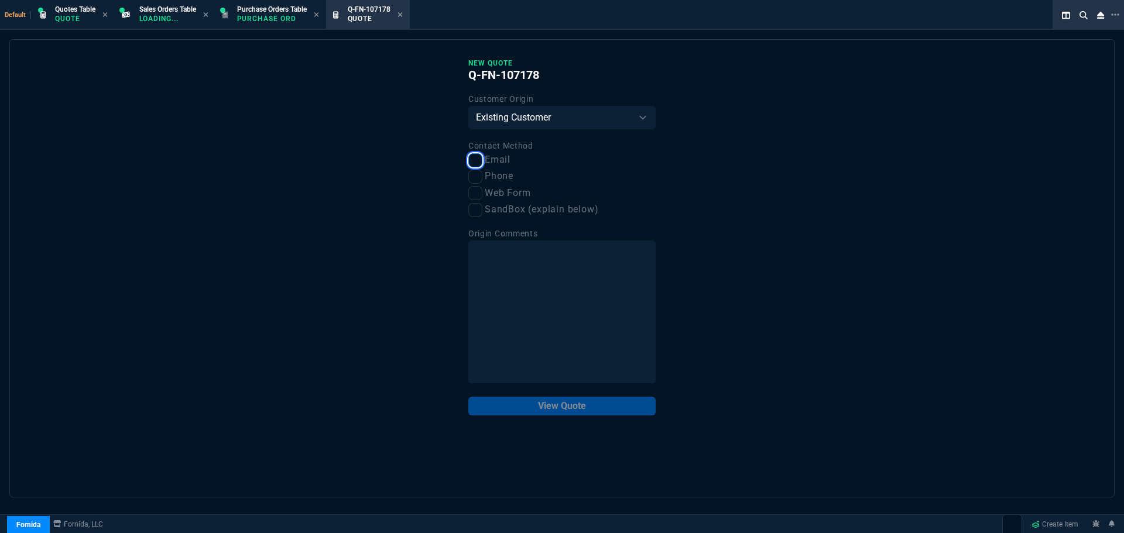
checkbox input "true"
click at [579, 407] on button "View Quote" at bounding box center [561, 406] width 187 height 19
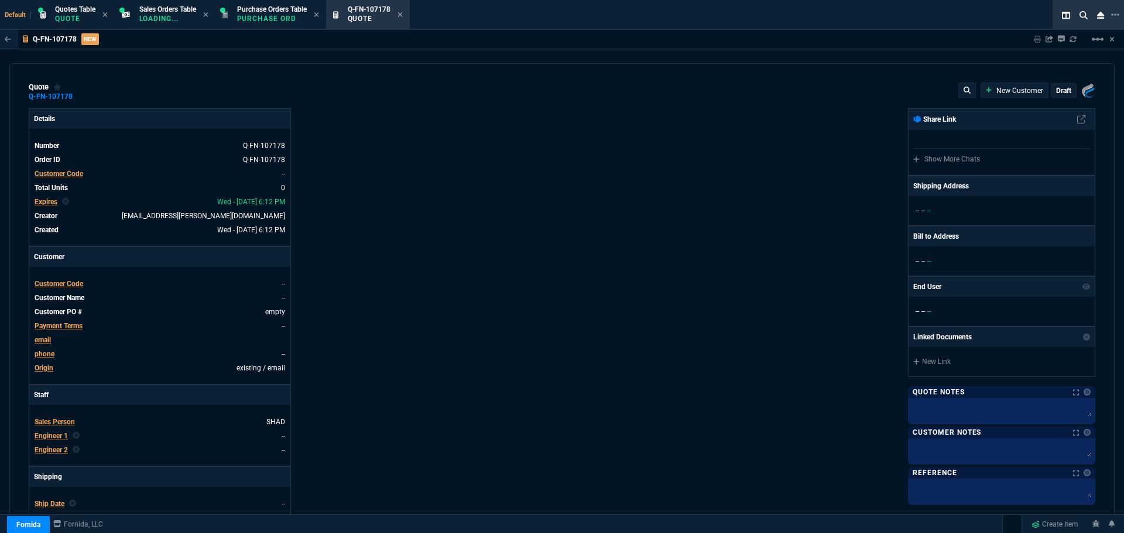
click at [65, 285] on span "Customer Code" at bounding box center [59, 284] width 49 height 8
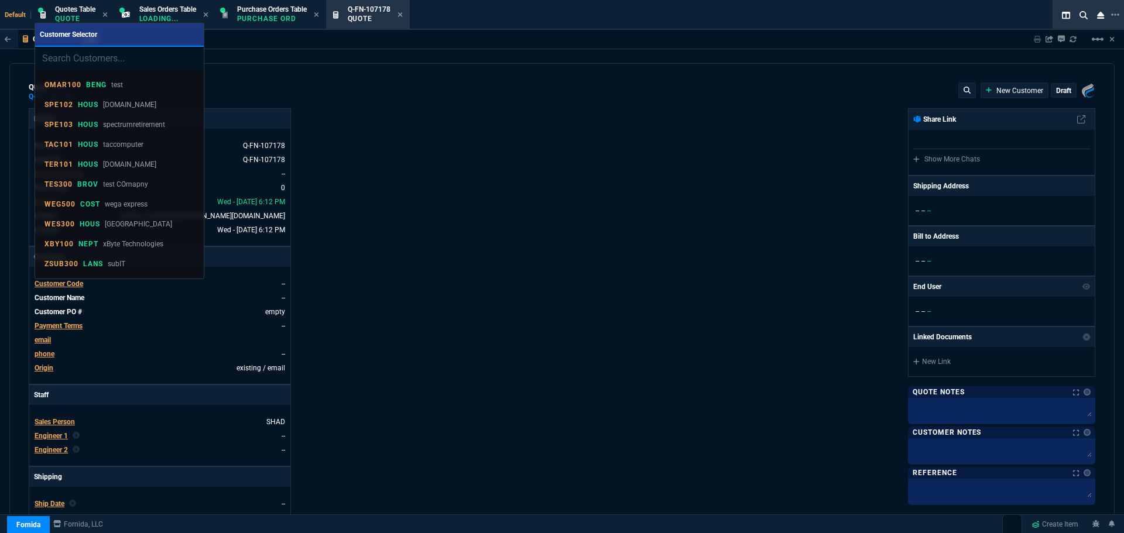
click at [110, 61] on input "search" at bounding box center [119, 58] width 169 height 23
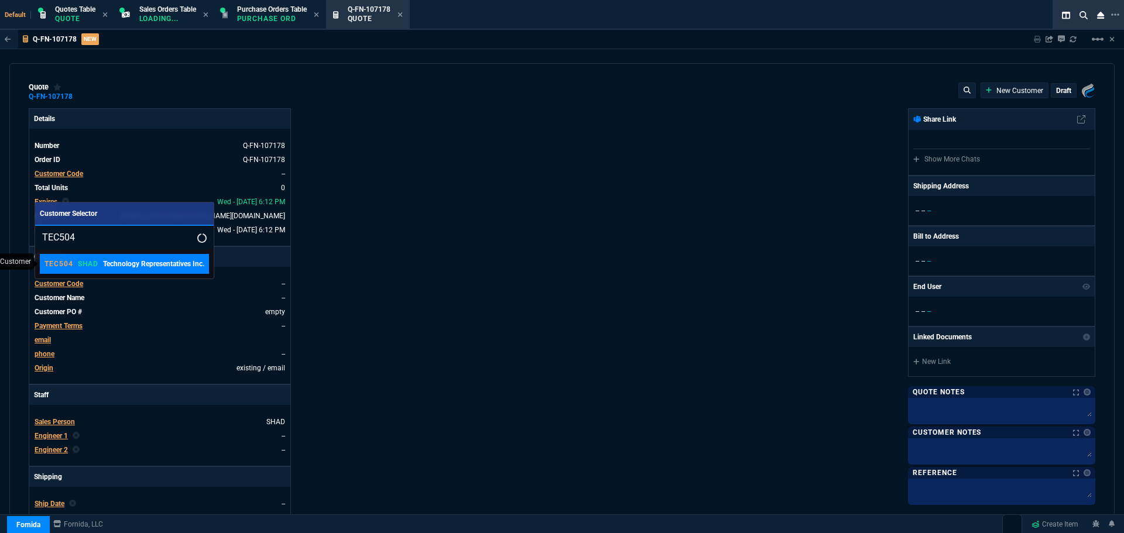
type input "TEC504"
click at [111, 262] on p "Technology Representatives Inc." at bounding box center [153, 264] width 101 height 11
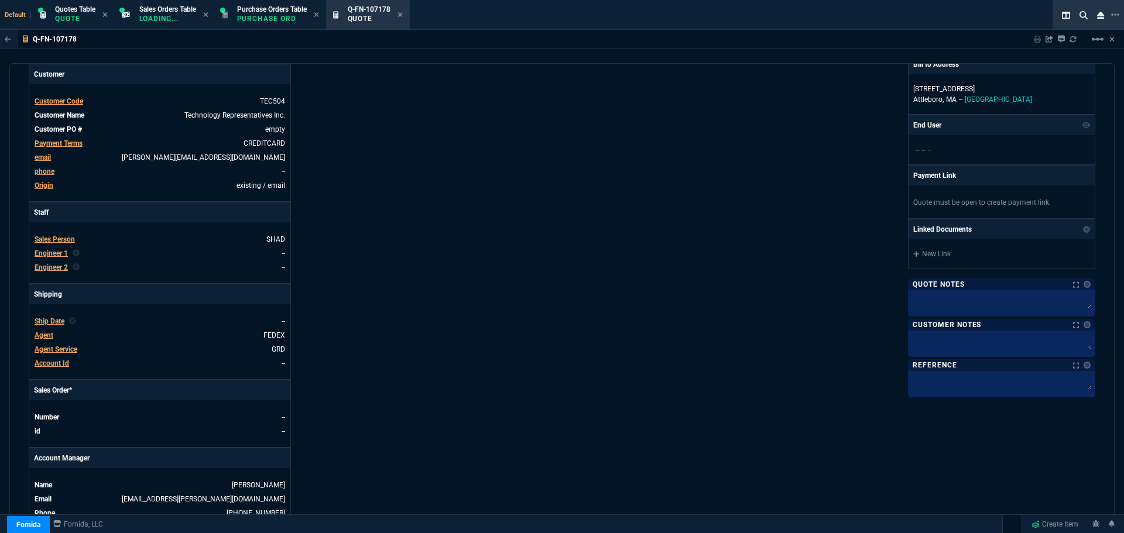
scroll to position [410, 0]
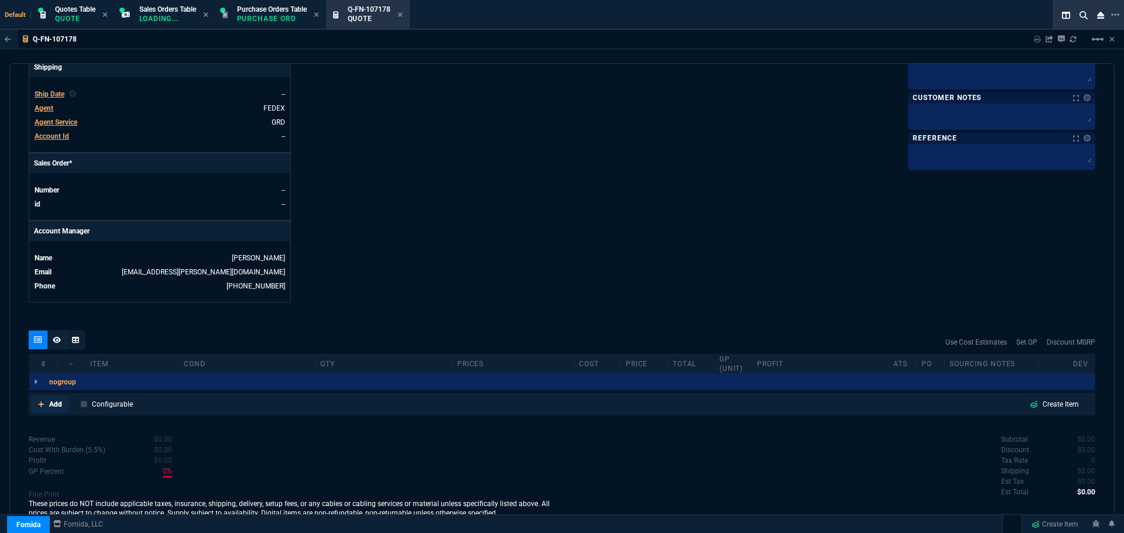
click at [52, 402] on p "Add" at bounding box center [55, 404] width 13 height 11
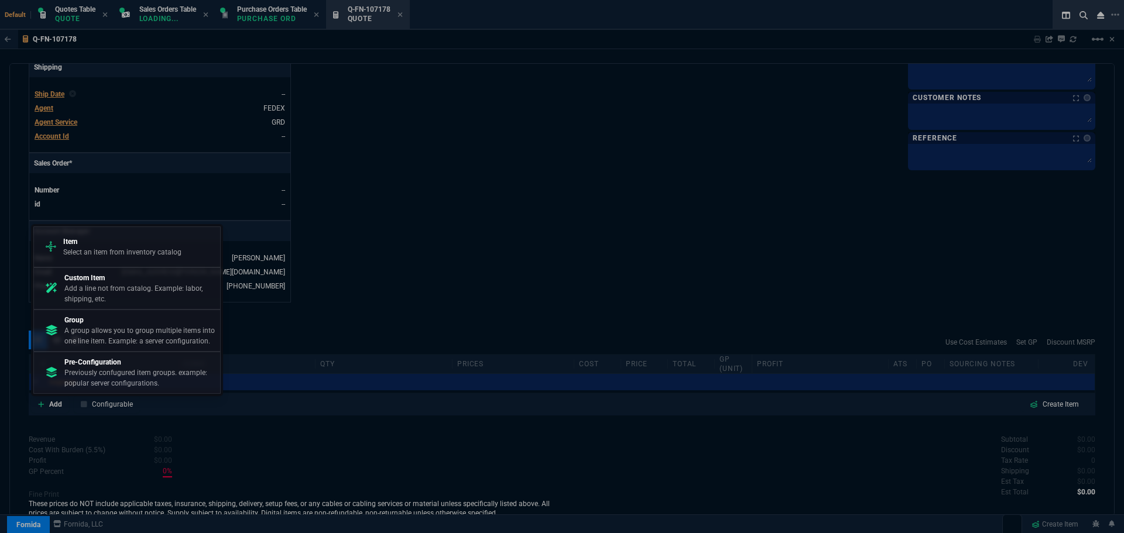
click at [105, 241] on p "Item" at bounding box center [122, 242] width 118 height 11
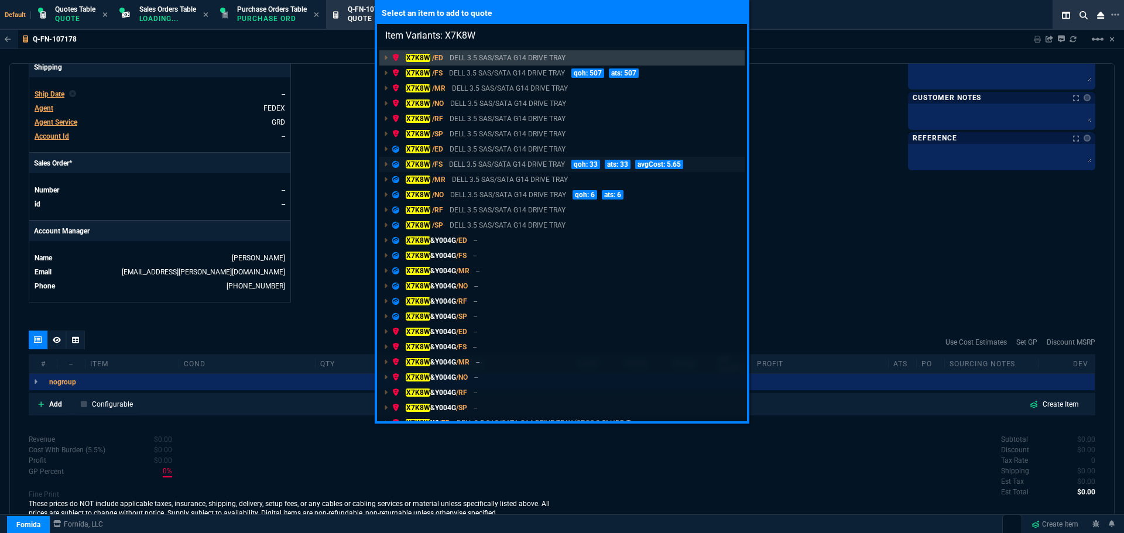
type input "Item Variants: X7K8W"
click at [418, 163] on mark "X7K8W" at bounding box center [418, 164] width 25 height 8
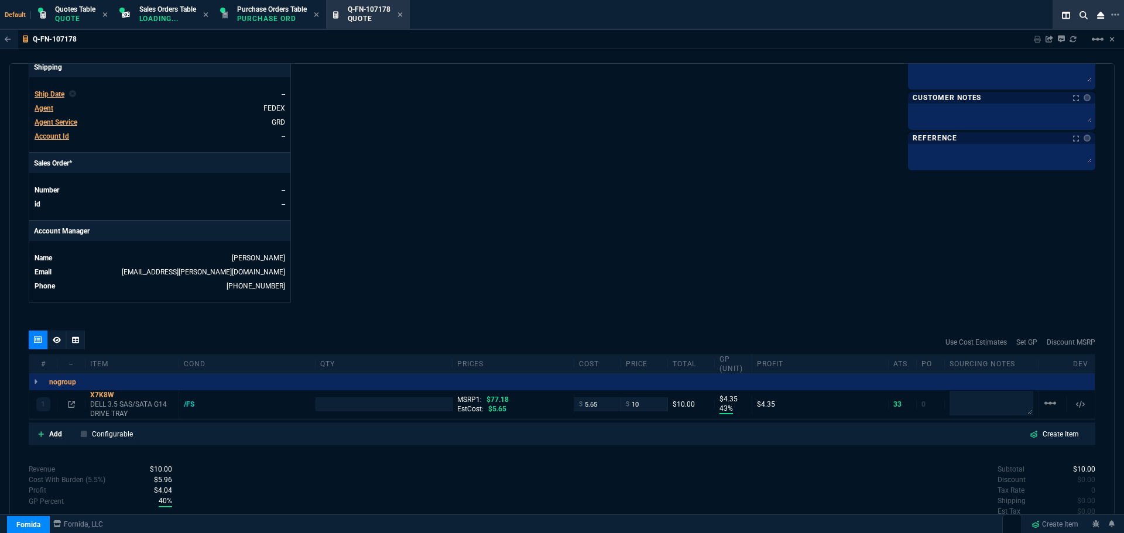
type input "43"
type input "4"
type input "87"
click at [365, 404] on input "number" at bounding box center [383, 404] width 126 height 13
type input "100"
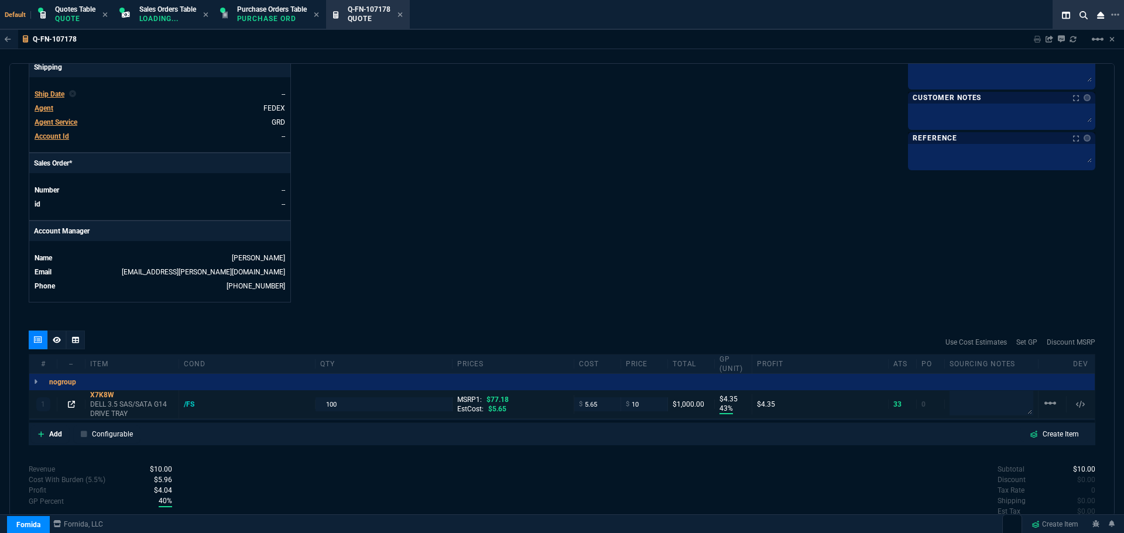
click at [73, 402] on icon at bounding box center [71, 404] width 7 height 7
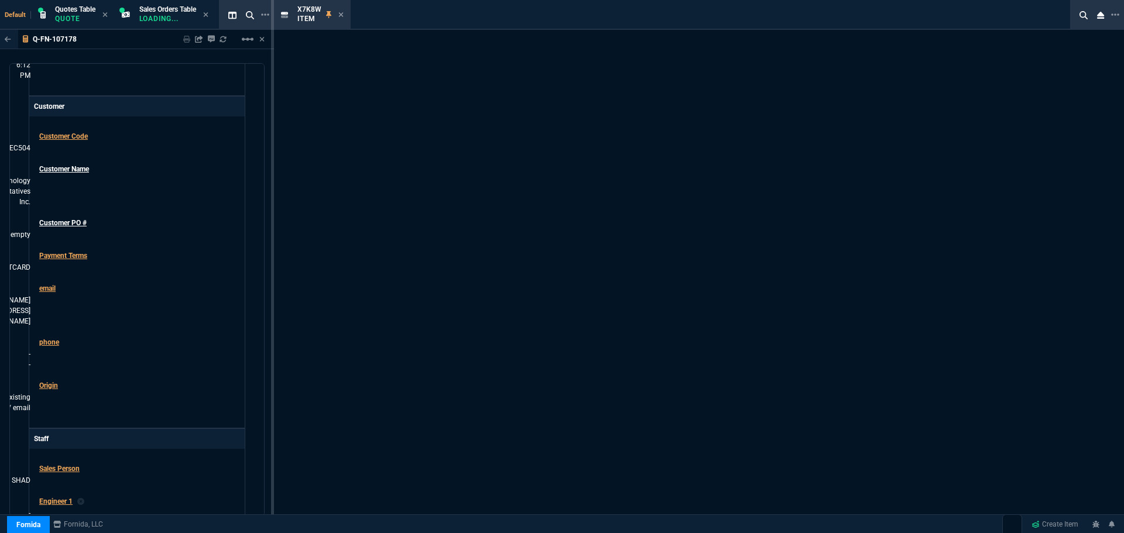
scroll to position [426, 0]
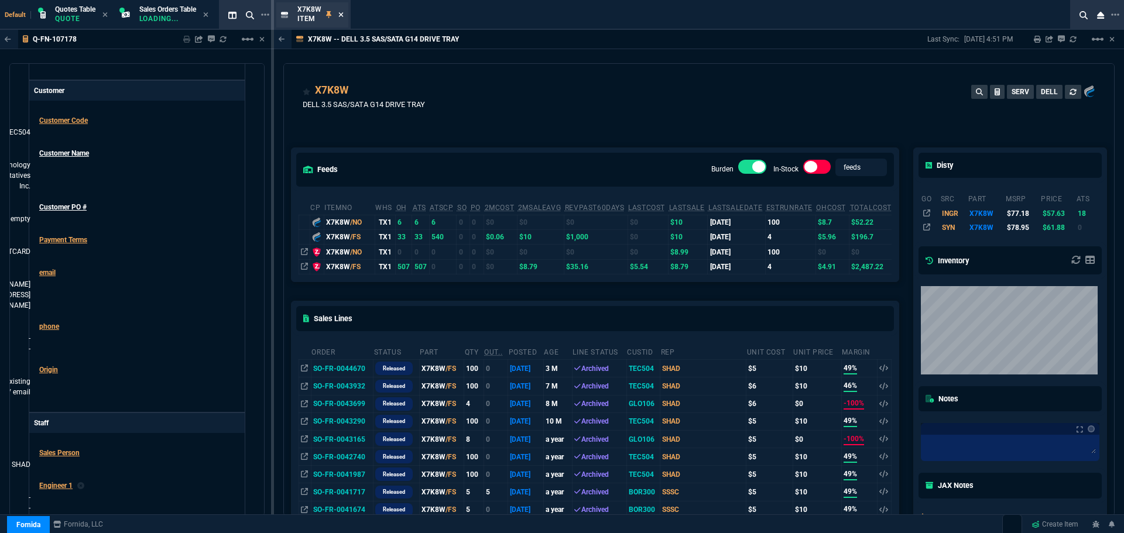
click at [338, 16] on icon at bounding box center [340, 14] width 5 height 5
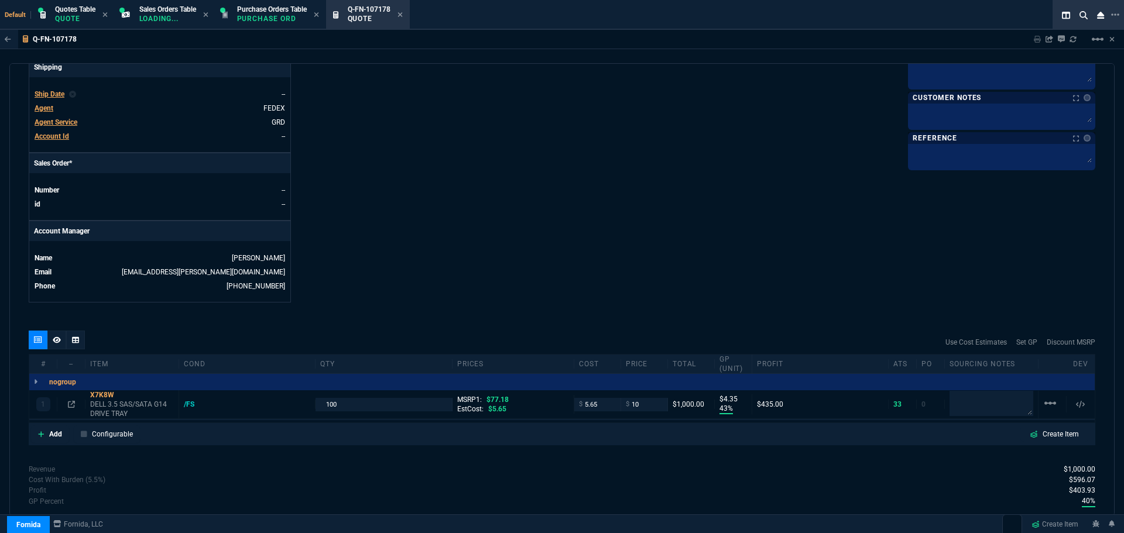
scroll to position [410, 0]
click at [596, 405] on input "5.65" at bounding box center [597, 404] width 37 height 13
type input "6"
click at [643, 242] on div "Fornida, LLC 2609 Technology Dr Suite 300 Plano, TX 75074 Share Link Show More …" at bounding box center [828, 0] width 533 height 604
type input "6"
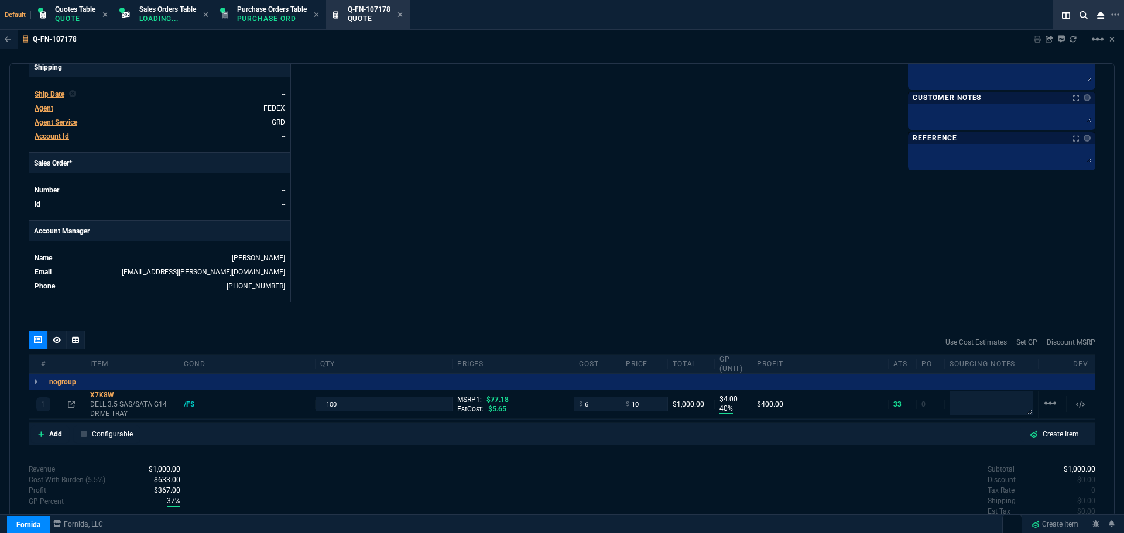
type input "40"
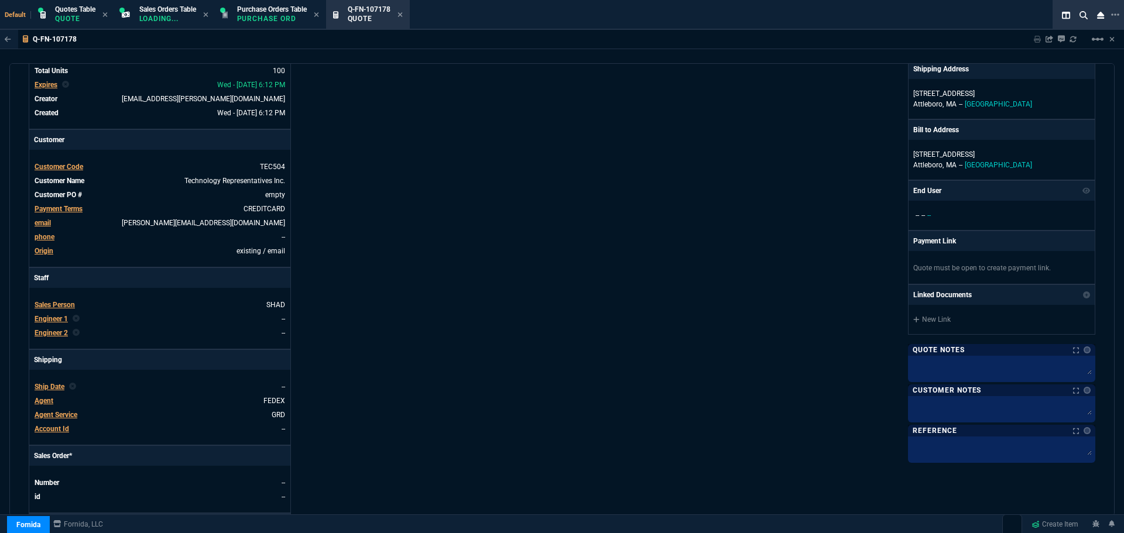
scroll to position [0, 0]
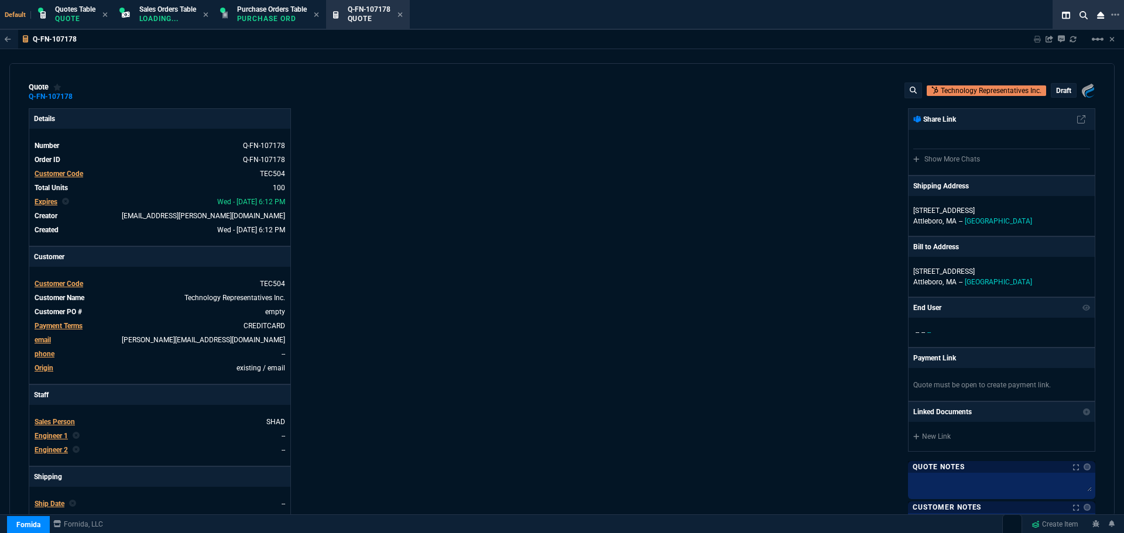
click at [1060, 88] on p "draft" at bounding box center [1063, 90] width 15 height 9
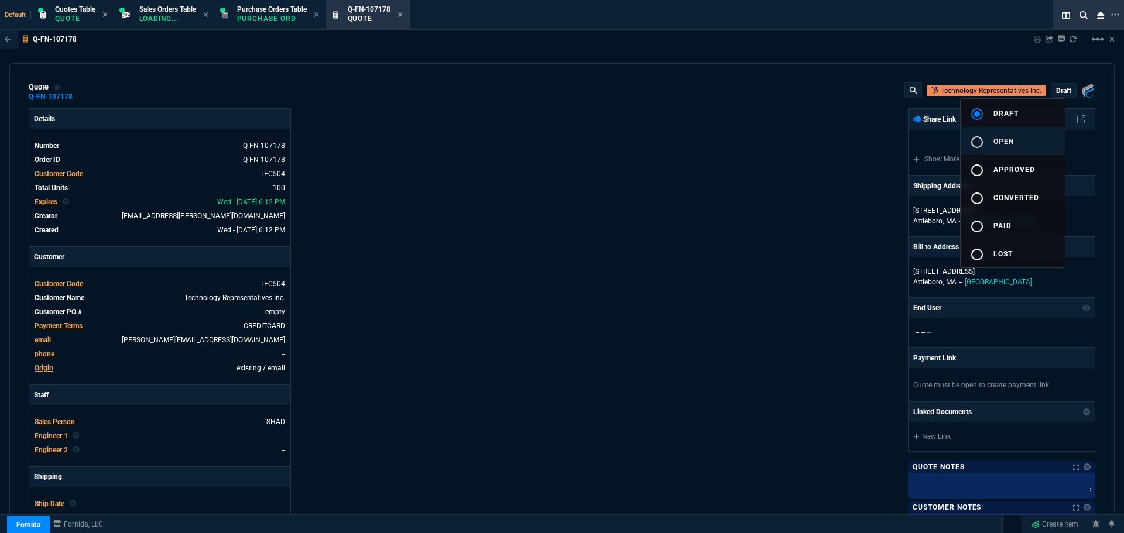
click at [1008, 143] on span "open" at bounding box center [1004, 142] width 20 height 8
click at [659, 217] on div at bounding box center [562, 266] width 1124 height 533
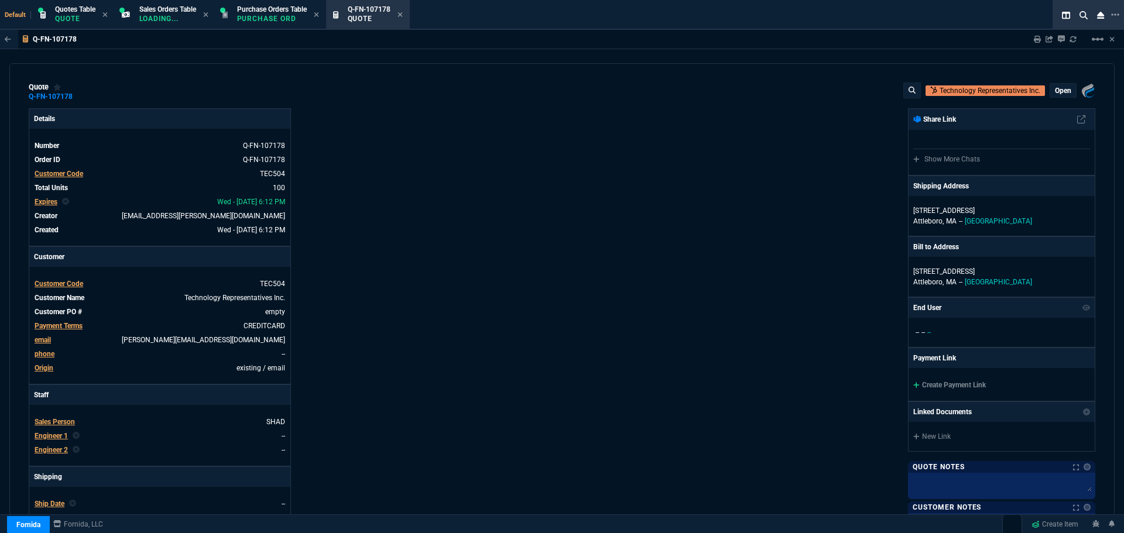
type input "40"
type input "4"
type input "77.18"
type input "87"
drag, startPoint x: 659, startPoint y: 217, endPoint x: 655, endPoint y: 532, distance: 315.0
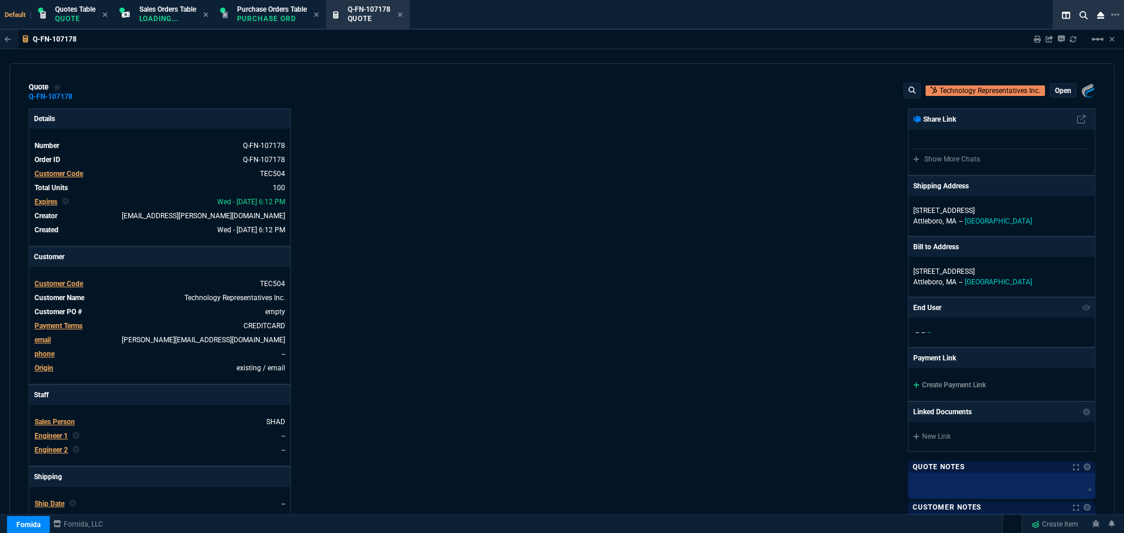
click at [655, 532] on div "Overview Flash Report My Progress Items Quotes Sales Orders Sales Lines Add Lin…" at bounding box center [562, 46] width 1124 height 1235
click at [629, 176] on div "Fornida, LLC 2609 Technology Dr Suite 300 Plano, TX 75074 Share Link Show More …" at bounding box center [828, 410] width 533 height 604
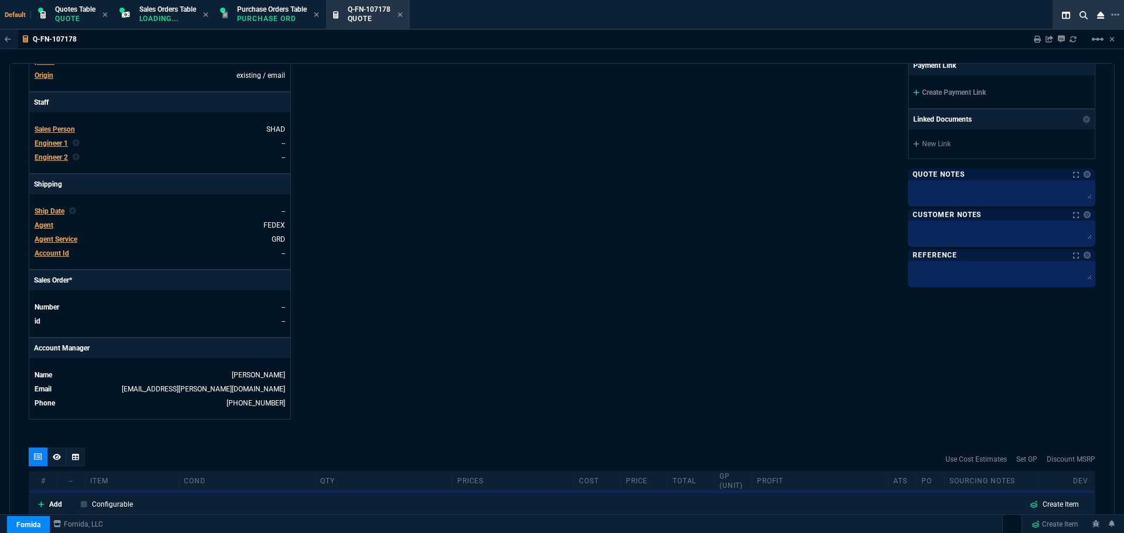
scroll to position [465, 0]
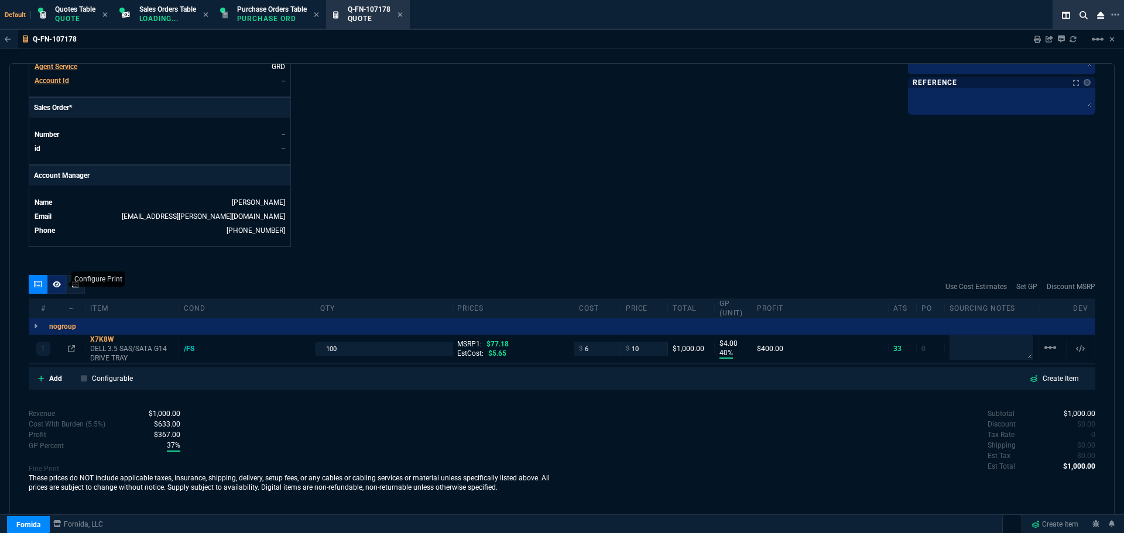
click at [59, 285] on icon at bounding box center [57, 284] width 8 height 7
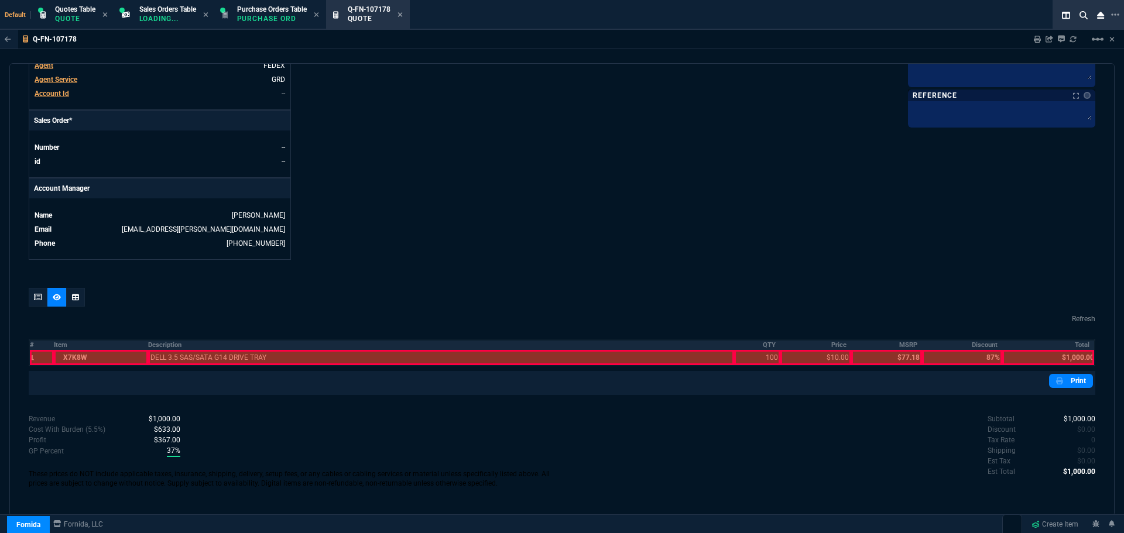
click at [32, 345] on th "#" at bounding box center [41, 345] width 25 height 10
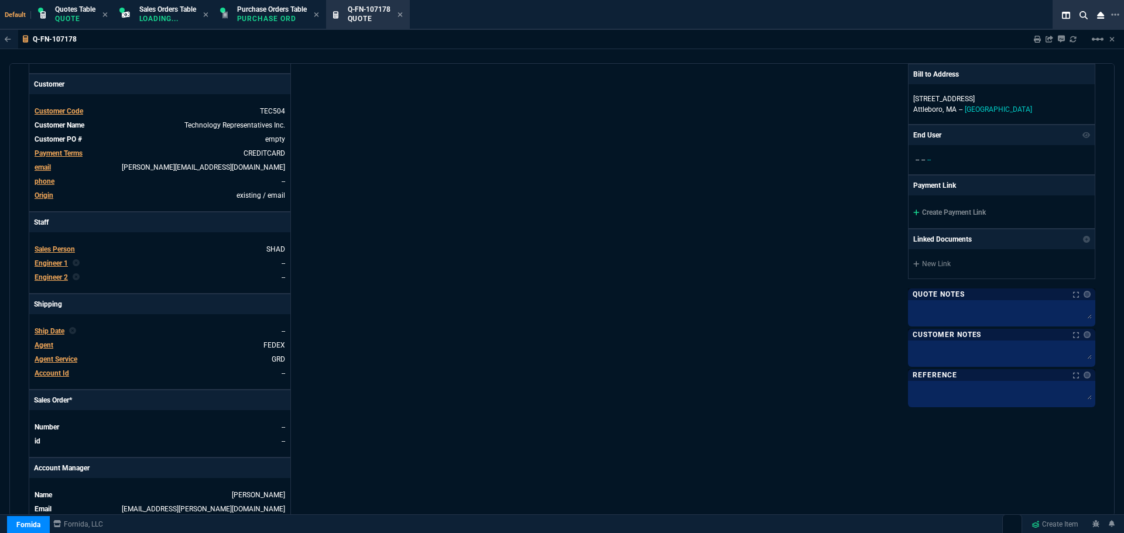
scroll to position [160, 0]
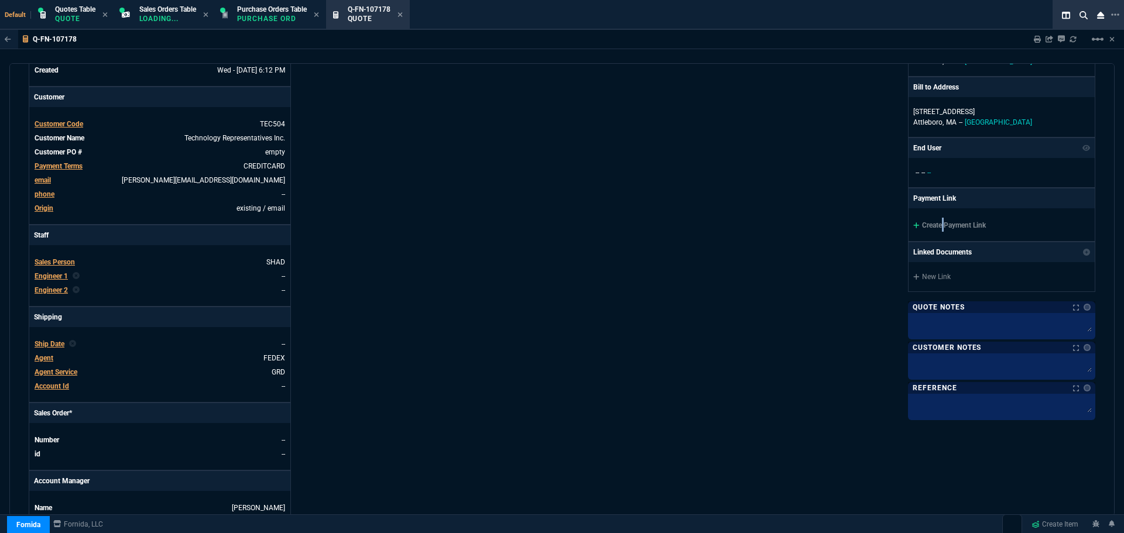
click at [937, 224] on link "Create Payment Link" at bounding box center [949, 225] width 73 height 8
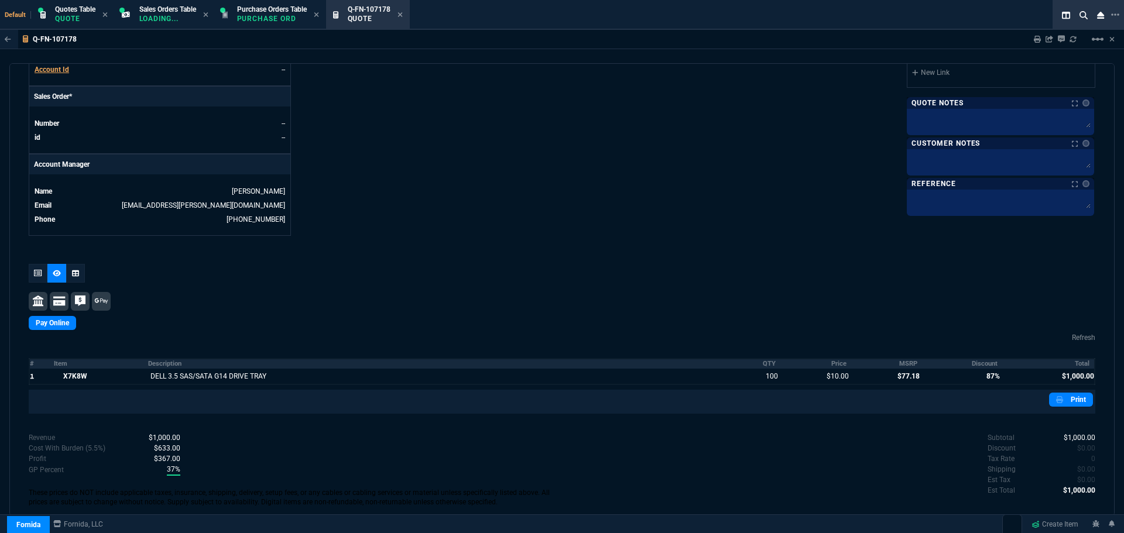
scroll to position [495, 0]
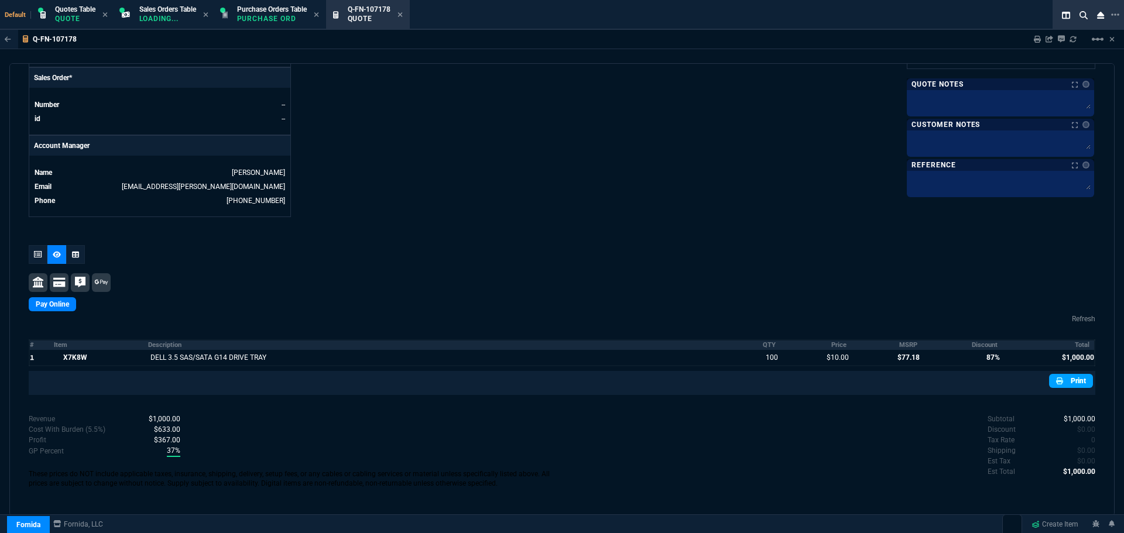
click at [1061, 382] on link "Print" at bounding box center [1071, 381] width 44 height 14
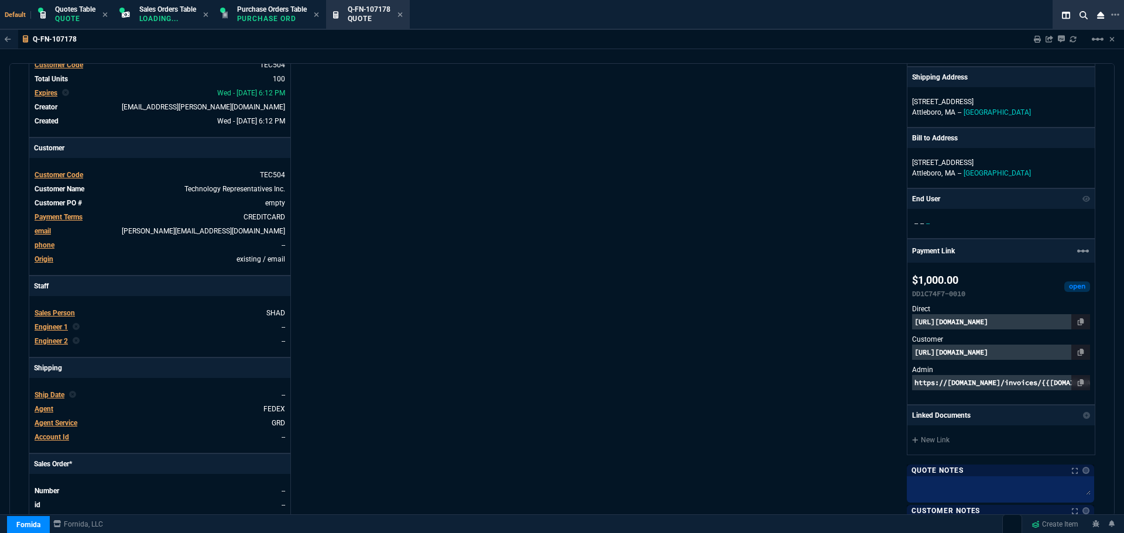
scroll to position [85, 0]
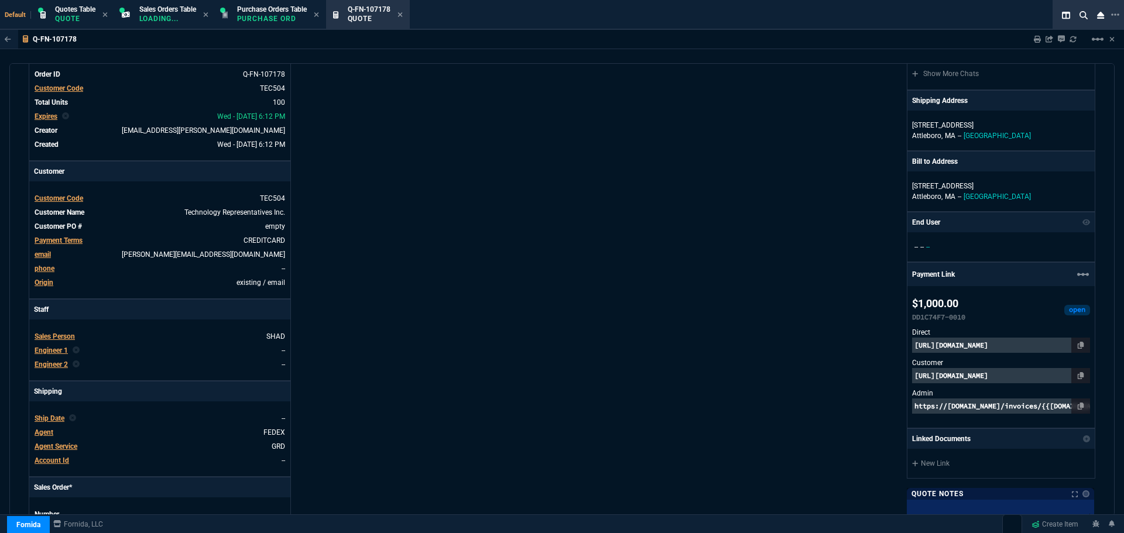
click at [931, 380] on p "https://pay.fornida.com/public/quotes/Q-FN-107178/checkout" at bounding box center [1001, 375] width 178 height 15
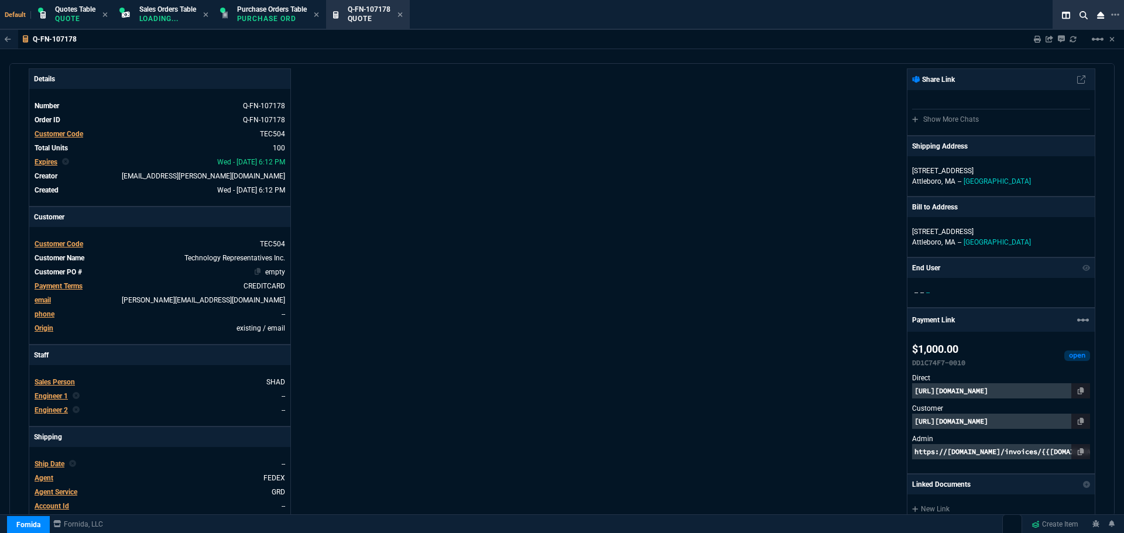
scroll to position [0, 0]
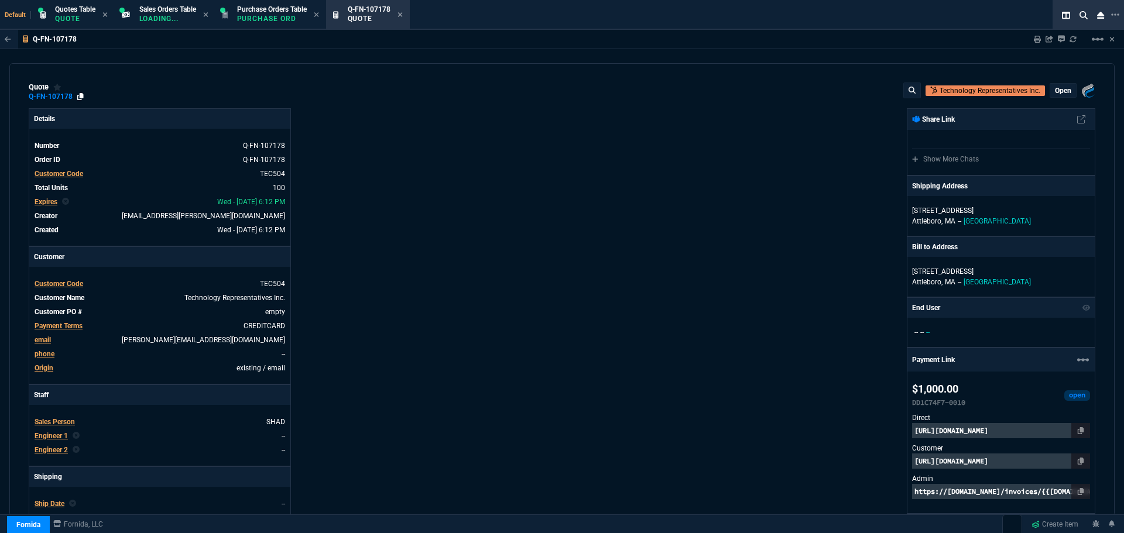
click at [81, 95] on icon at bounding box center [80, 96] width 6 height 7
click at [1081, 462] on link at bounding box center [1080, 461] width 19 height 15
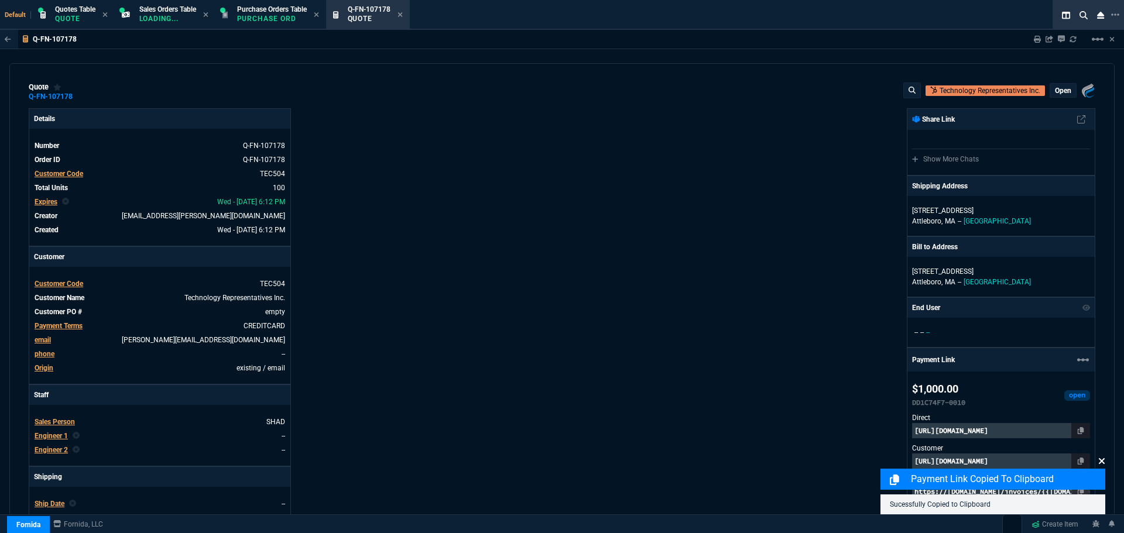
click at [1104, 461] on icon at bounding box center [1101, 461] width 7 height 9
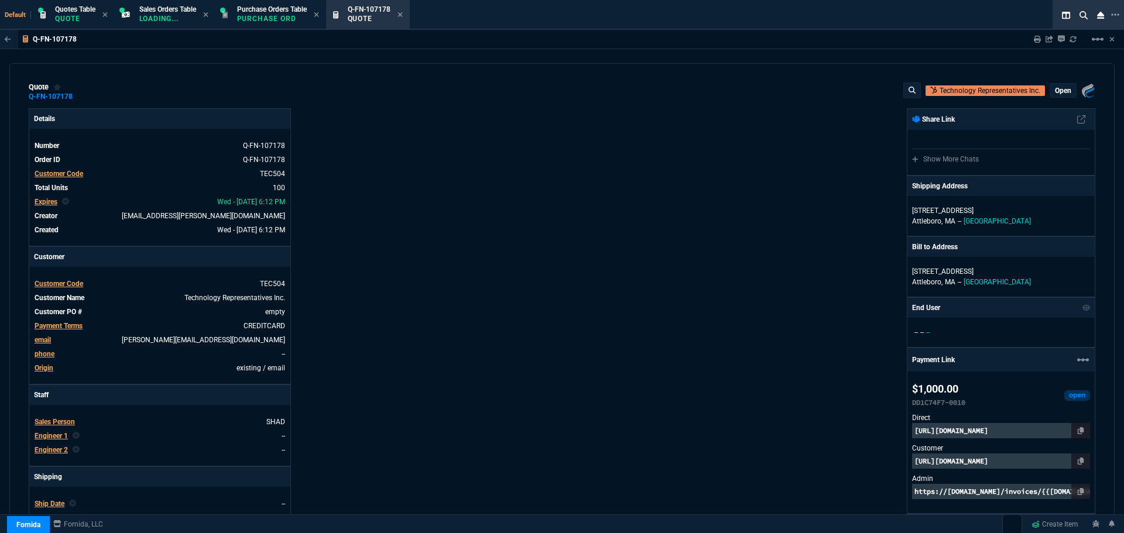
click at [979, 464] on p "https://pay.fornida.com/public/quotes/Q-FN-107178/checkout" at bounding box center [1001, 461] width 178 height 15
click at [403, 12] on icon at bounding box center [400, 14] width 5 height 7
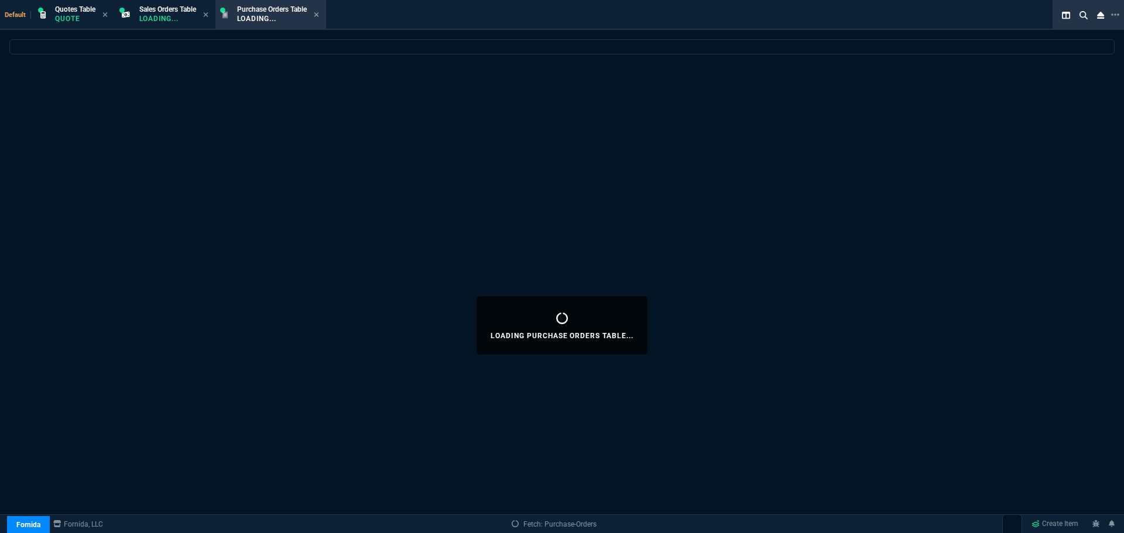
select select
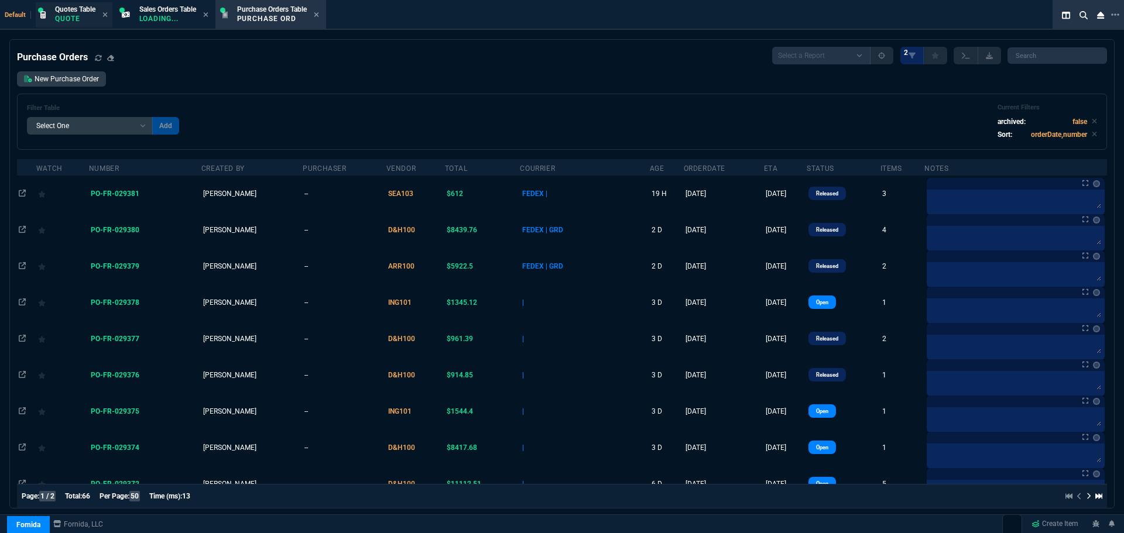
click at [60, 13] on span "Quotes Table" at bounding box center [75, 9] width 40 height 8
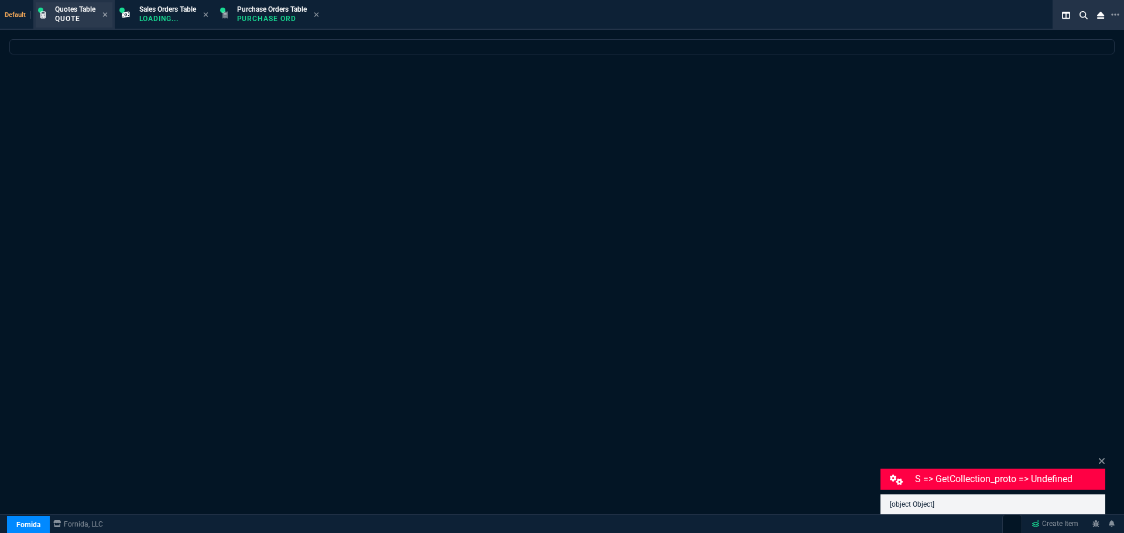
click at [75, 17] on p "Quote" at bounding box center [75, 18] width 40 height 9
click at [1104, 461] on icon at bounding box center [1101, 461] width 7 height 9
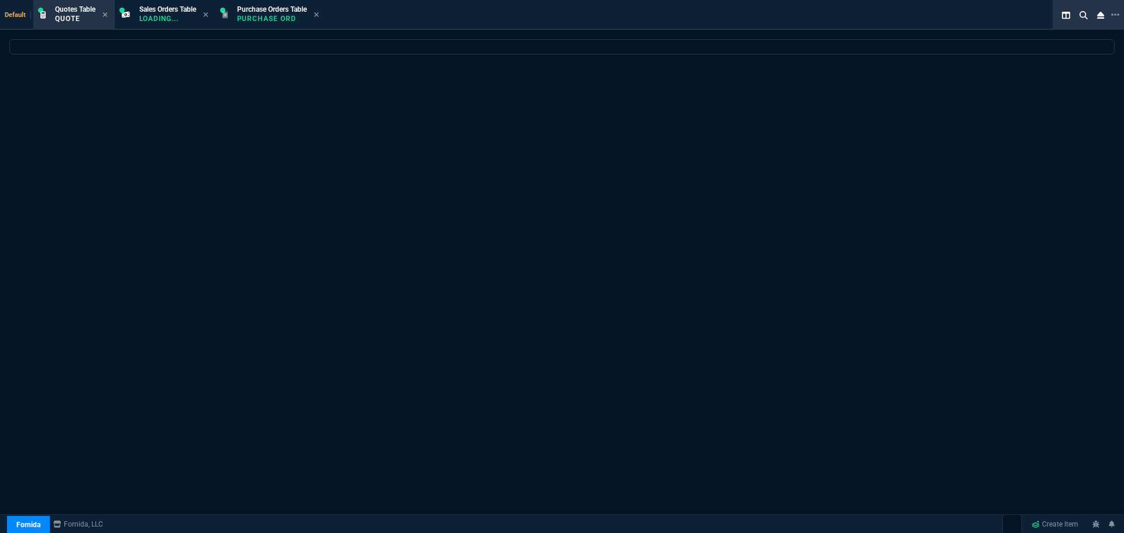
select select "4: SHAD"
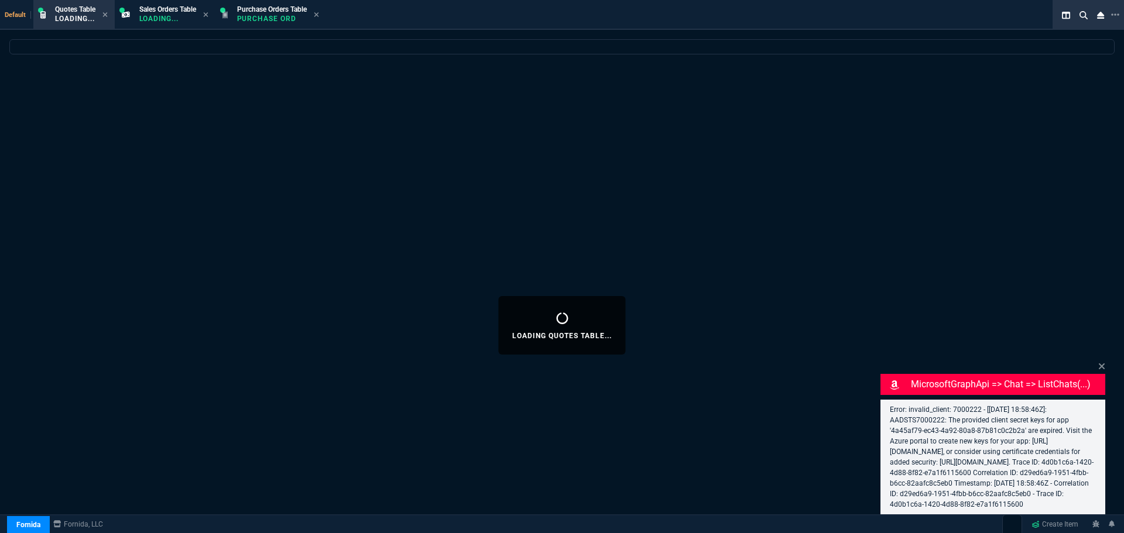
select select
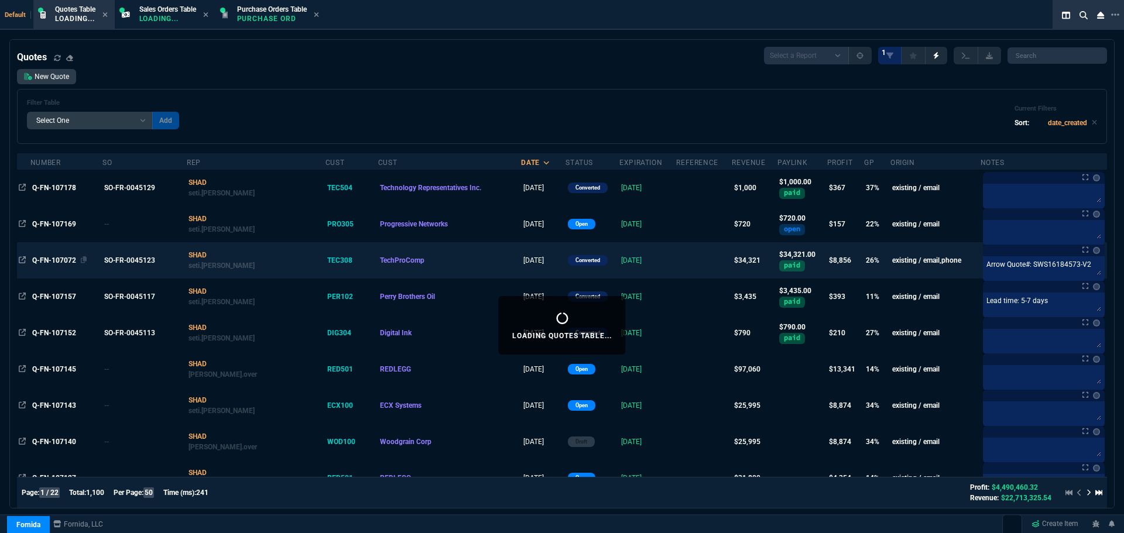
click at [61, 258] on span "Q-FN-107072" at bounding box center [54, 260] width 44 height 8
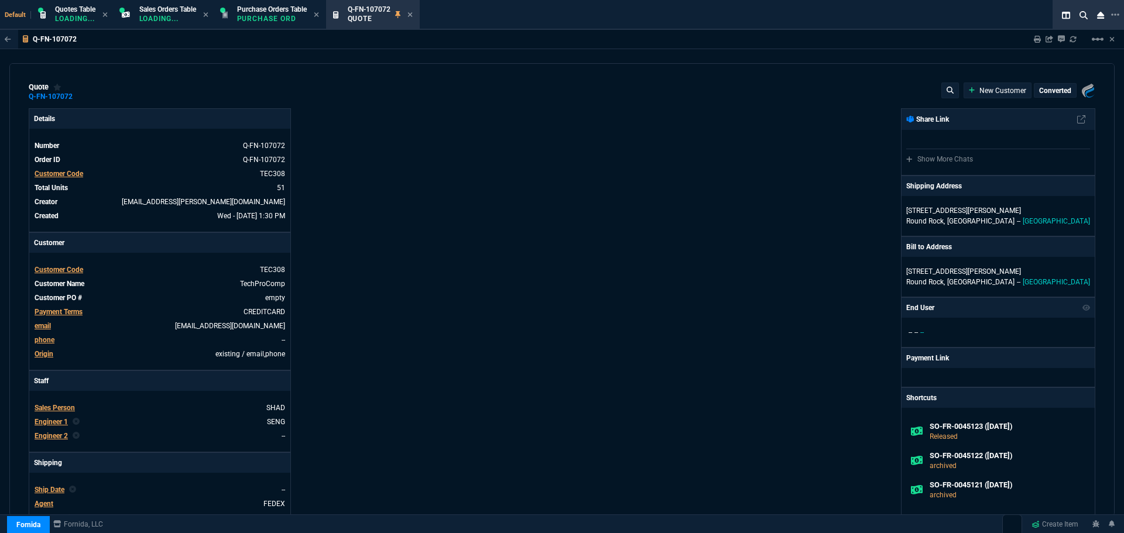
type input "30"
type input "4049"
type input "25"
type input "550"
type input "5621.94"
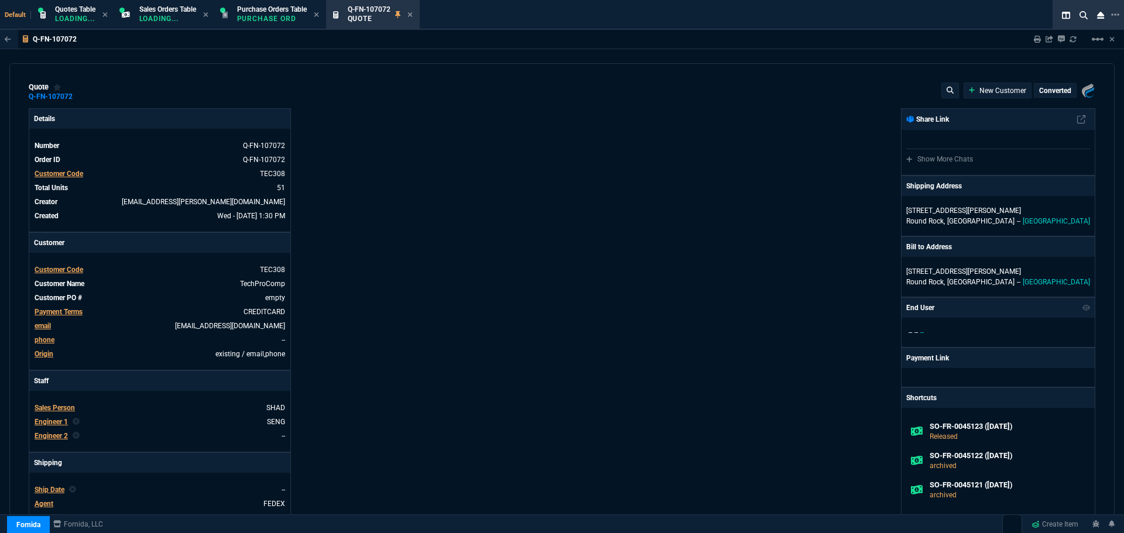
type input "78"
type input "175"
type input "25"
type input "115"
type input "50"
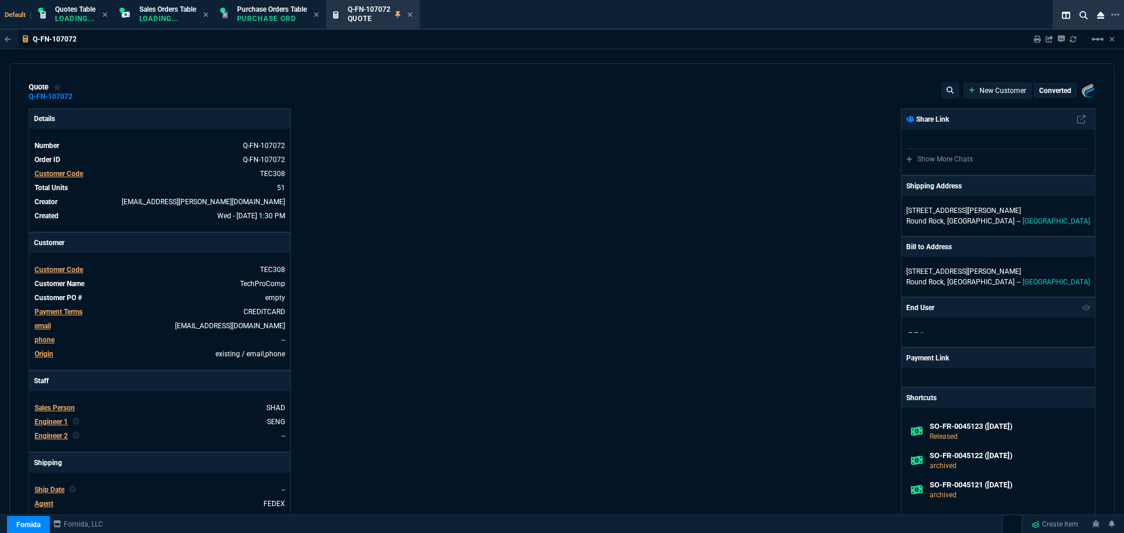
type input "25"
type input "100"
type input "17"
type input "61"
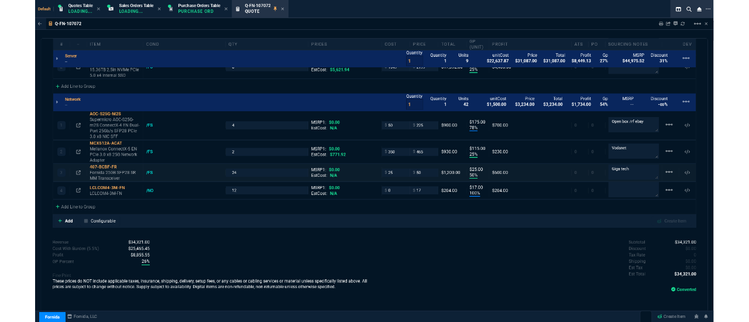
scroll to position [756, 0]
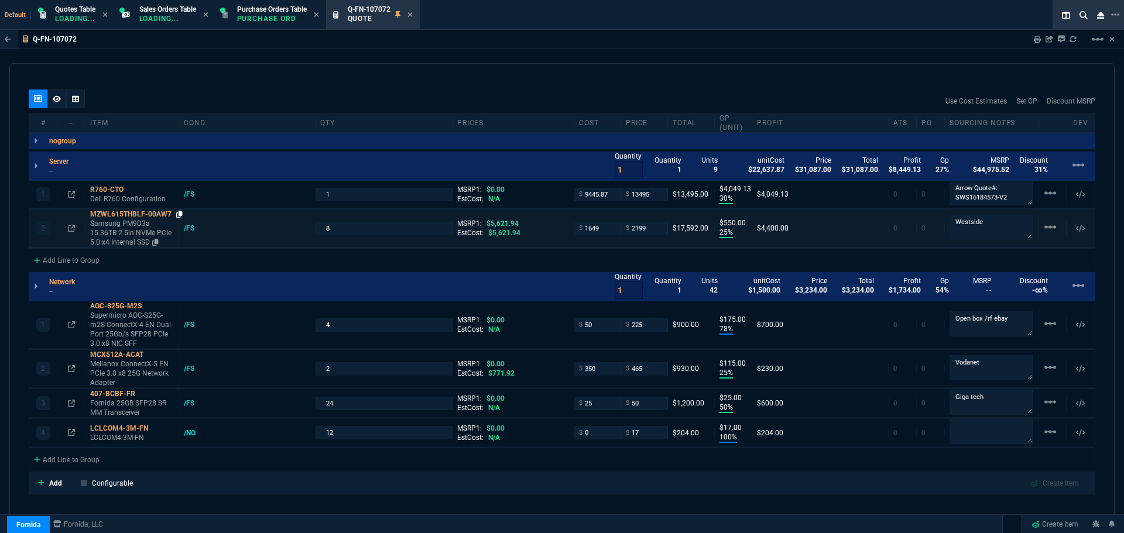
click at [179, 215] on icon at bounding box center [179, 214] width 6 height 7
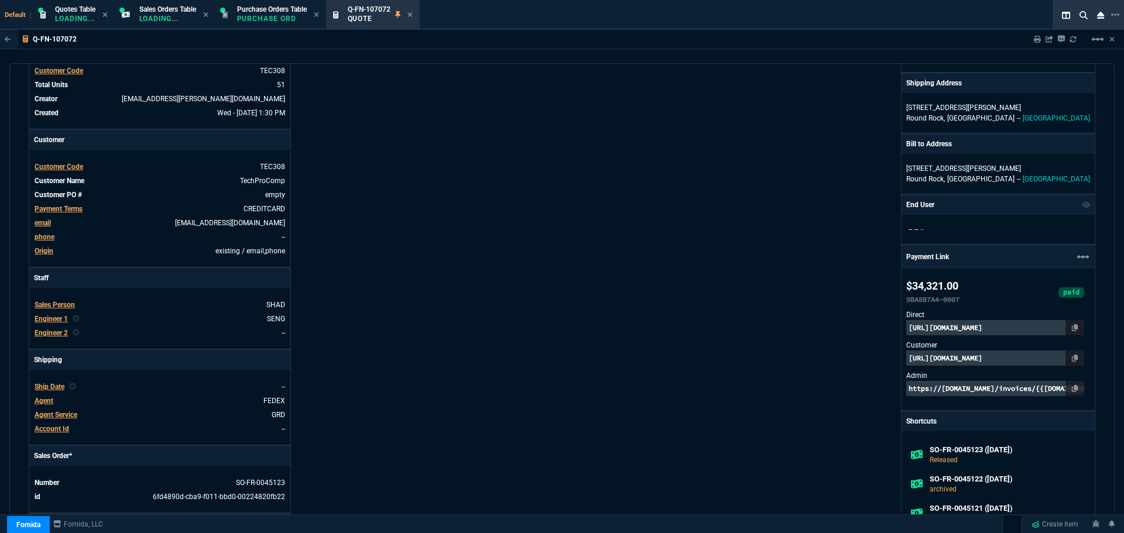
scroll to position [0, 0]
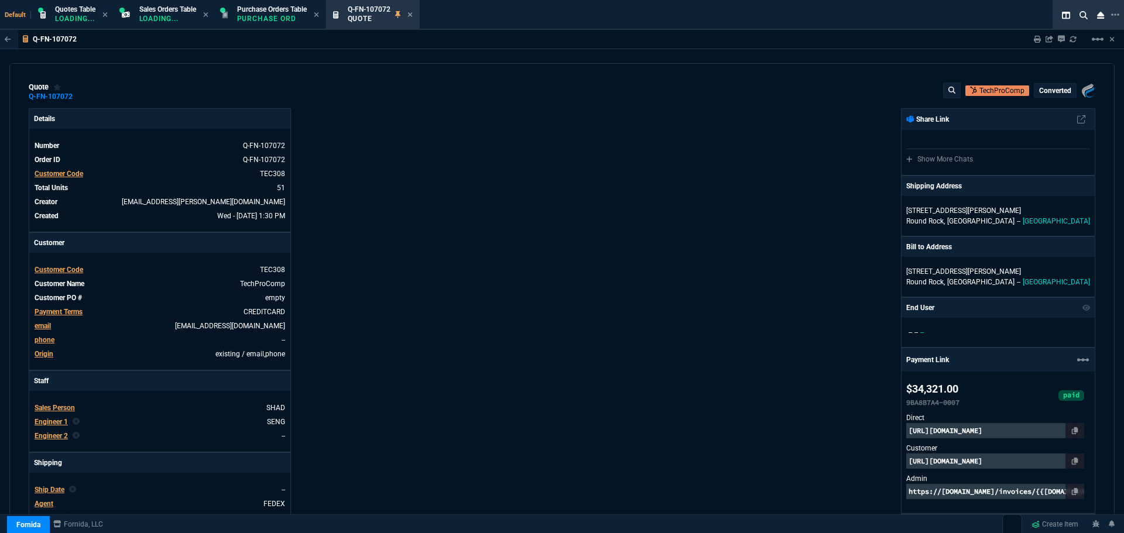
click at [413, 13] on icon at bounding box center [409, 14] width 5 height 7
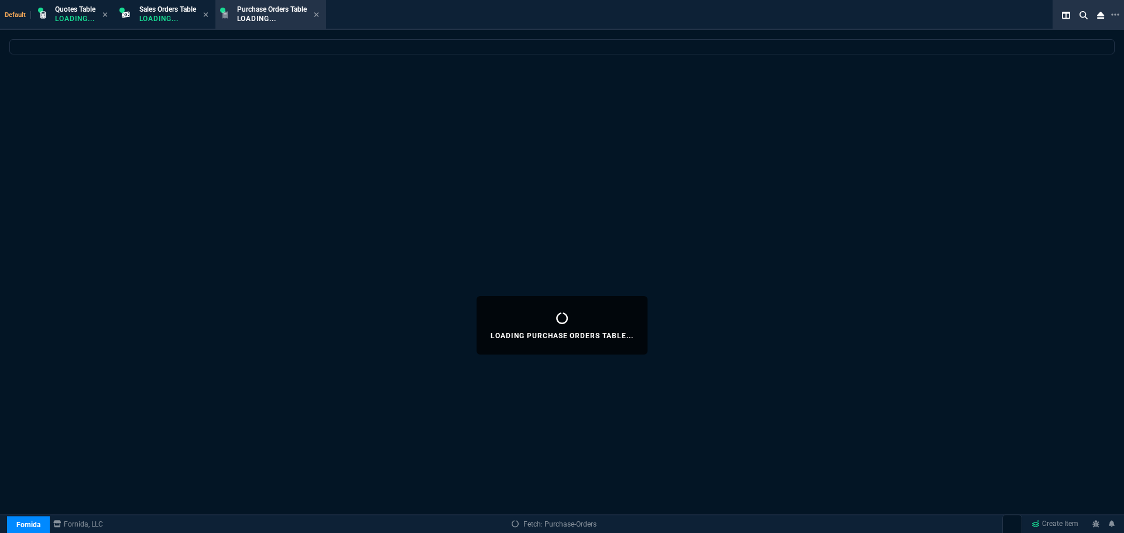
select select
select select "4: SHAD"
select select
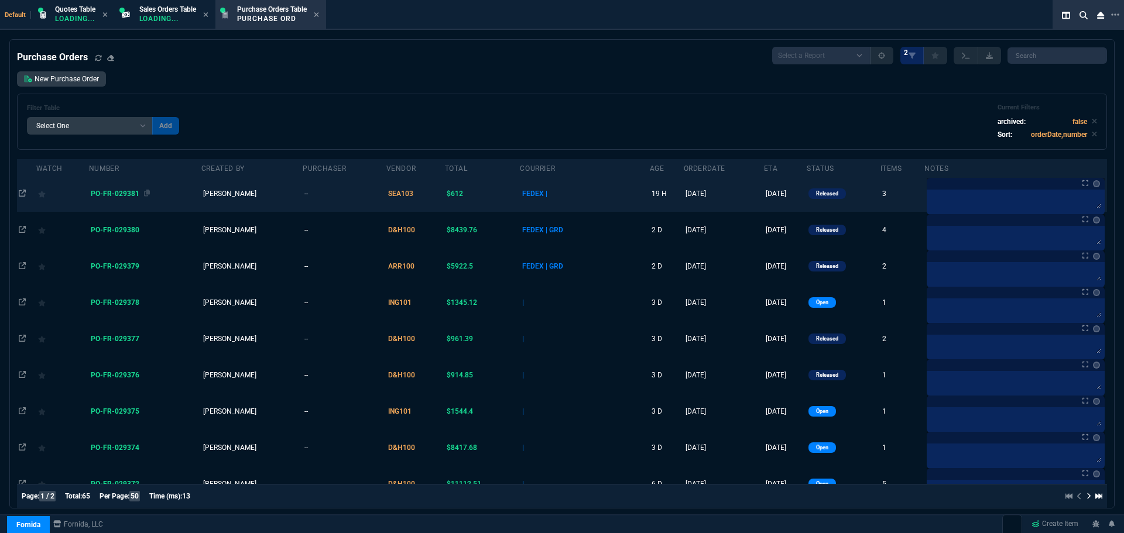
click at [117, 194] on span "PO-FR-029381" at bounding box center [115, 194] width 49 height 8
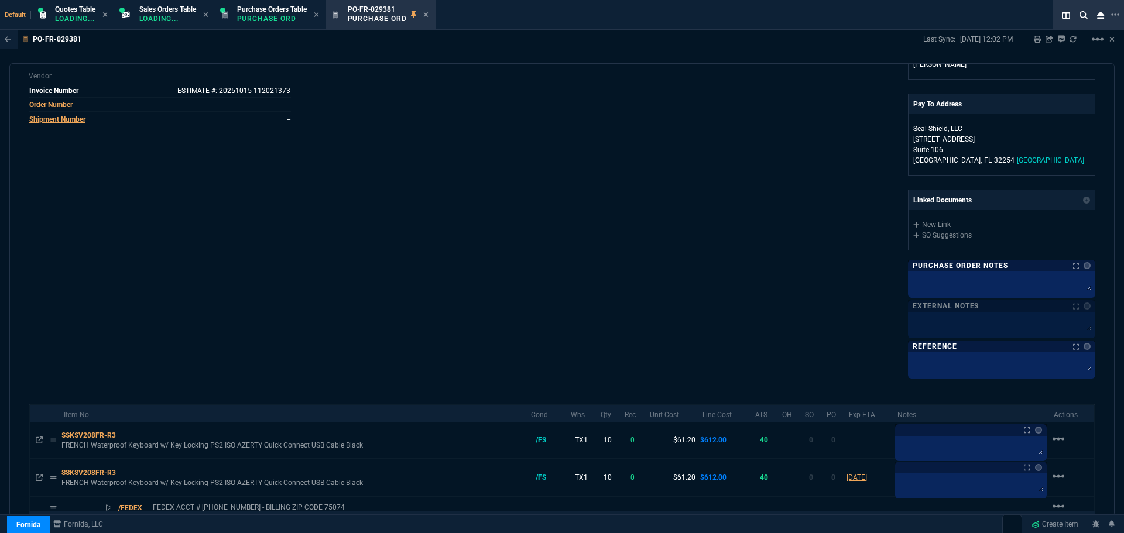
scroll to position [410, 0]
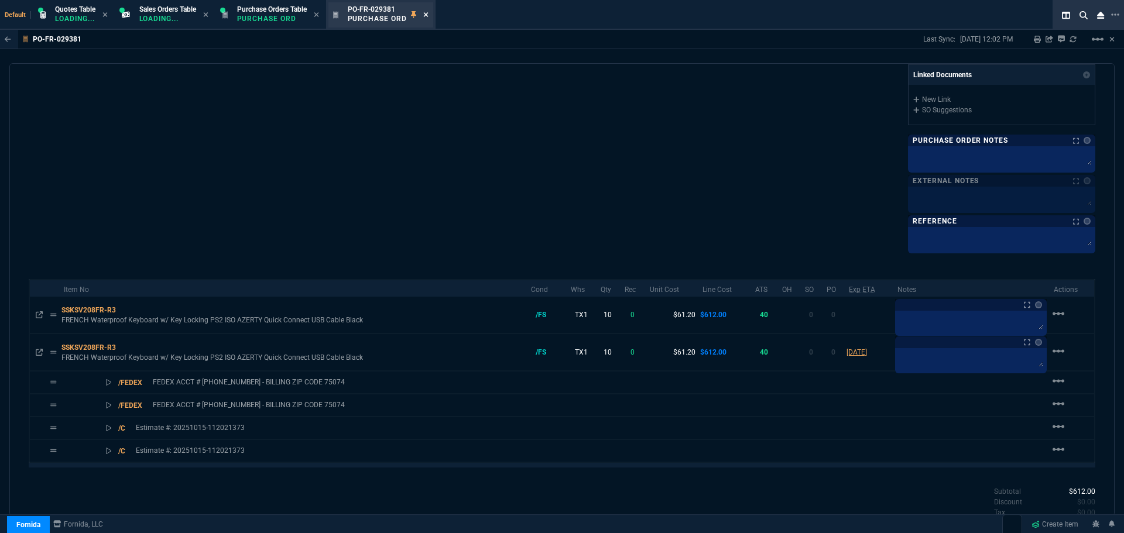
click at [429, 13] on icon at bounding box center [425, 14] width 5 height 7
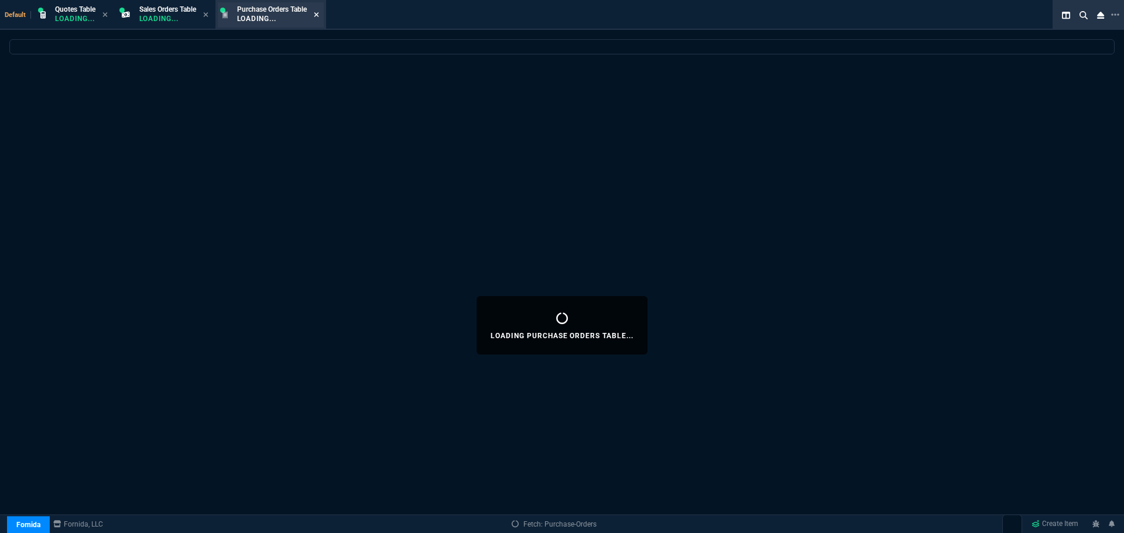
click at [319, 14] on icon at bounding box center [316, 14] width 5 height 7
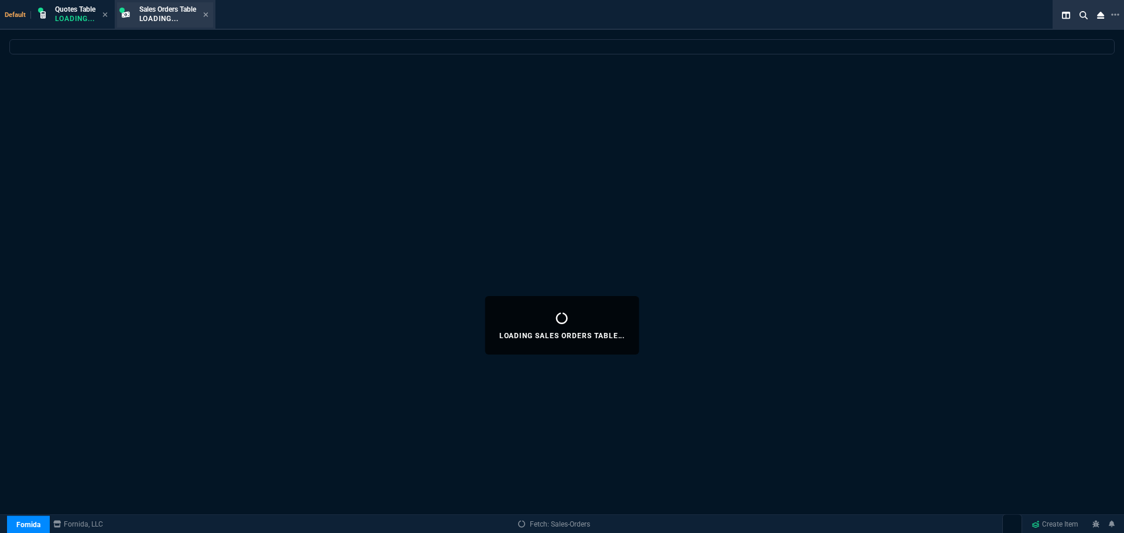
click at [180, 15] on p "Loading..." at bounding box center [167, 18] width 57 height 9
select select
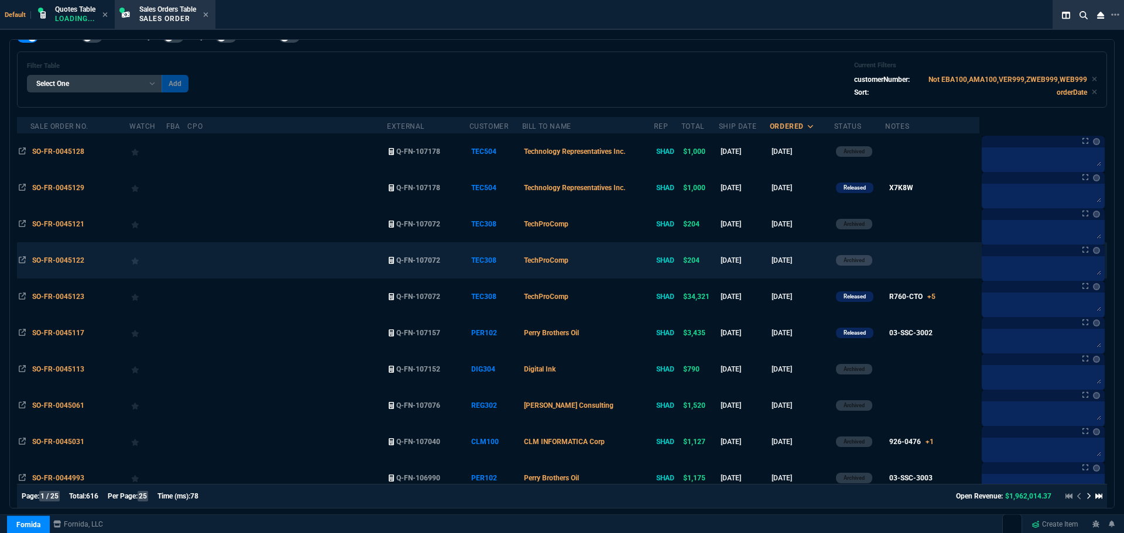
scroll to position [59, 0]
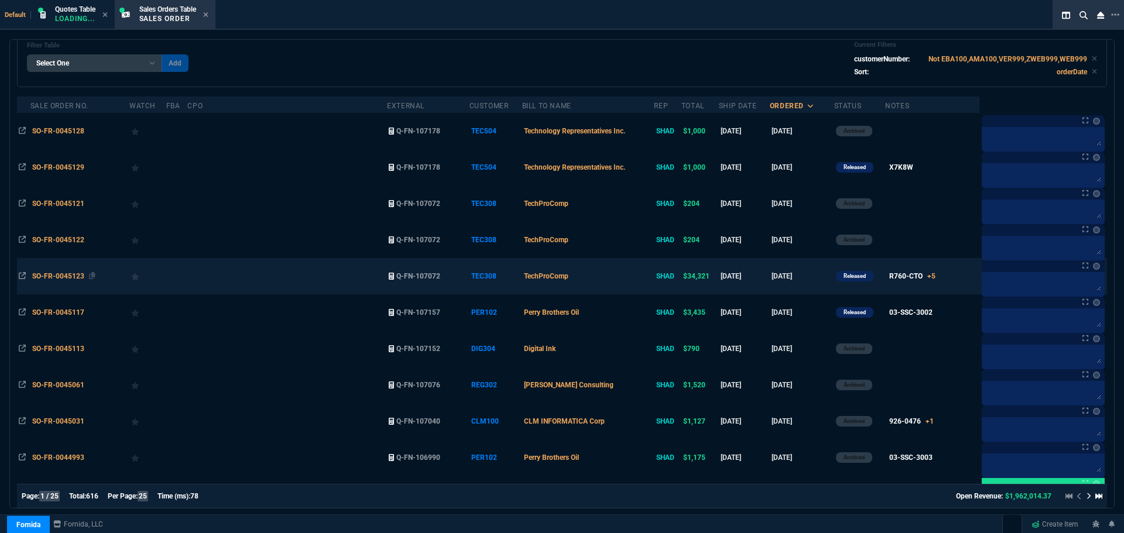
click at [50, 275] on span "SO-FR-0045123" at bounding box center [58, 276] width 52 height 8
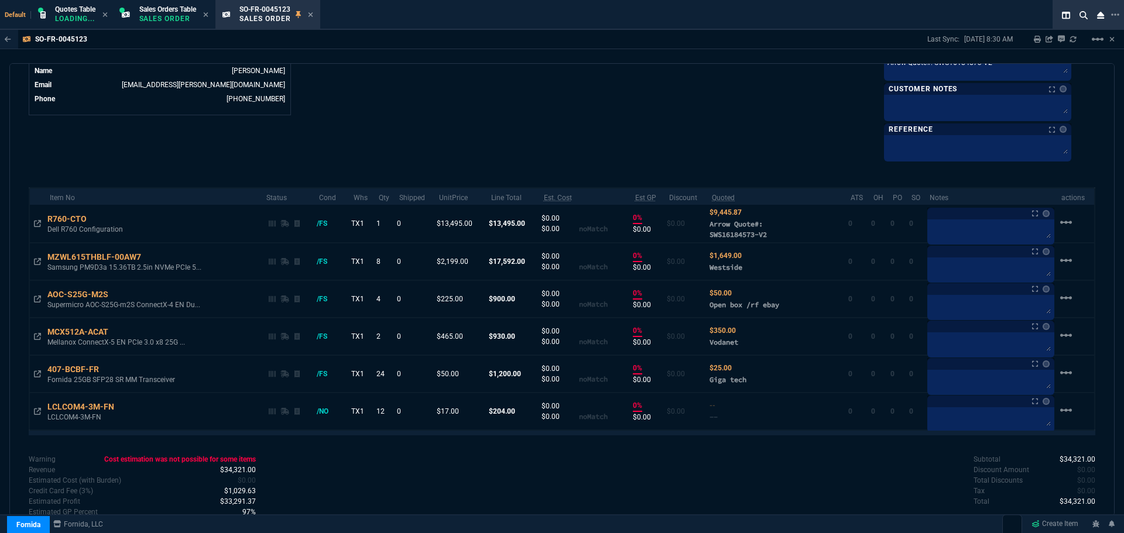
scroll to position [615, 0]
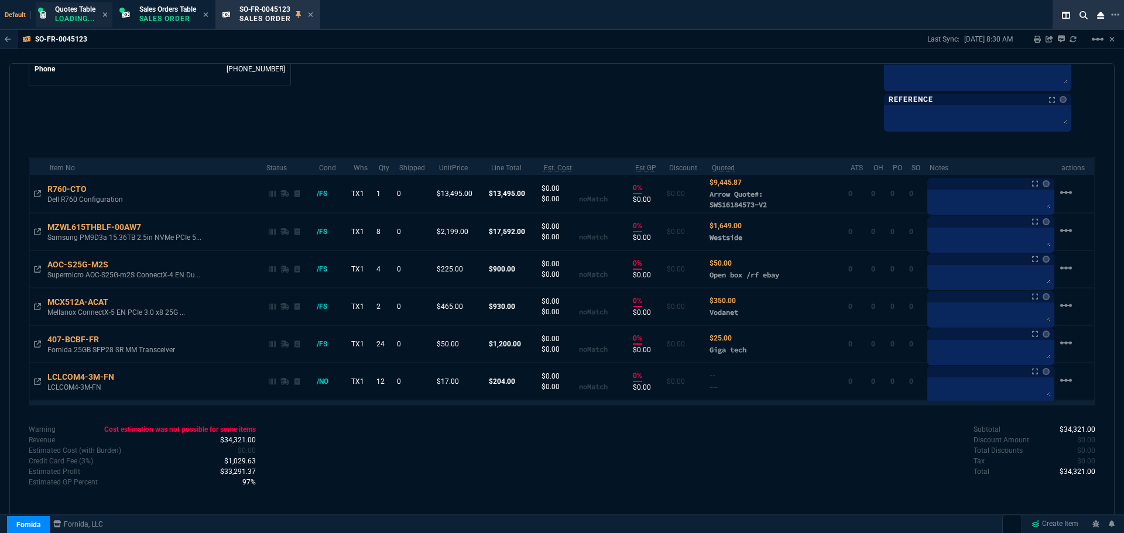
click at [70, 13] on span "Quotes Table" at bounding box center [75, 9] width 40 height 8
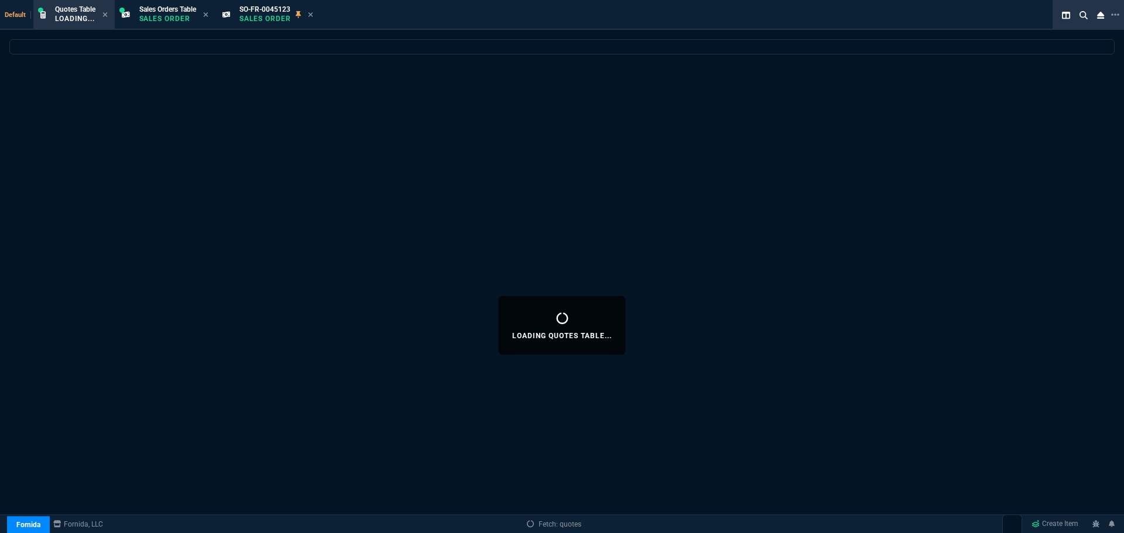
select select
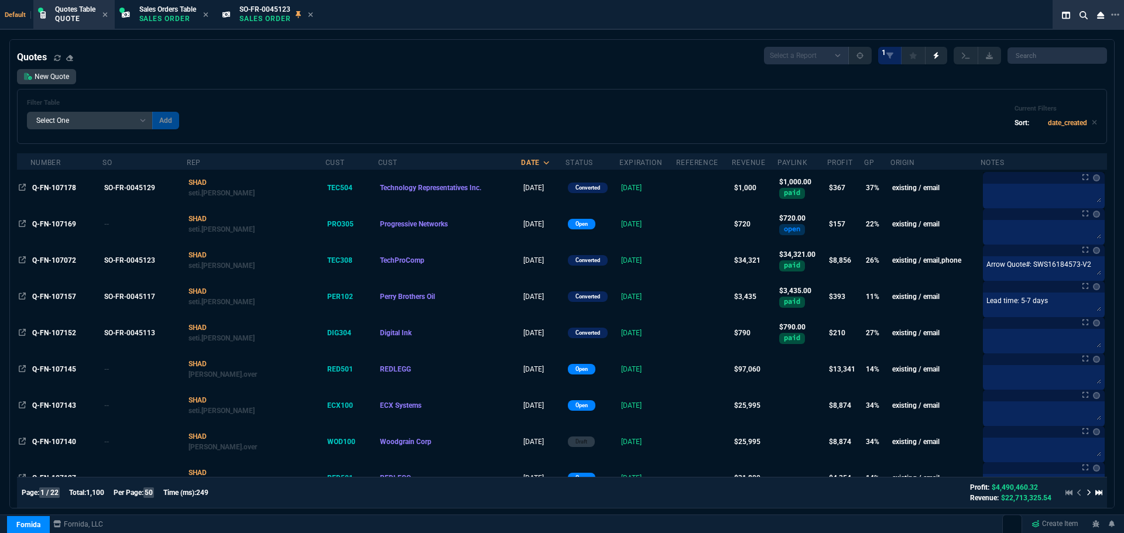
click at [60, 261] on span "Q-FN-107072" at bounding box center [54, 260] width 44 height 8
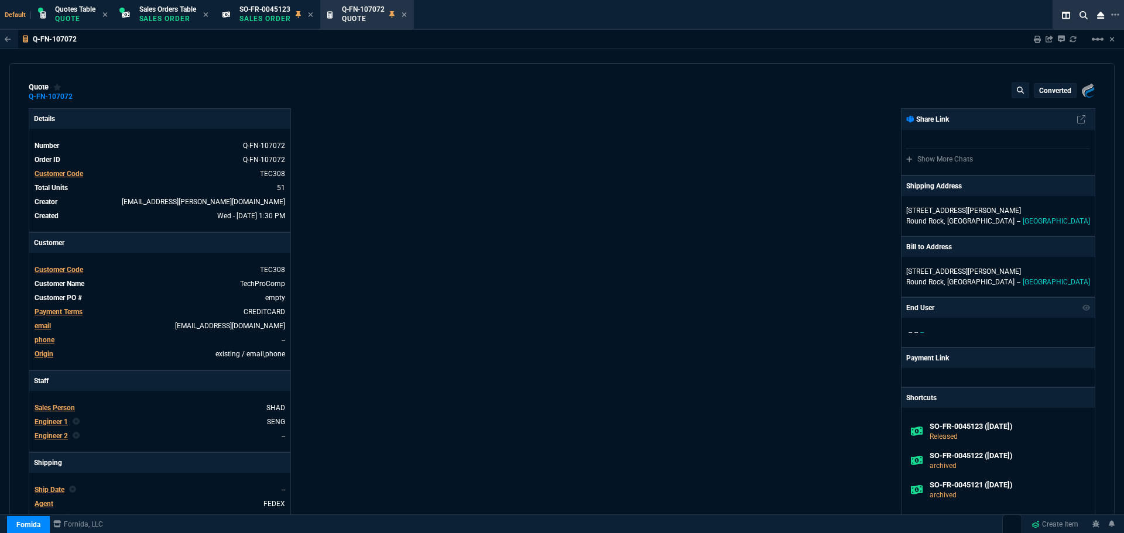
type input "30"
type input "4049"
type input "25"
type input "550"
type input "78"
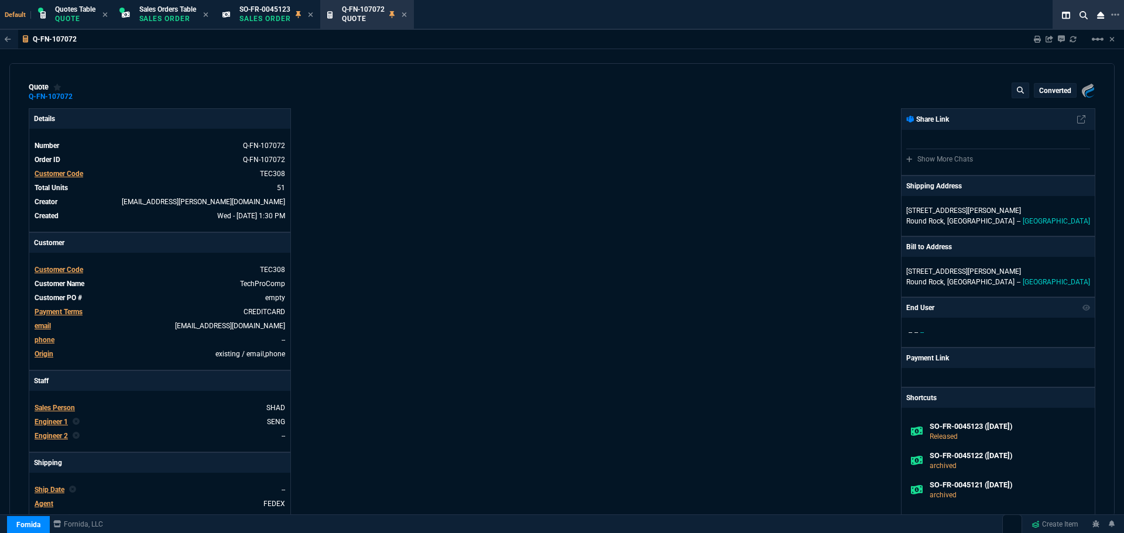
type input "175"
type input "25"
type input "115"
type input "50"
type input "25"
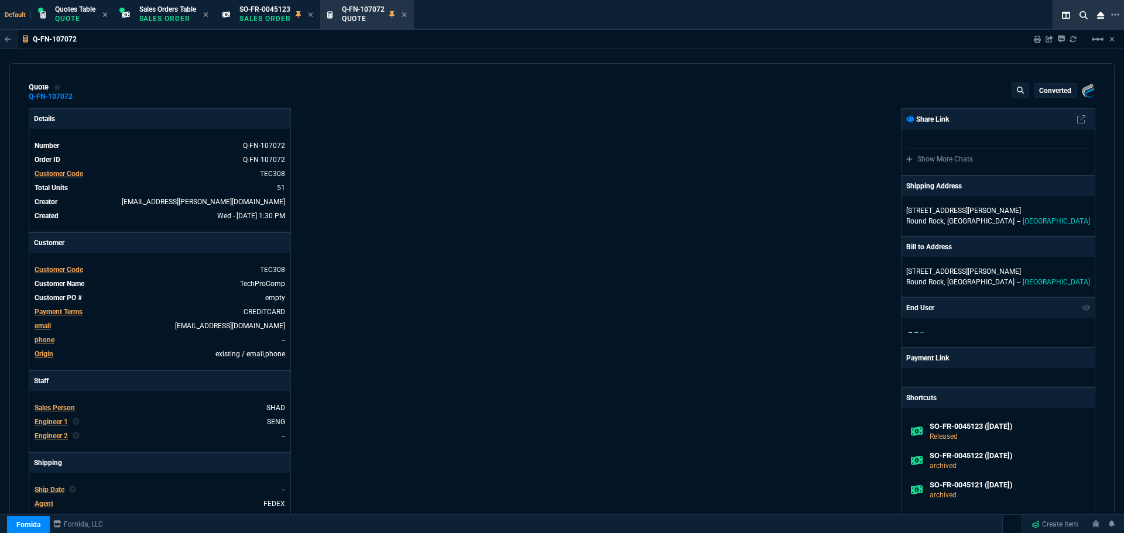
type input "100"
type input "17"
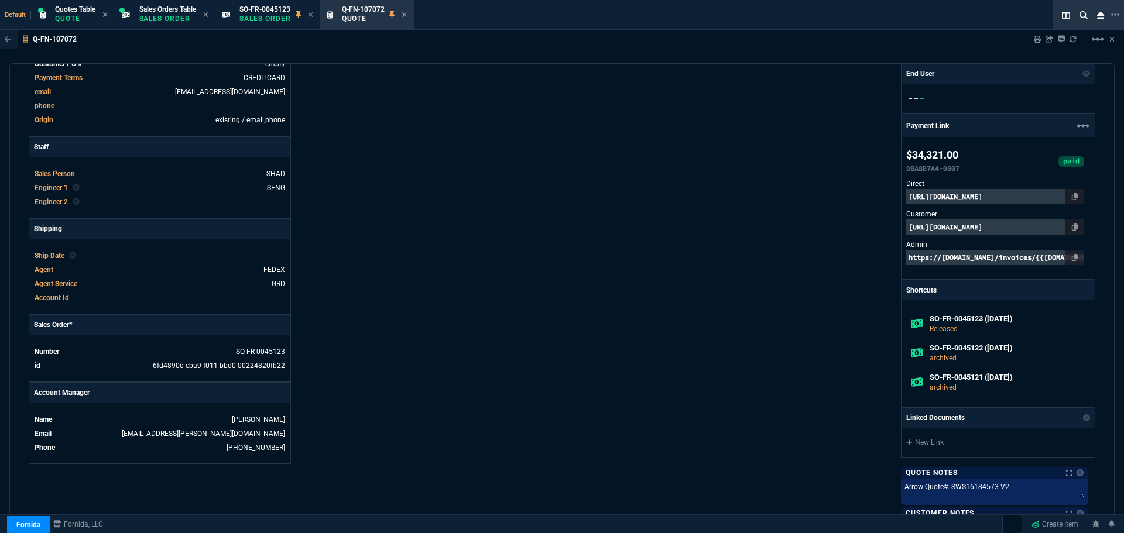
type input "5621.94"
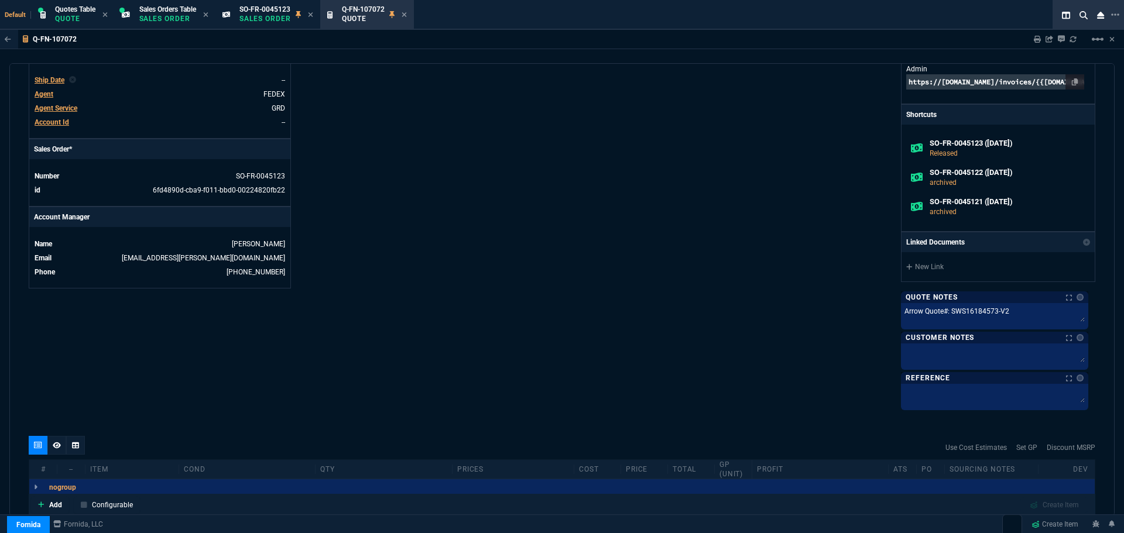
type input "61"
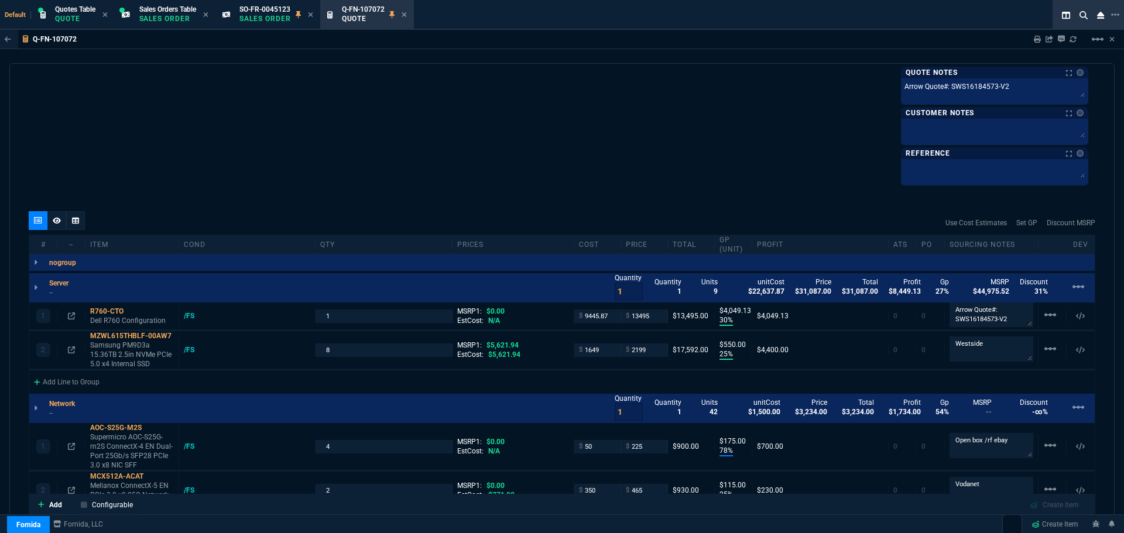
scroll to position [761, 0]
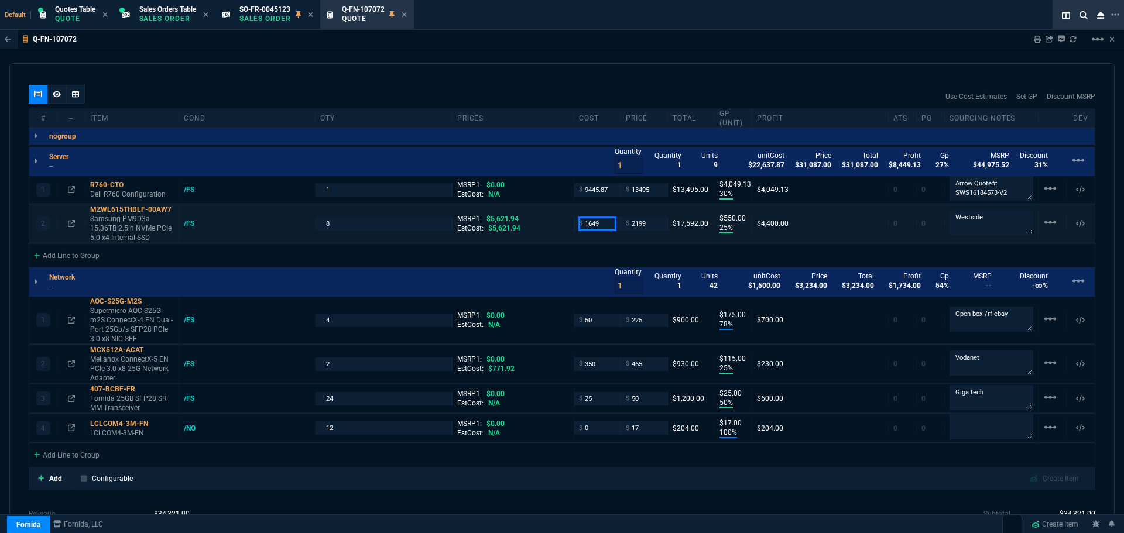
click at [610, 224] on input "1649" at bounding box center [597, 223] width 37 height 13
type input "1689"
click at [598, 90] on div "Use Cost Estimates Set GP Discount MSRP" at bounding box center [562, 96] width 1067 height 23
type input "1689"
type input "23"
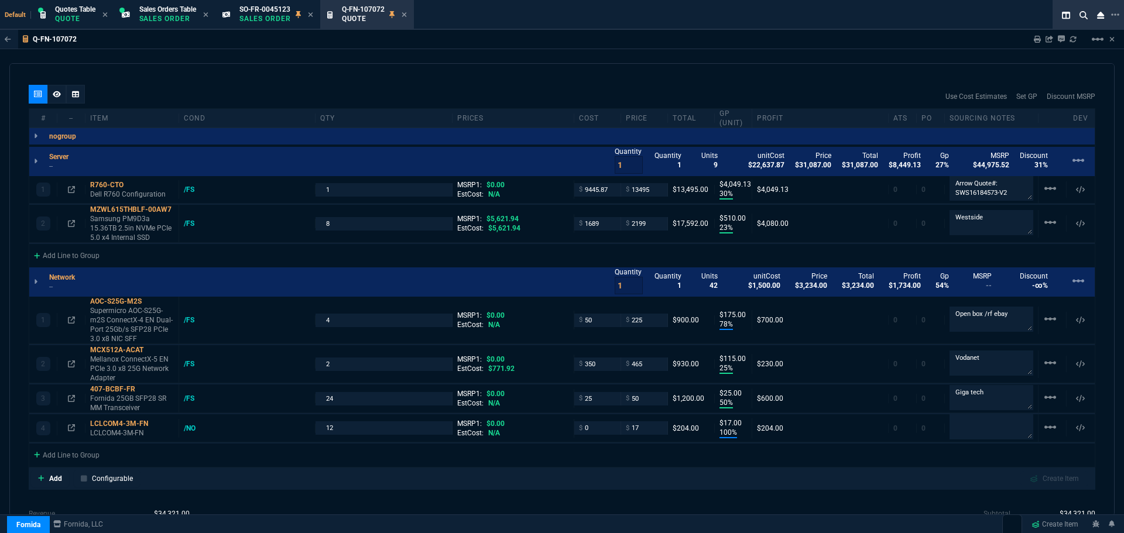
type input "510"
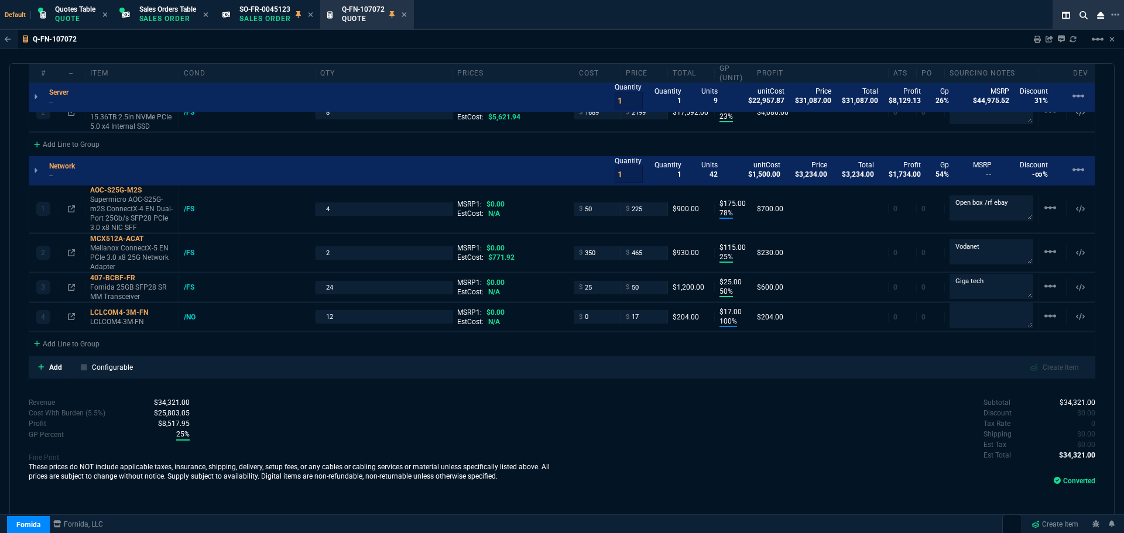
scroll to position [874, 0]
click at [155, 309] on icon at bounding box center [156, 310] width 6 height 7
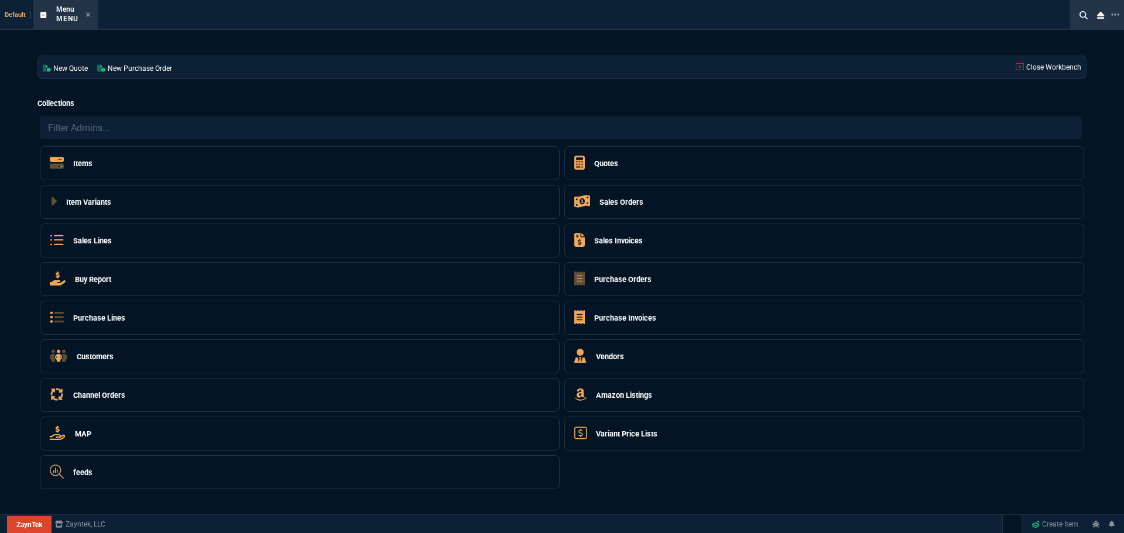
select select "4: SHAD"
